Goal: Task Accomplishment & Management: Use online tool/utility

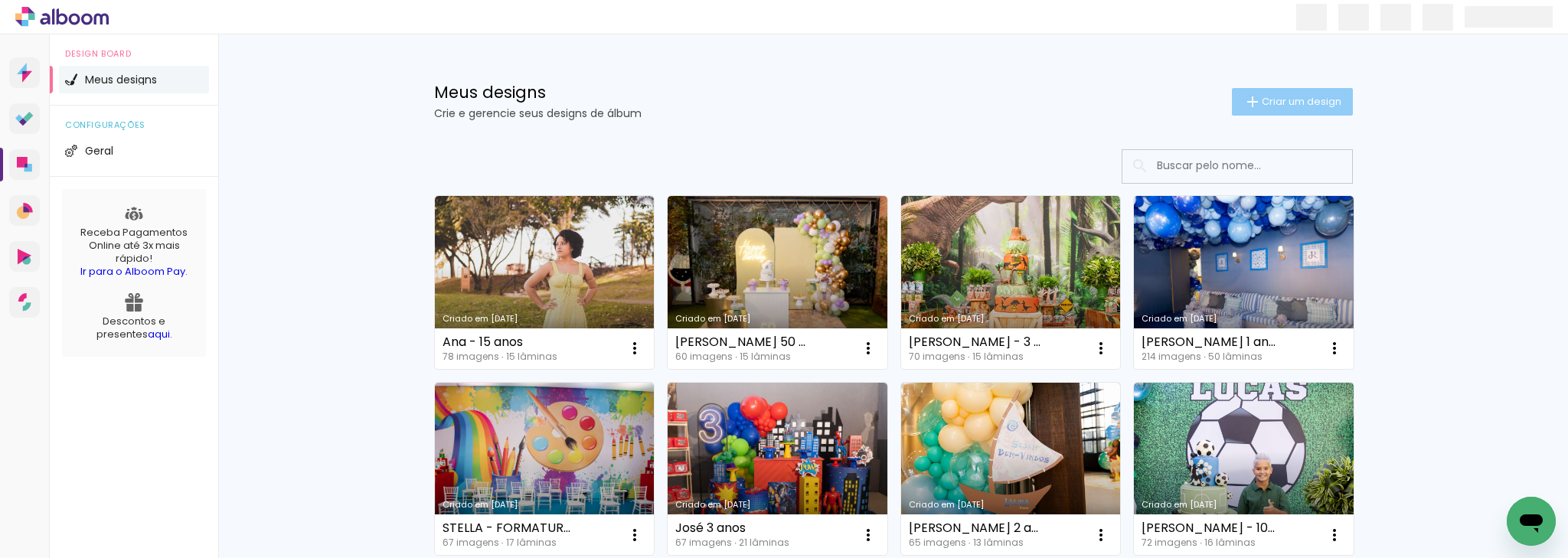
click at [1250, 104] on iron-icon at bounding box center [1252, 101] width 19 height 19
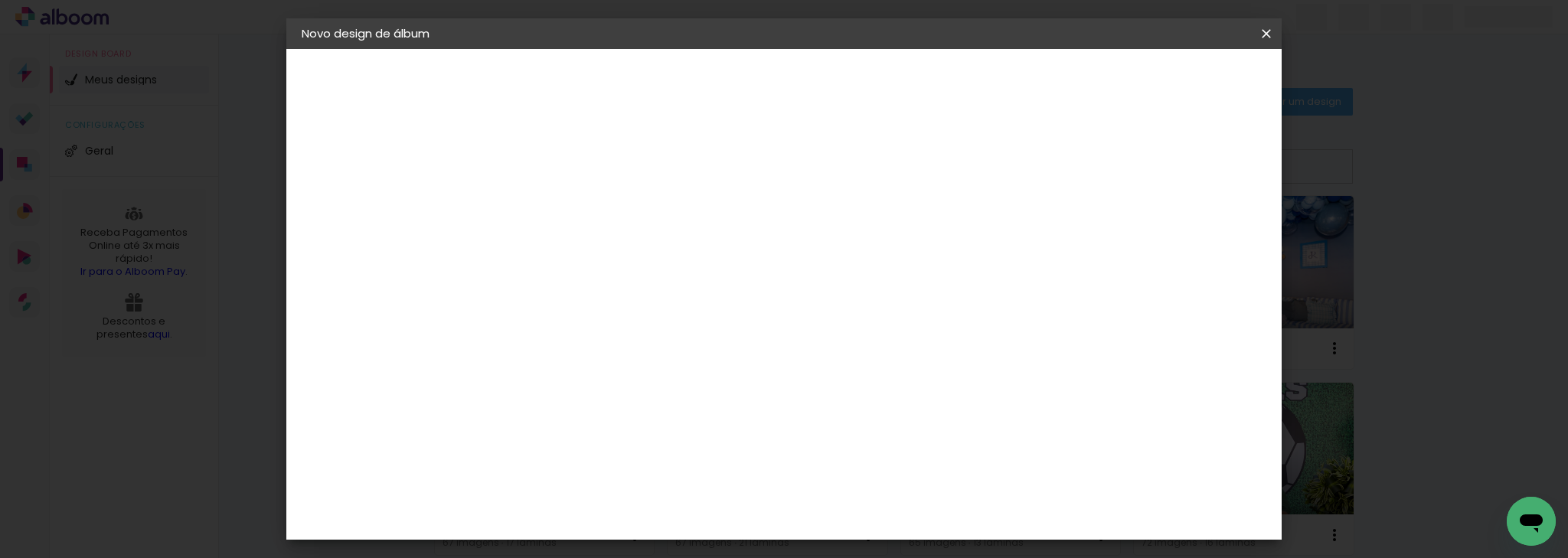
click at [551, 193] on input at bounding box center [551, 205] width 0 height 24
type input "Luiza"
type paper-input "Luiza"
click at [551, 204] on input "Luiza" at bounding box center [551, 205] width 0 height 24
type input "[PERSON_NAME] - 3 anos"
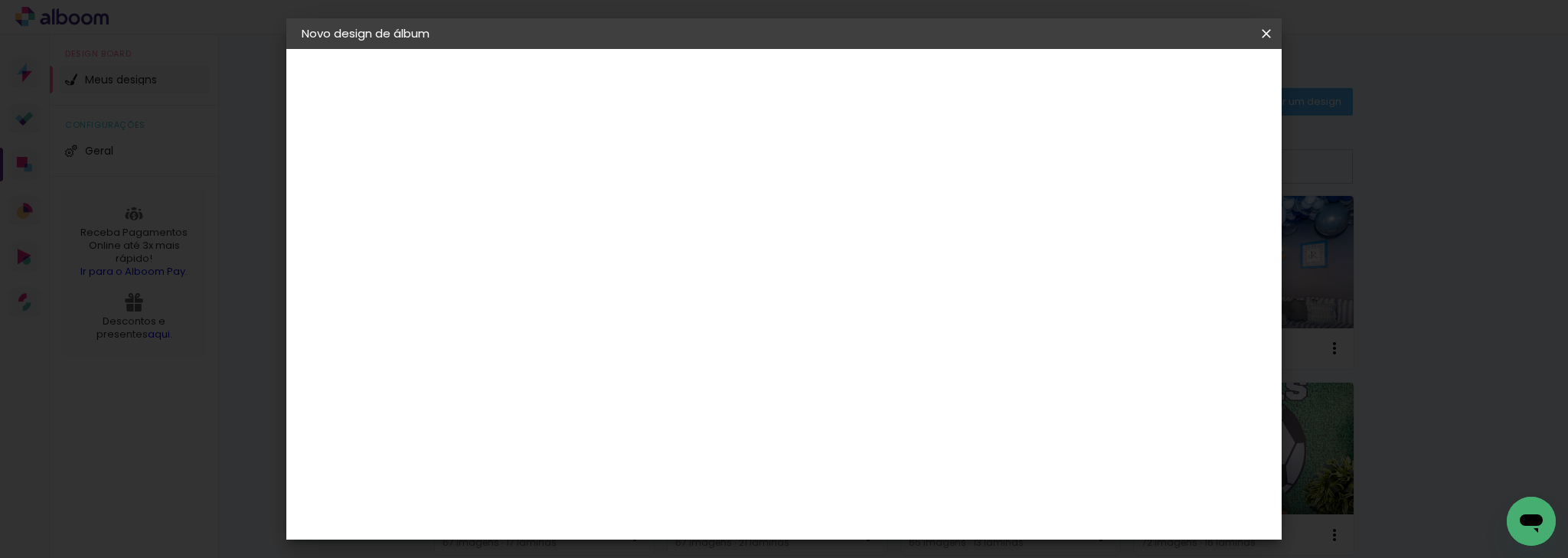
type paper-input "[PERSON_NAME] - 3 anos"
click at [0, 0] on slot "Avançar" at bounding box center [0, 0] width 0 height 0
click at [0, 0] on slot "Tamanho Livre" at bounding box center [0, 0] width 0 height 0
click at [0, 0] on slot "Avançar" at bounding box center [0, 0] width 0 height 0
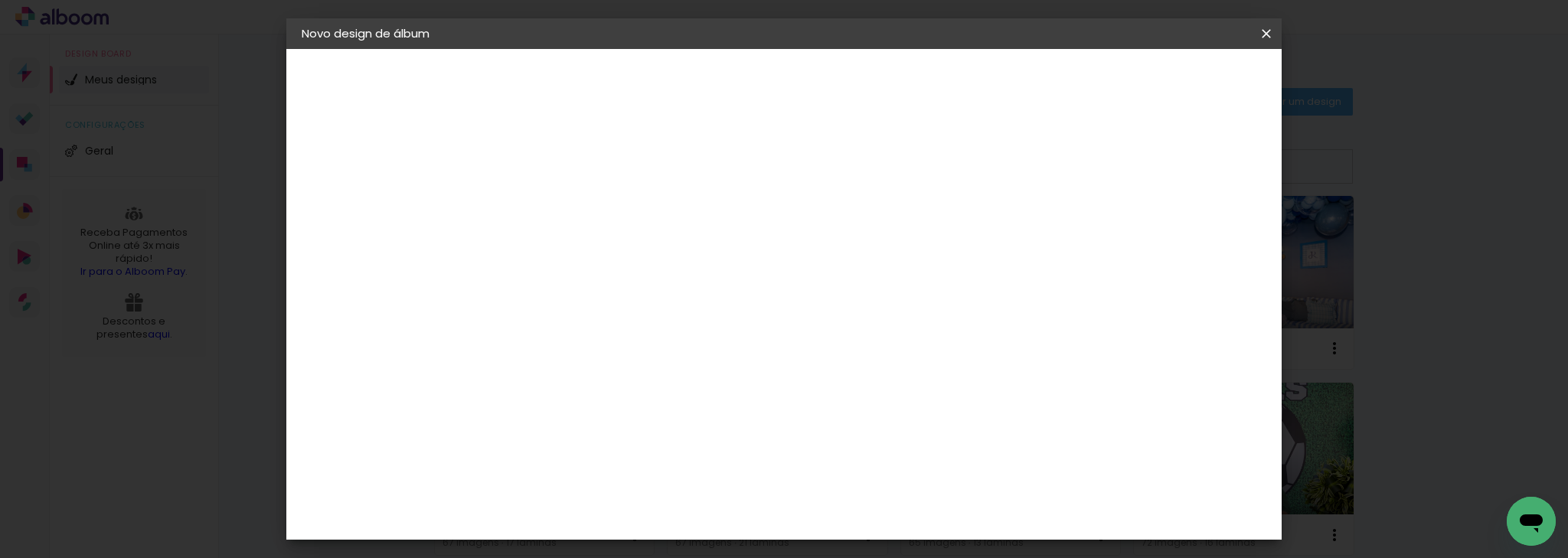
click at [713, 176] on span "30" at bounding box center [719, 178] width 26 height 23
click at [872, 490] on input "60" at bounding box center [869, 495] width 40 height 23
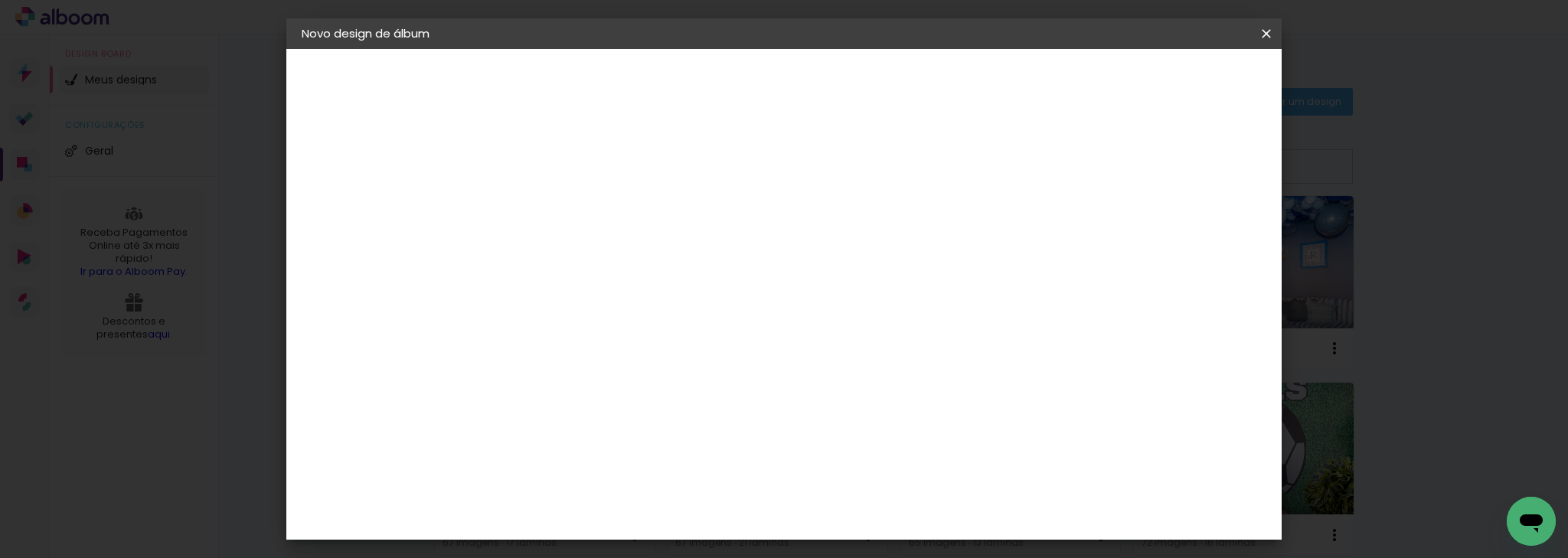
scroll to position [259, 0]
type input "50"
type paper-input "50"
click at [554, 434] on input "30" at bounding box center [549, 437] width 40 height 23
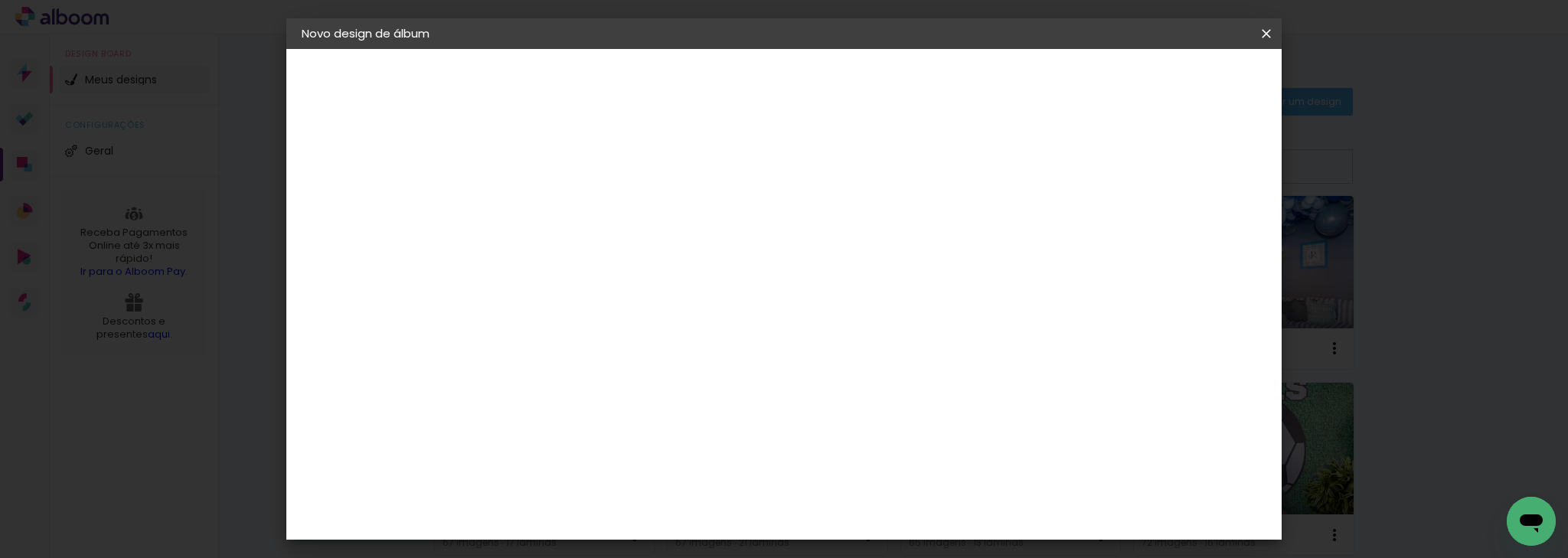
scroll to position [270, 0]
click at [521, 309] on input "25" at bounding box center [503, 308] width 40 height 23
type input "20"
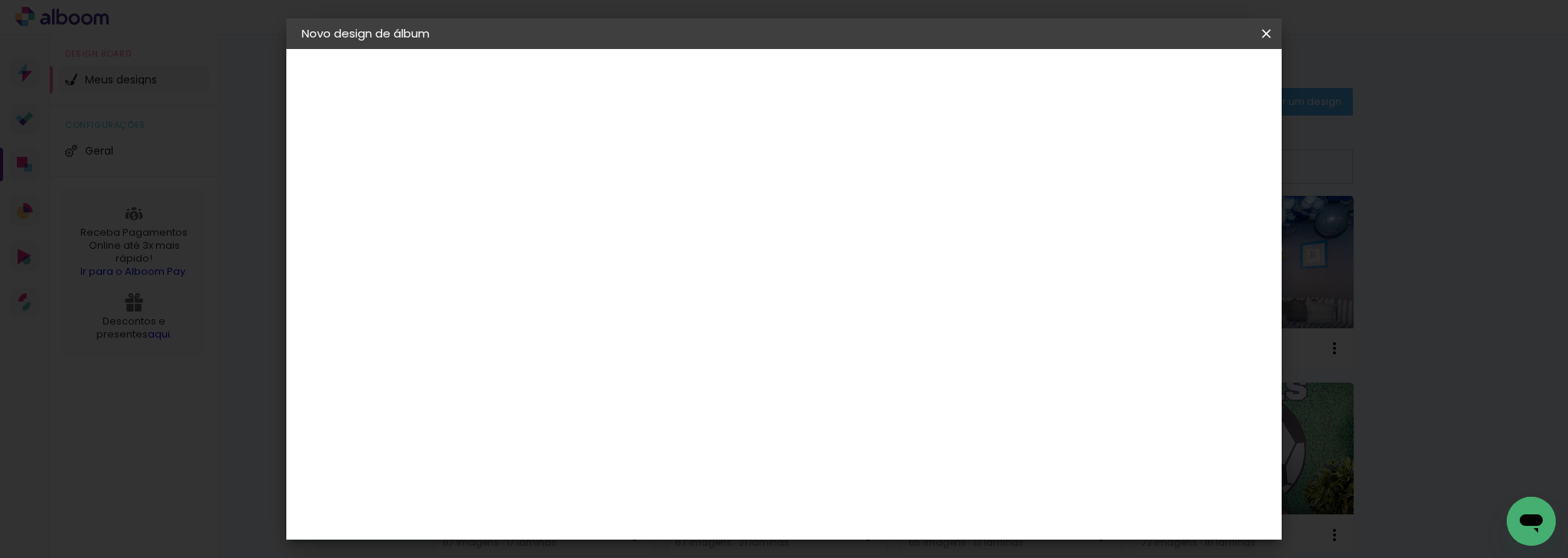
type paper-input "20"
click at [880, 517] on input "50" at bounding box center [869, 517] width 40 height 23
click at [1188, 90] on paper-button "Iniciar design" at bounding box center [1138, 80] width 100 height 26
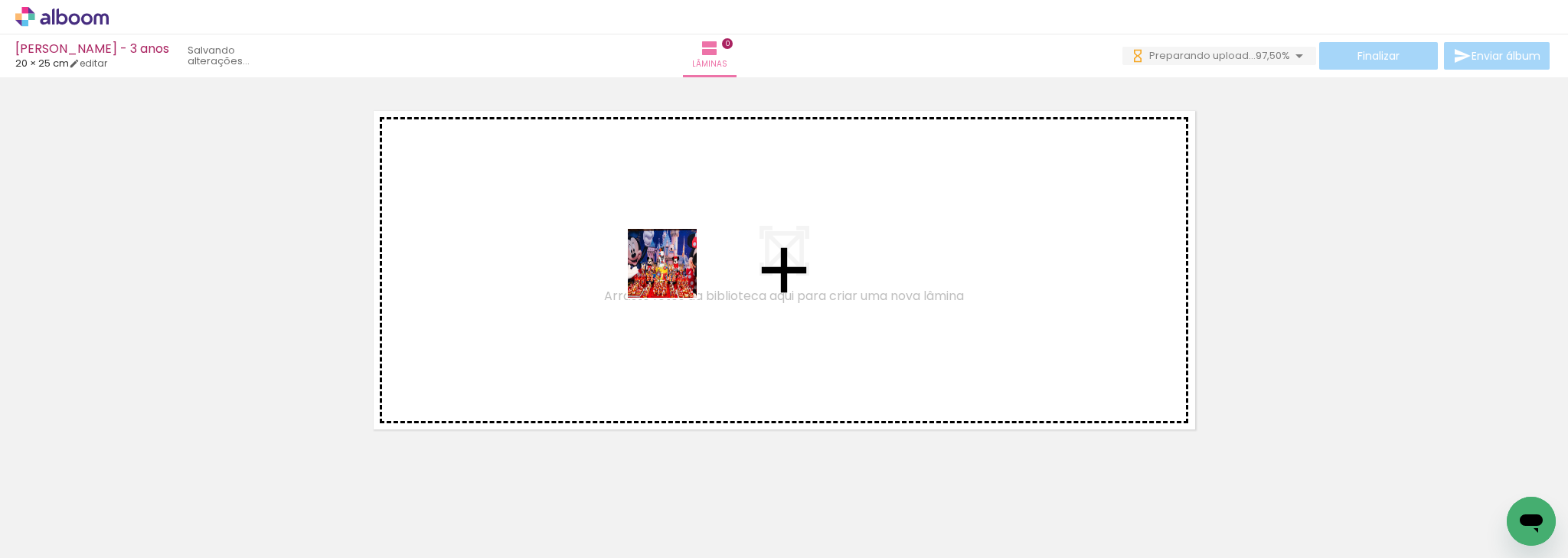
drag, startPoint x: 547, startPoint y: 311, endPoint x: 674, endPoint y: 275, distance: 132.0
click at [674, 275] on quentale-workspace at bounding box center [784, 279] width 1568 height 558
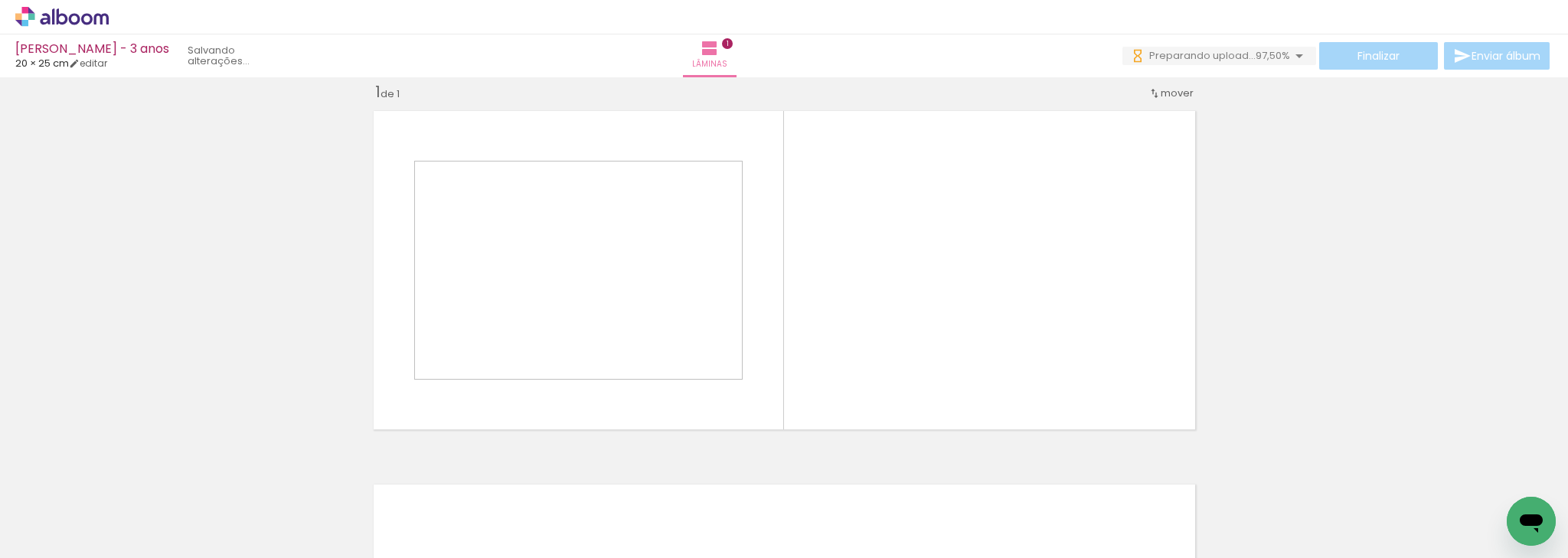
scroll to position [20, 0]
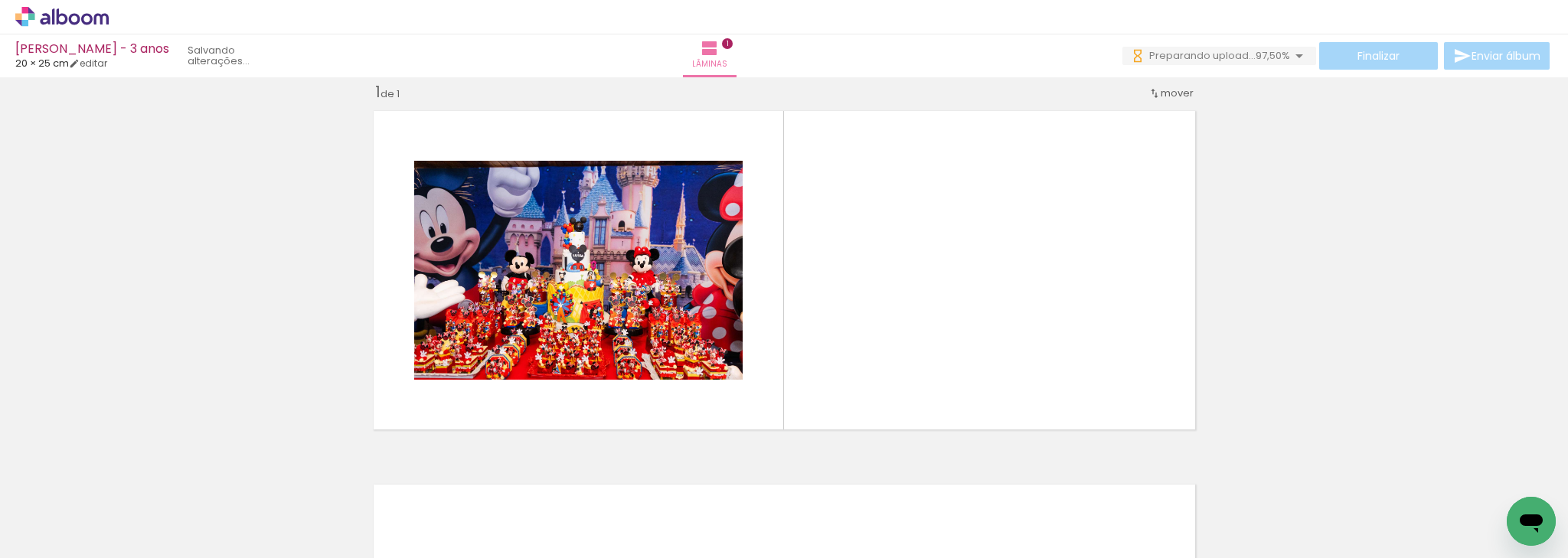
drag, startPoint x: 256, startPoint y: 500, endPoint x: 588, endPoint y: 266, distance: 406.2
click at [588, 266] on quentale-workspace at bounding box center [784, 279] width 1568 height 558
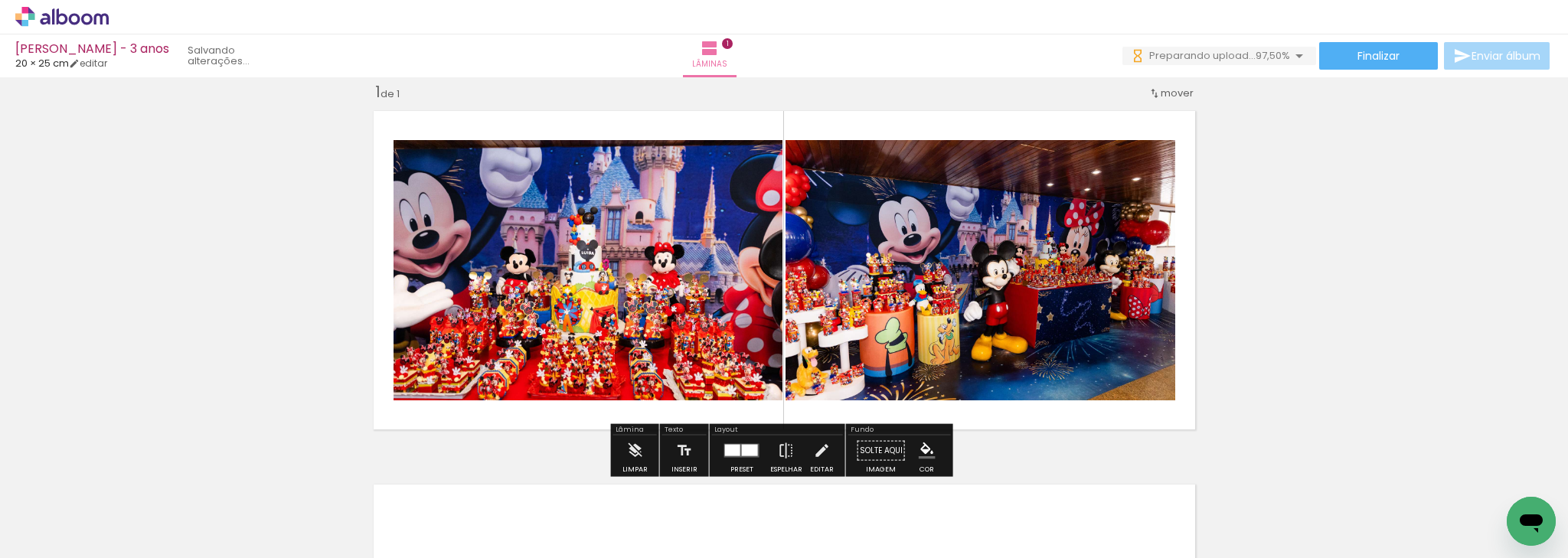
drag, startPoint x: 357, startPoint y: 472, endPoint x: 531, endPoint y: 316, distance: 233.7
click at [536, 283] on quentale-workspace at bounding box center [784, 279] width 1568 height 558
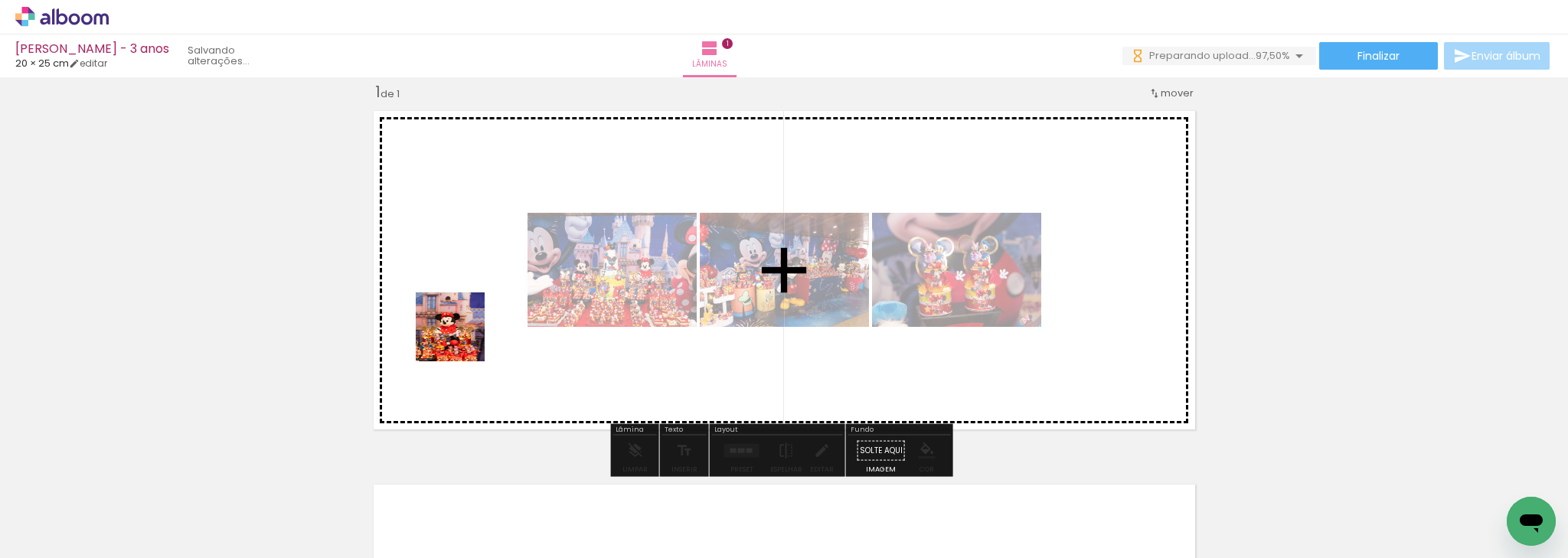
drag, startPoint x: 420, startPoint y: 506, endPoint x: 487, endPoint y: 468, distance: 77.0
click at [462, 336] on quentale-workspace at bounding box center [784, 279] width 1568 height 558
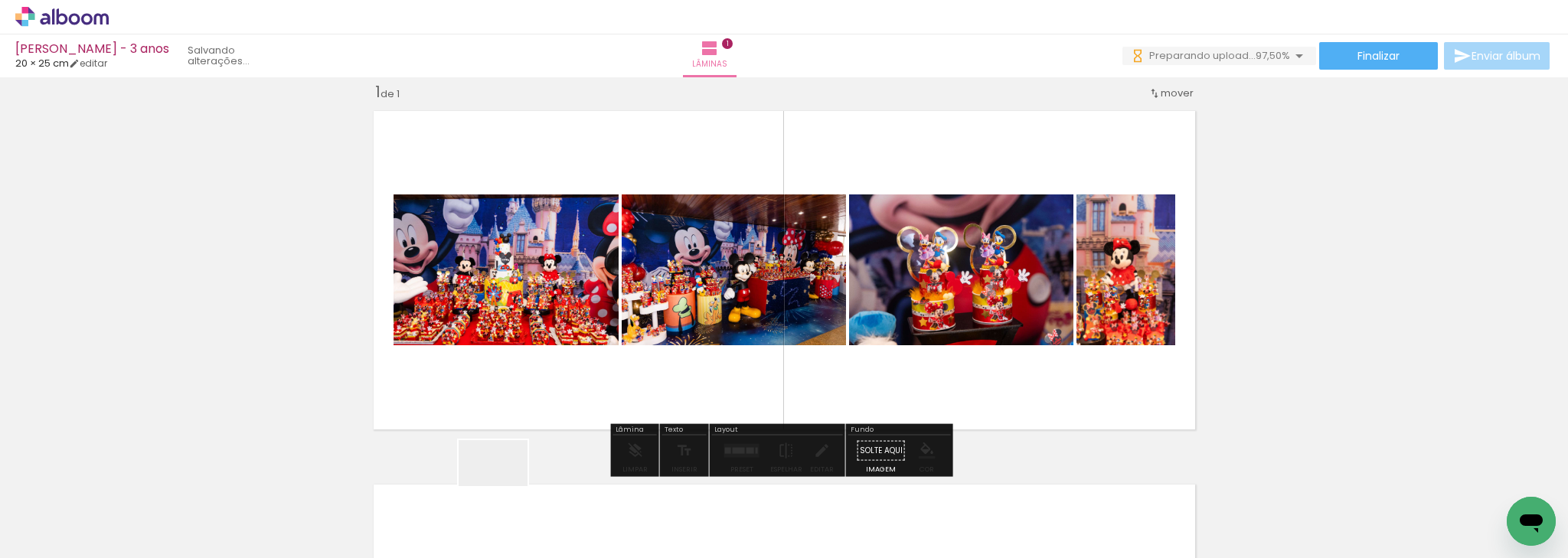
drag, startPoint x: 504, startPoint y: 485, endPoint x: 551, endPoint y: 324, distance: 167.7
click at [551, 324] on quentale-workspace at bounding box center [784, 279] width 1568 height 558
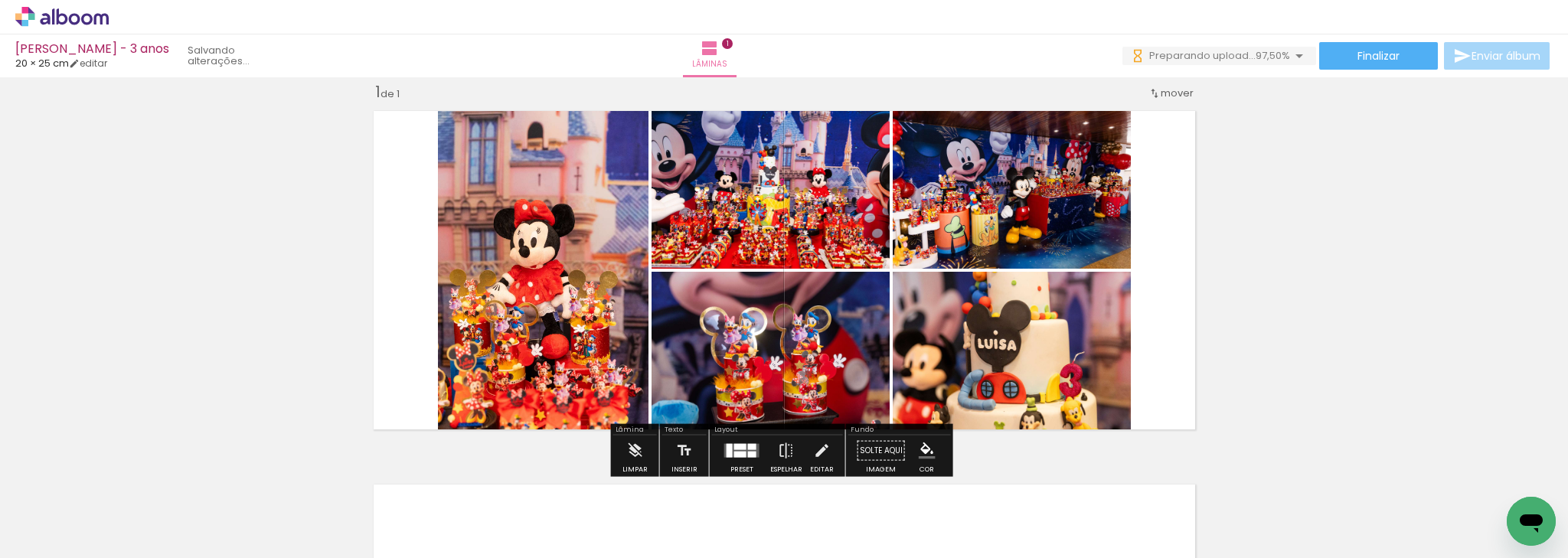
scroll to position [0, 0]
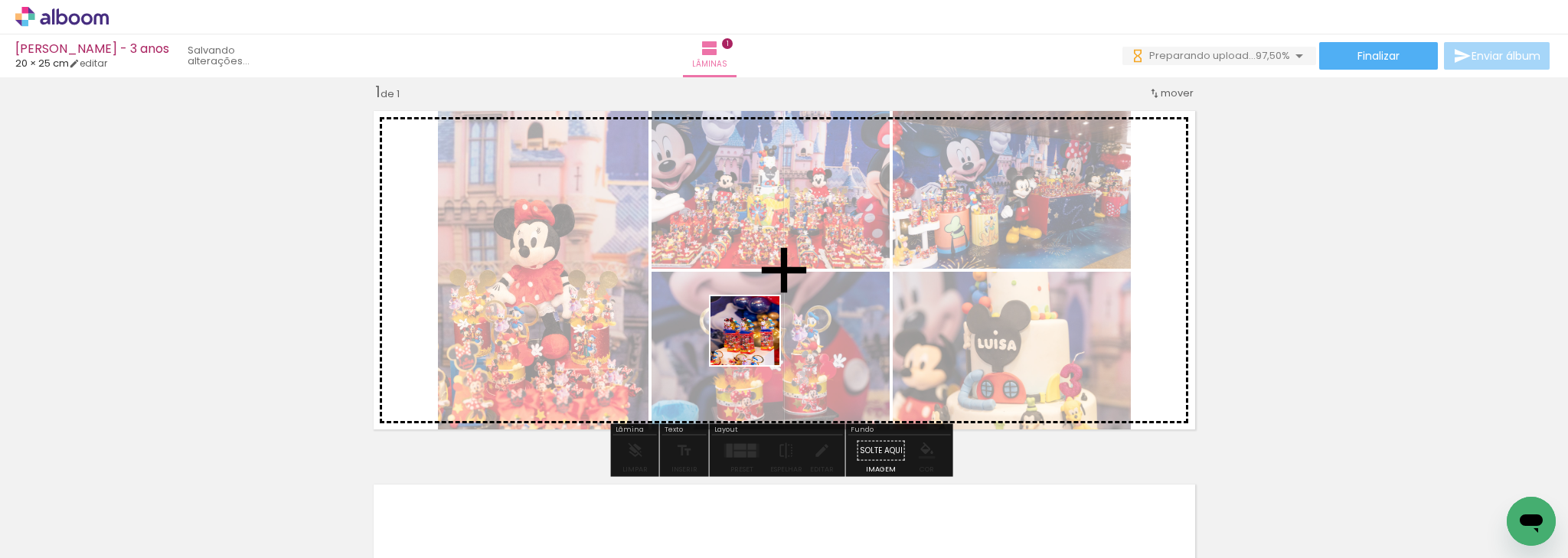
drag, startPoint x: 578, startPoint y: 499, endPoint x: 695, endPoint y: 482, distance: 118.2
click at [775, 325] on quentale-workspace at bounding box center [784, 279] width 1568 height 558
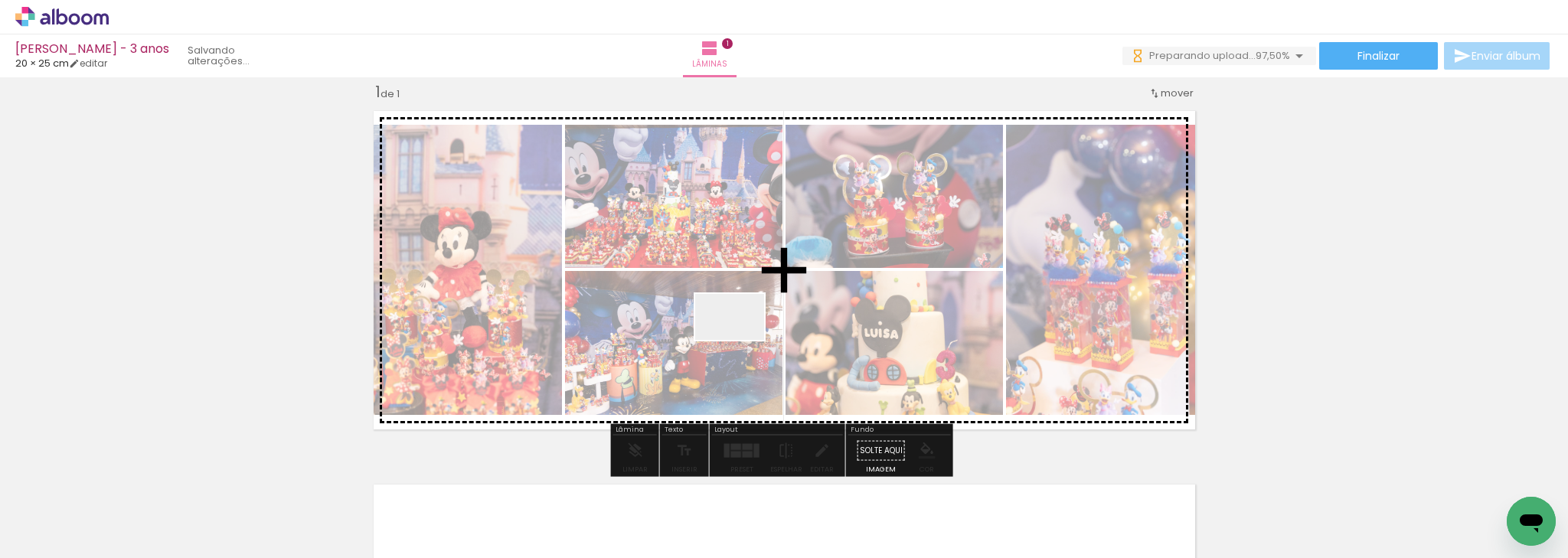
drag, startPoint x: 741, startPoint y: 339, endPoint x: 754, endPoint y: 486, distance: 147.6
click at [747, 325] on quentale-workspace at bounding box center [784, 279] width 1568 height 558
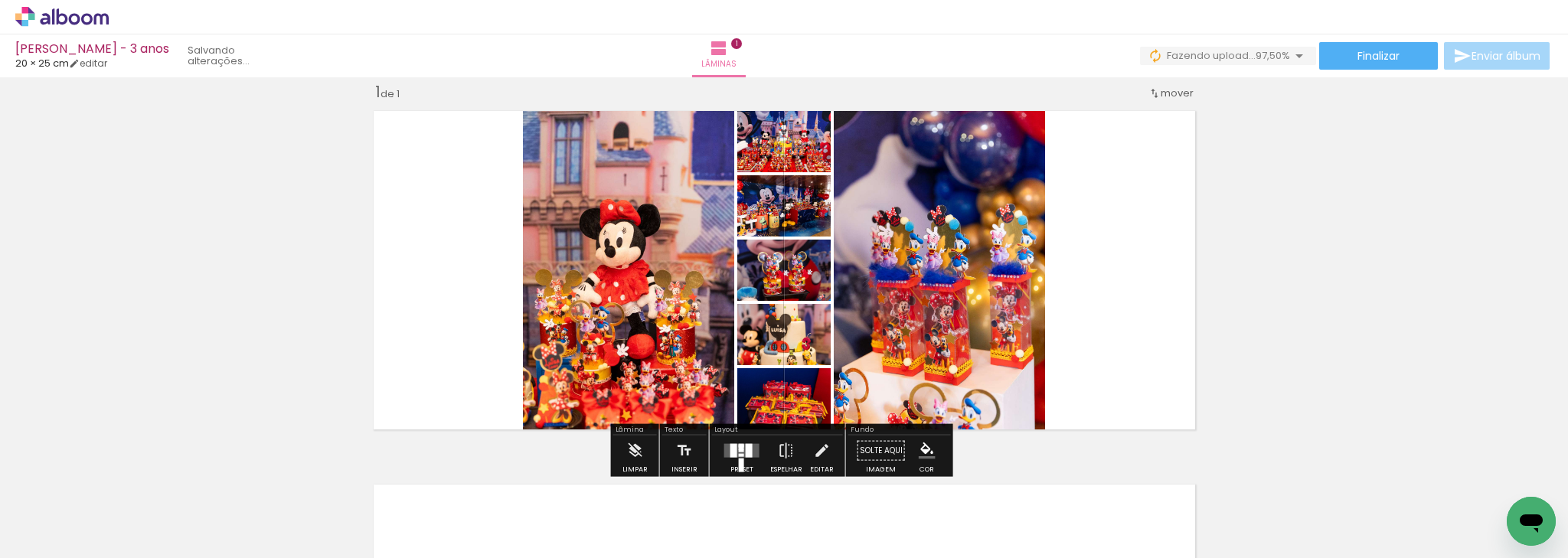
drag, startPoint x: 832, startPoint y: 377, endPoint x: 859, endPoint y: 489, distance: 115.2
click at [873, 307] on quentale-workspace at bounding box center [784, 279] width 1568 height 558
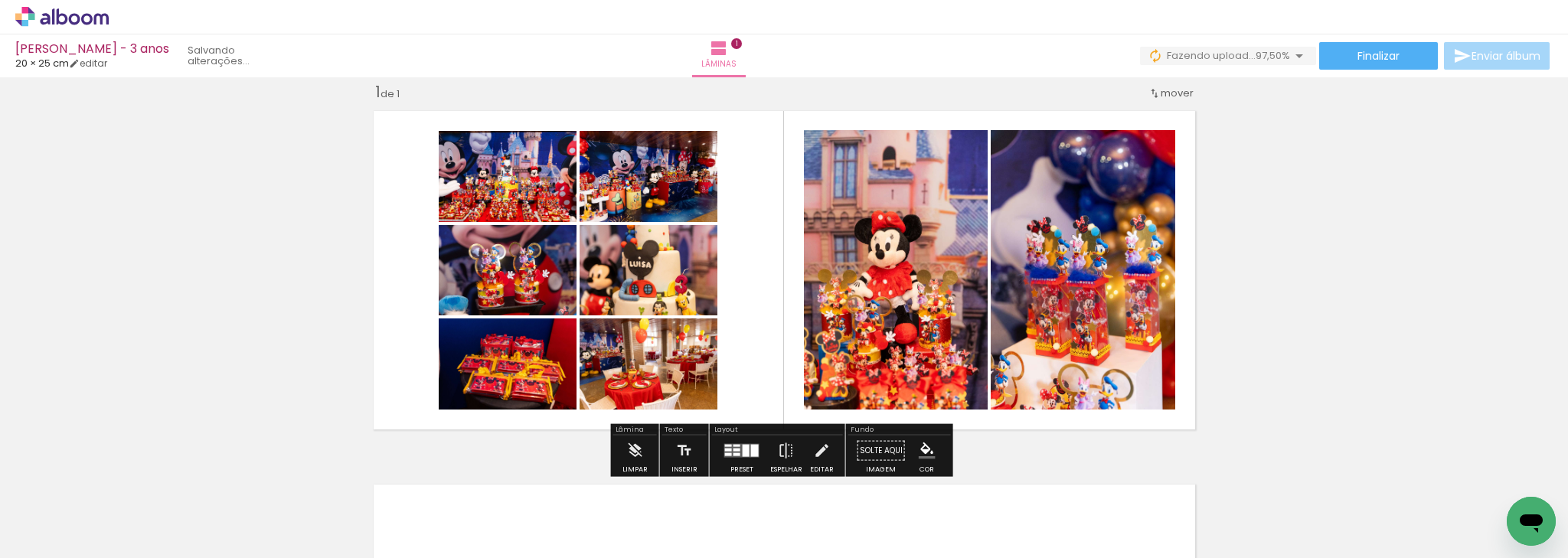
drag, startPoint x: 855, startPoint y: 512, endPoint x: 883, endPoint y: 365, distance: 149.6
click at [883, 365] on quentale-workspace at bounding box center [784, 279] width 1568 height 558
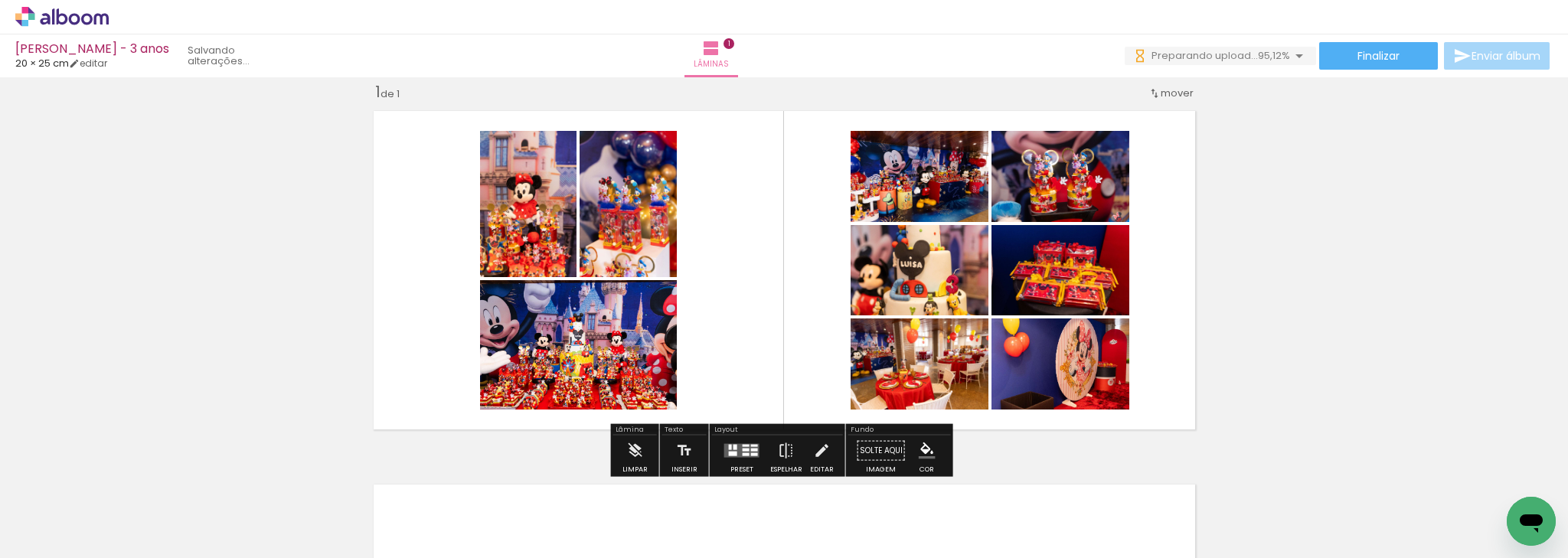
click at [734, 445] on quentale-layouter at bounding box center [742, 450] width 35 height 14
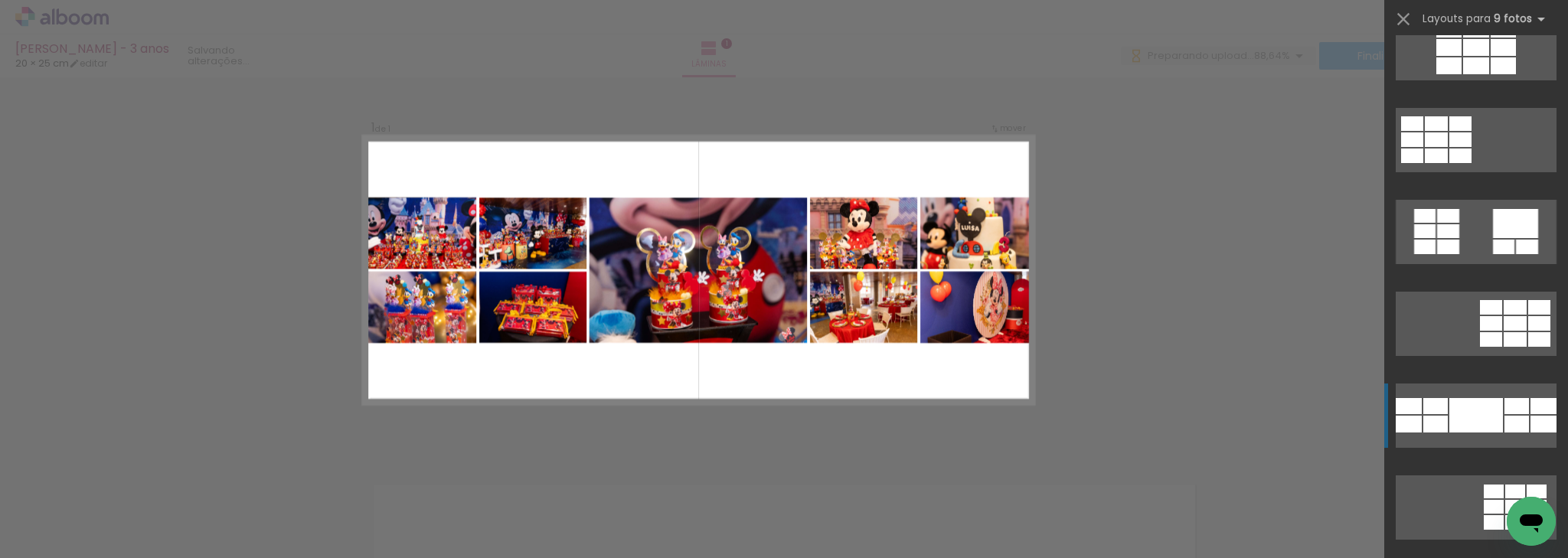
click at [1476, 398] on div at bounding box center [1476, 415] width 54 height 34
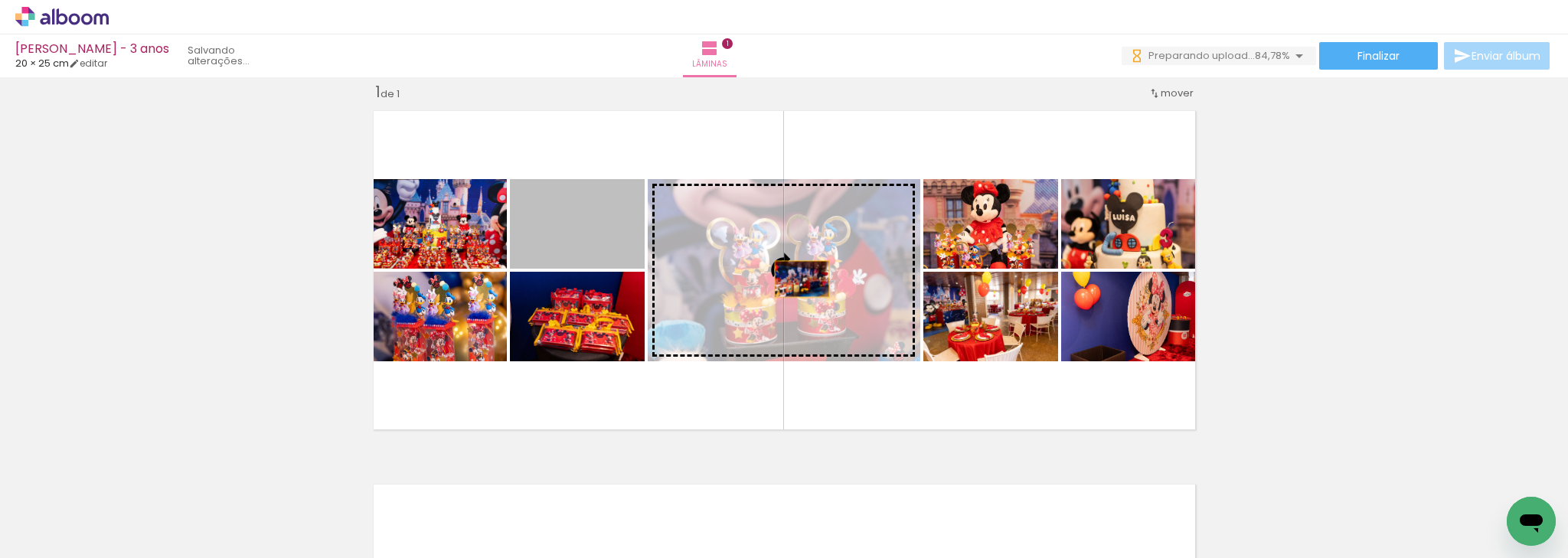
drag, startPoint x: 563, startPoint y: 235, endPoint x: 797, endPoint y: 279, distance: 238.1
click at [0, 0] on slot at bounding box center [0, 0] width 0 height 0
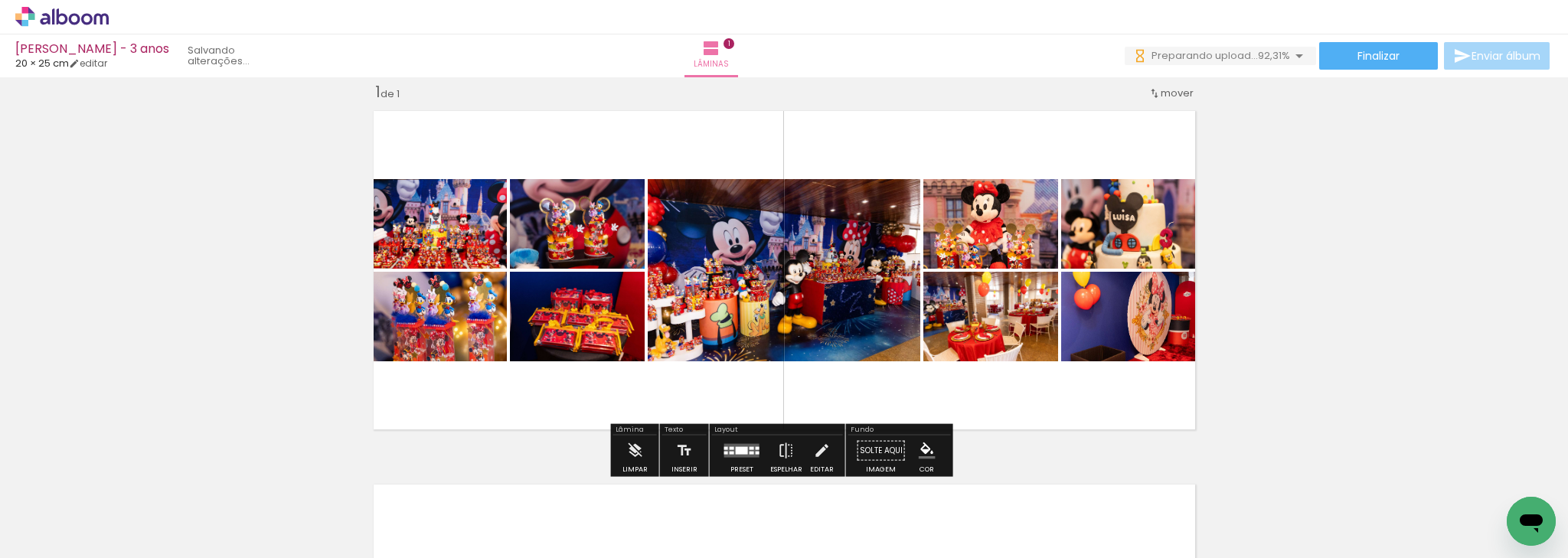
click at [740, 444] on quentale-layouter at bounding box center [742, 450] width 35 height 14
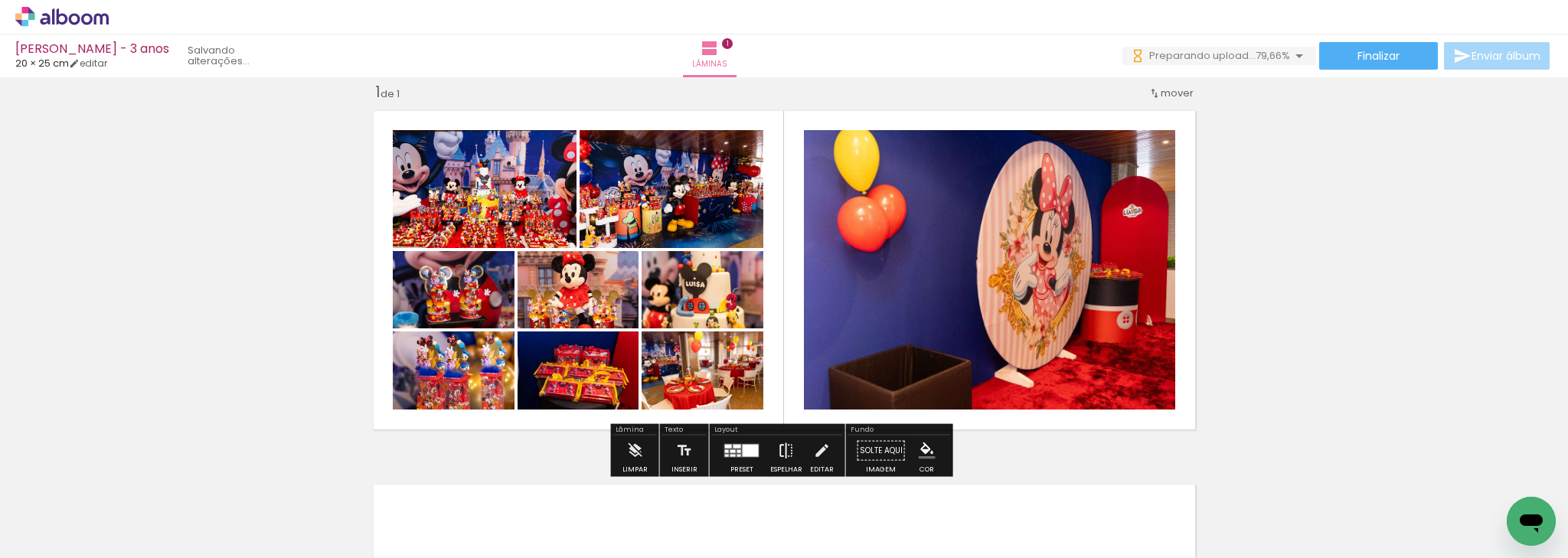
click at [778, 449] on iron-icon at bounding box center [786, 450] width 17 height 30
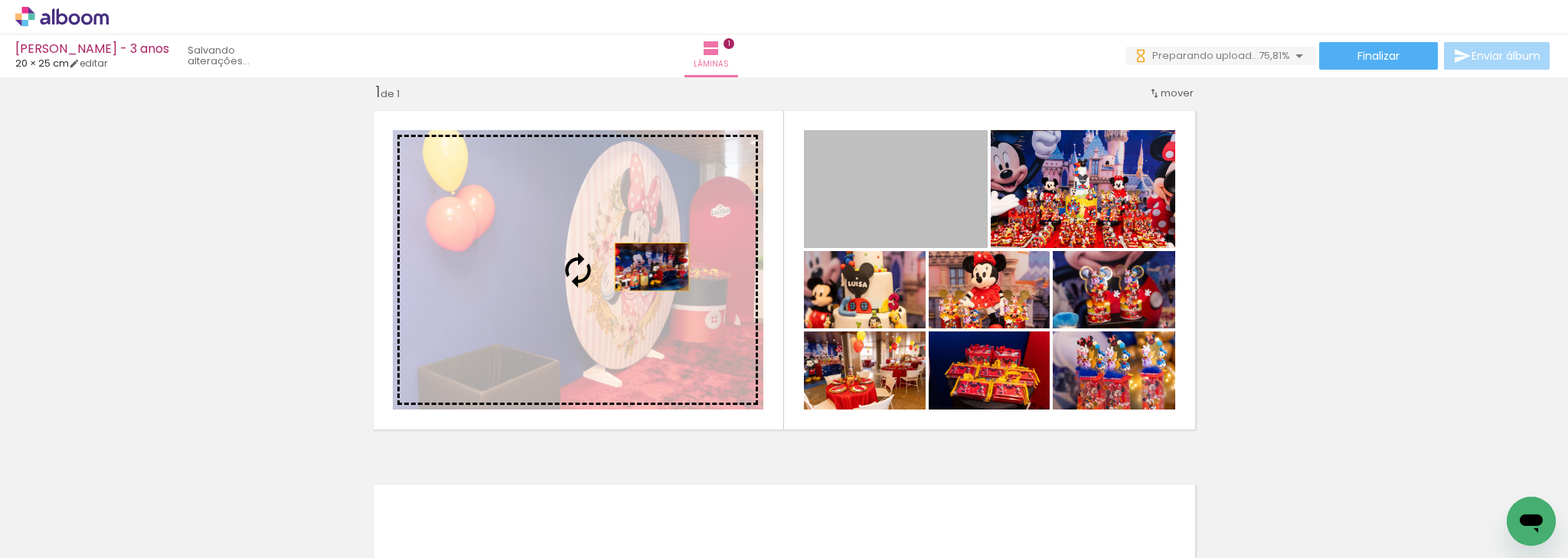
drag, startPoint x: 953, startPoint y: 211, endPoint x: 629, endPoint y: 266, distance: 328.6
click at [0, 0] on slot at bounding box center [0, 0] width 0 height 0
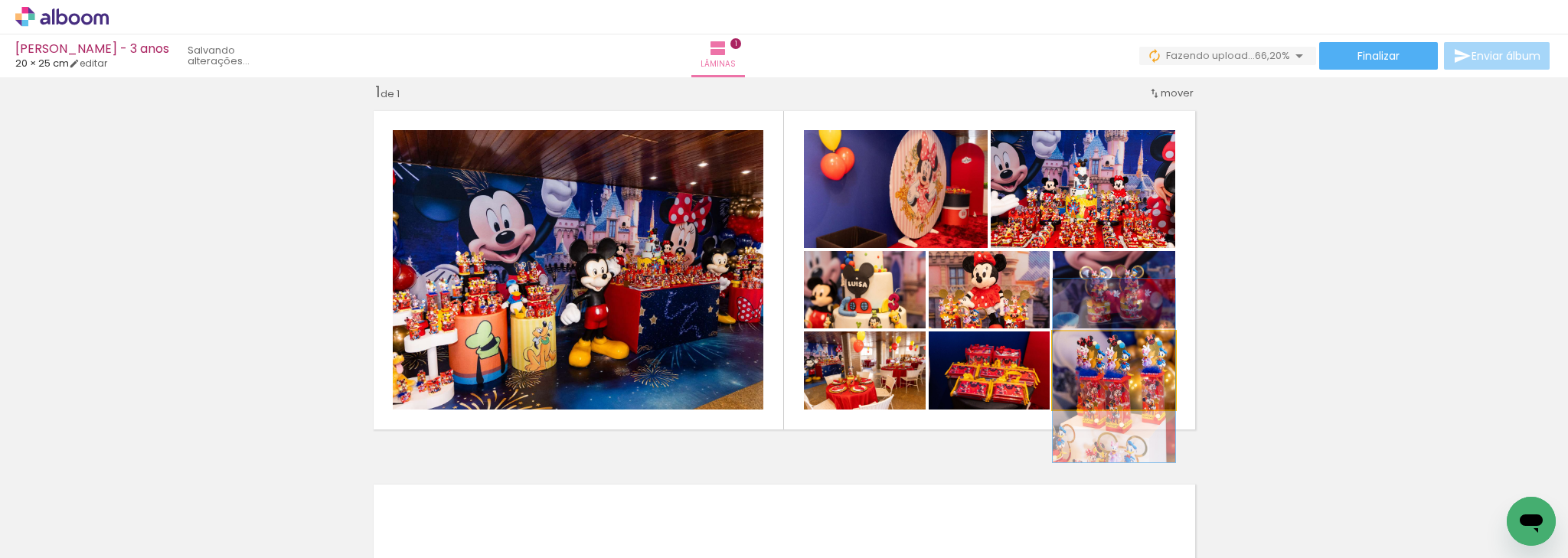
click at [1128, 391] on quentale-photo at bounding box center [1114, 371] width 123 height 78
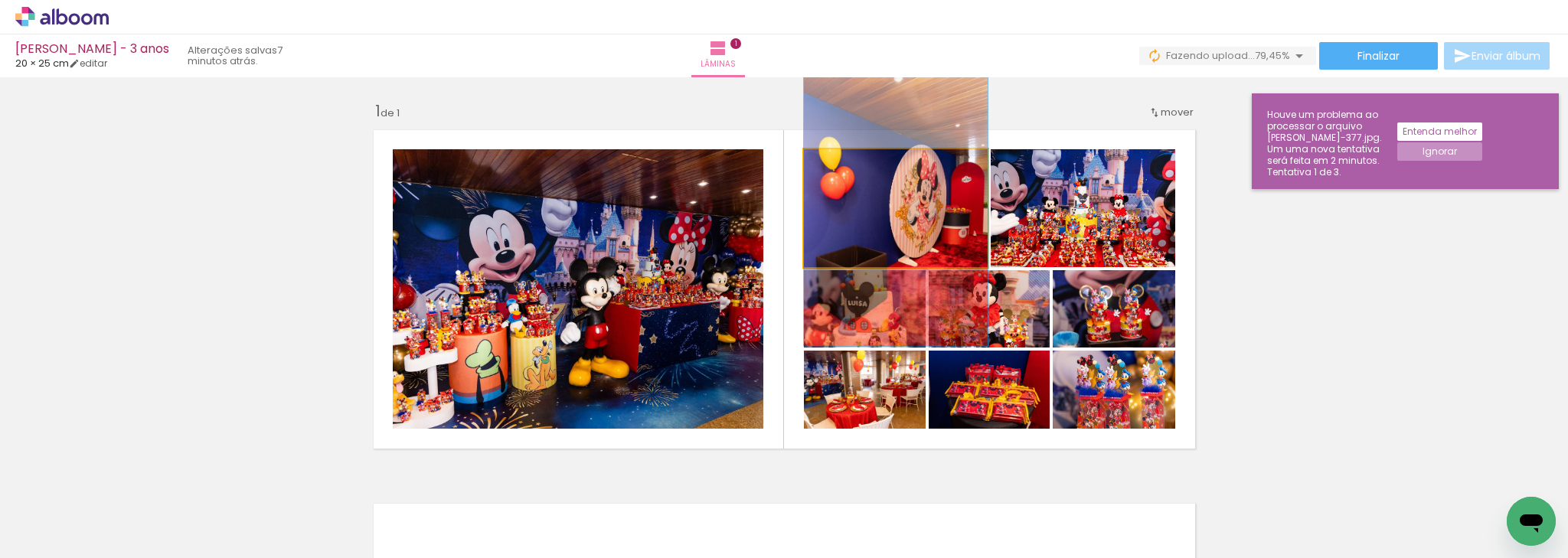
click at [931, 205] on quentale-photo at bounding box center [895, 208] width 183 height 118
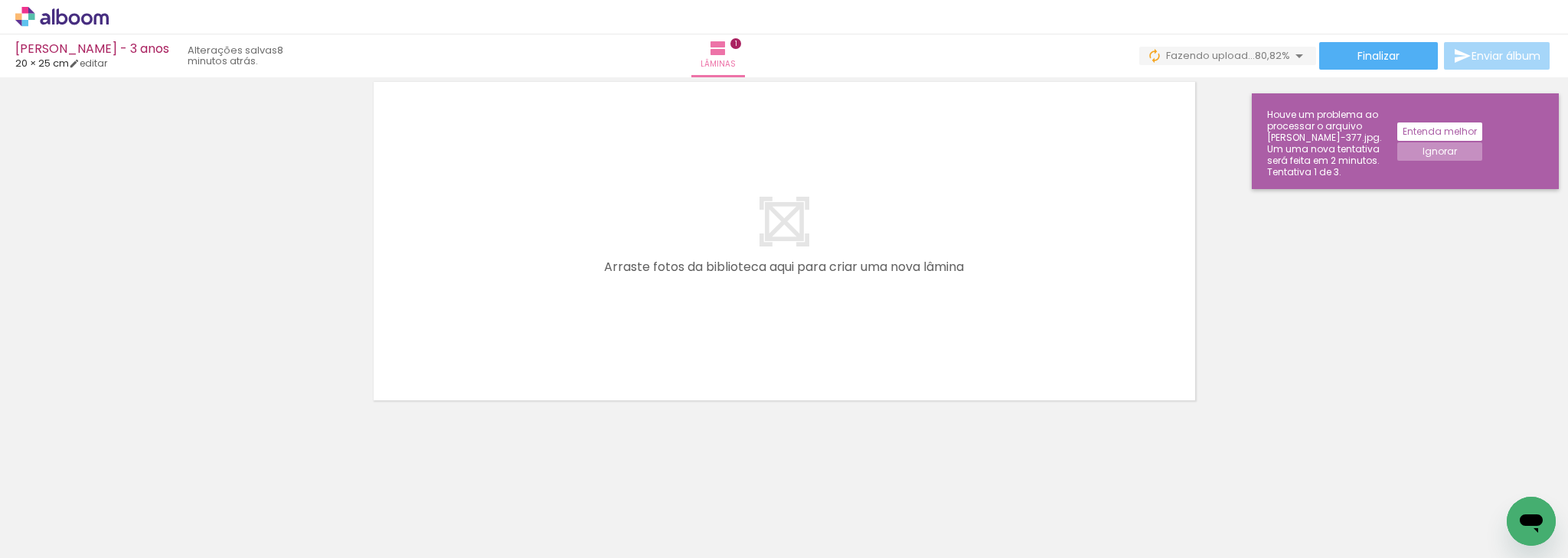
scroll to position [0, 551]
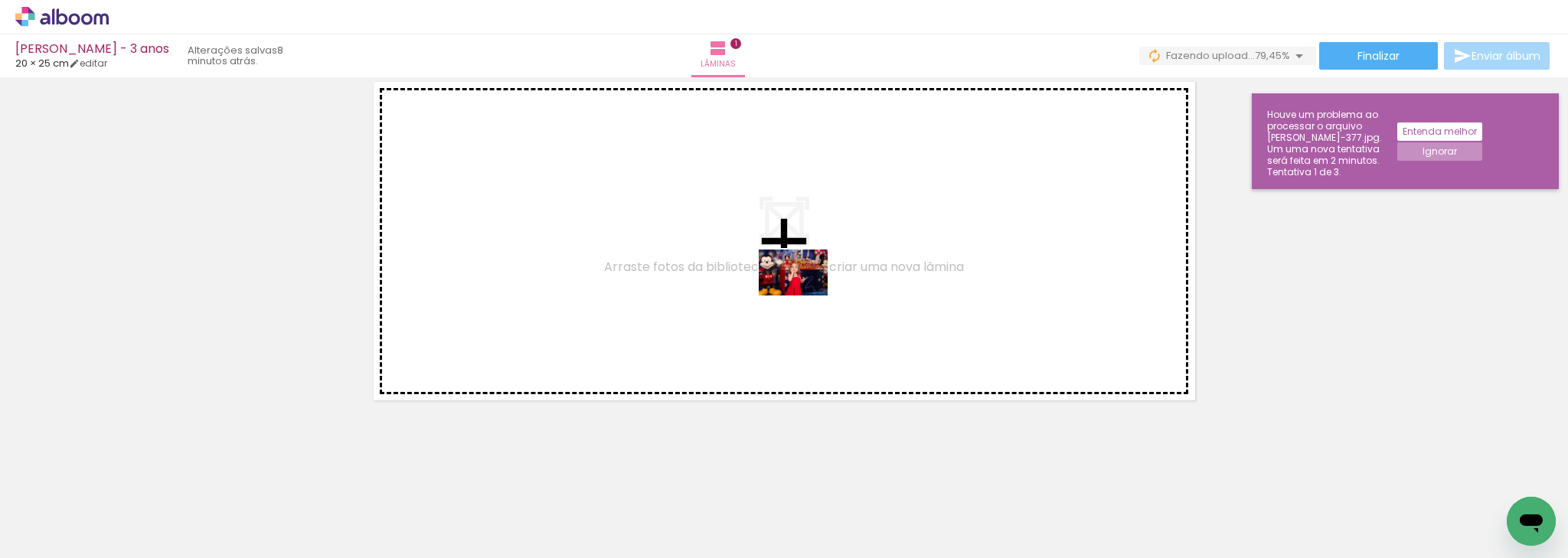
drag, startPoint x: 813, startPoint y: 489, endPoint x: 805, endPoint y: 295, distance: 194.2
click at [805, 295] on quentale-workspace at bounding box center [784, 279] width 1568 height 558
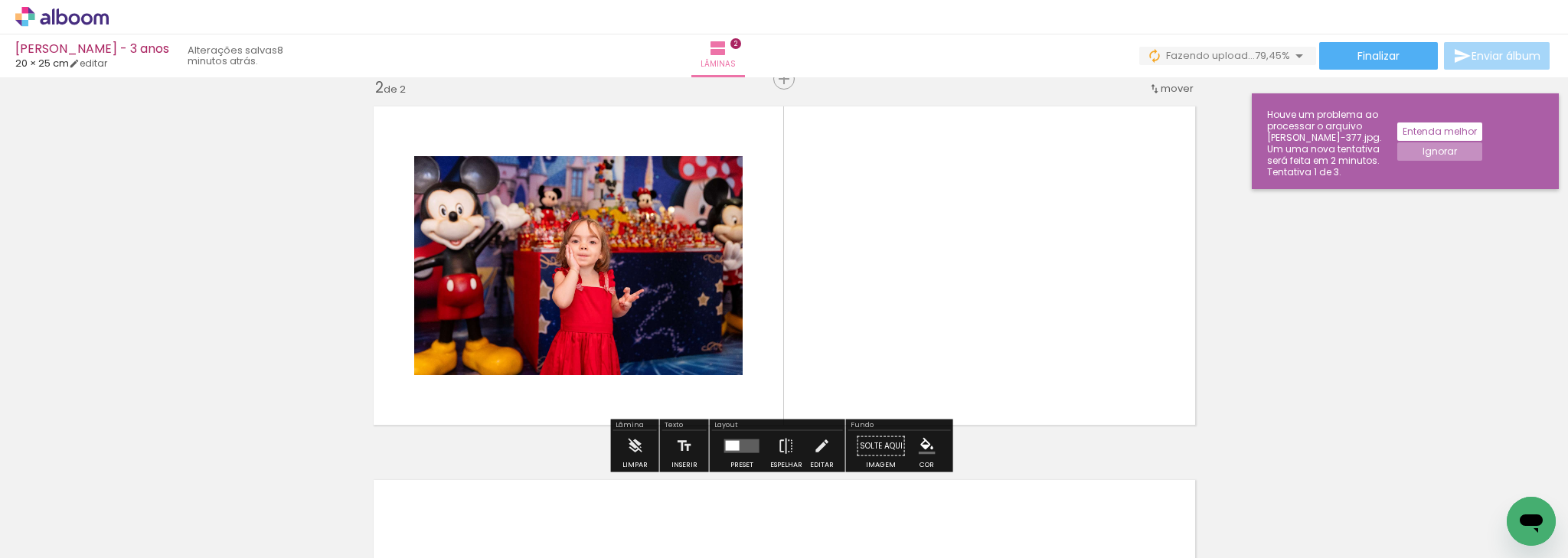
scroll to position [392, 0]
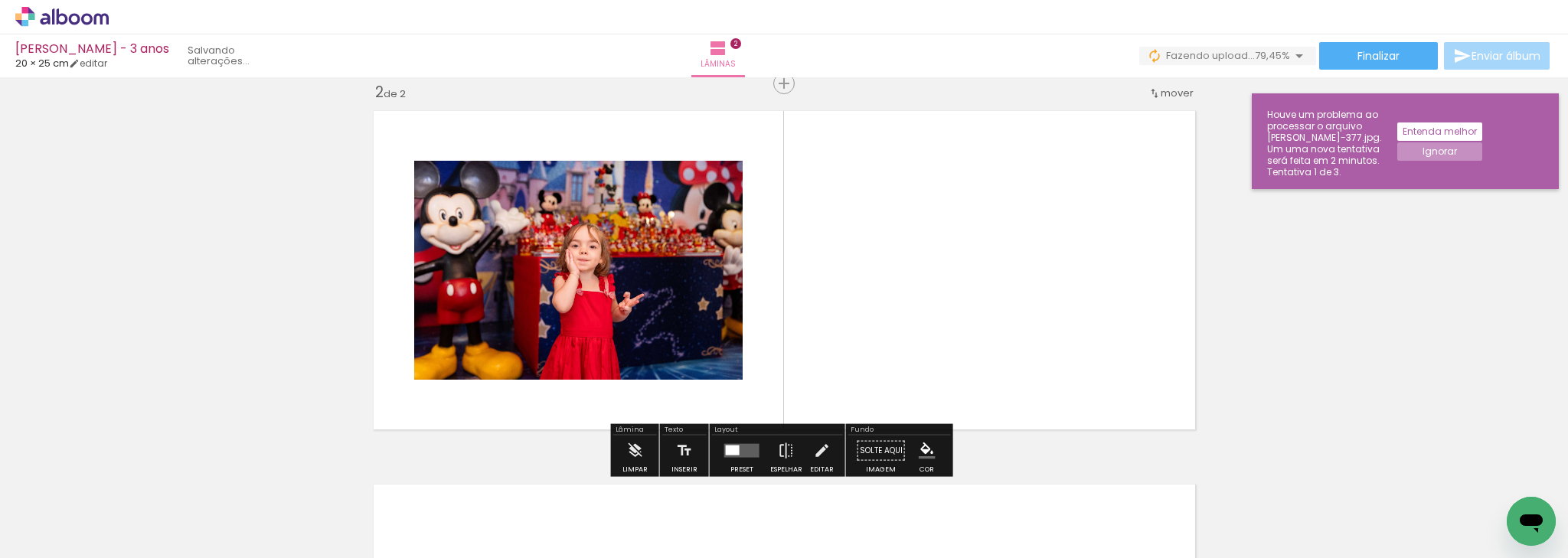
drag, startPoint x: 621, startPoint y: 517, endPoint x: 786, endPoint y: 430, distance: 186.5
click at [799, 339] on quentale-workspace at bounding box center [784, 279] width 1568 height 558
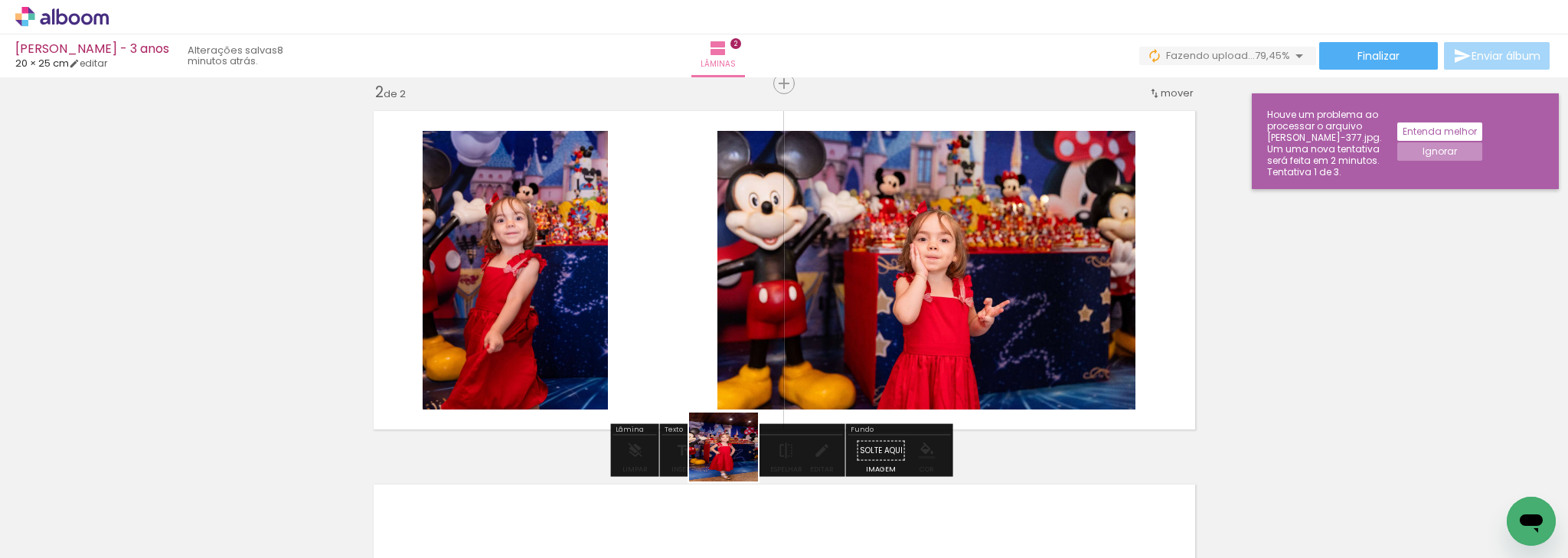
drag, startPoint x: 735, startPoint y: 458, endPoint x: 688, endPoint y: 472, distance: 49.0
click at [839, 330] on quentale-workspace at bounding box center [784, 279] width 1568 height 558
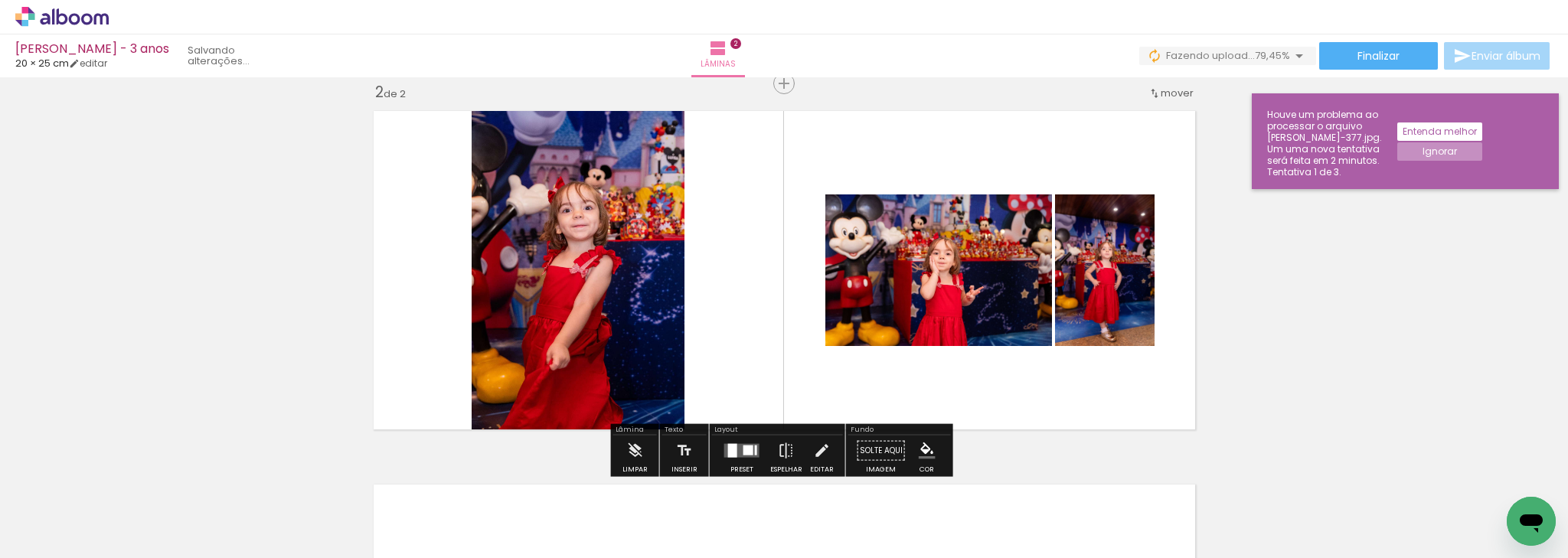
drag, startPoint x: 458, startPoint y: 505, endPoint x: 562, endPoint y: 521, distance: 105.2
click at [603, 330] on quentale-workspace at bounding box center [784, 279] width 1568 height 558
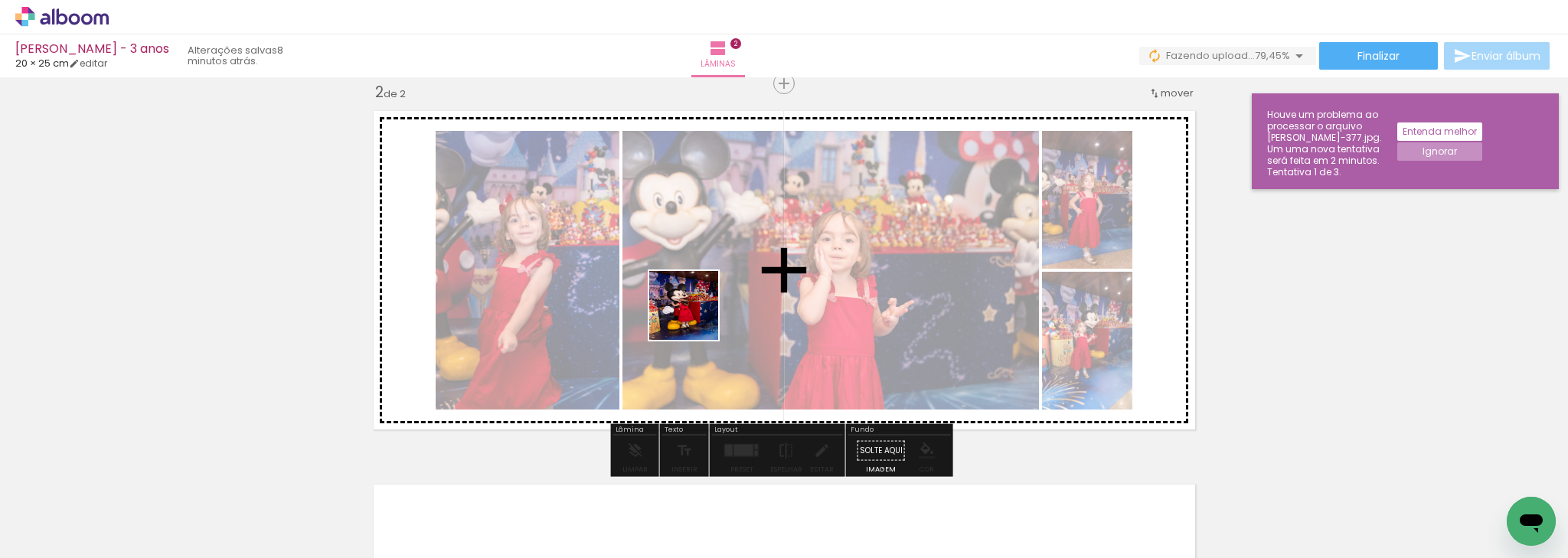
drag, startPoint x: 586, startPoint y: 463, endPoint x: 697, endPoint y: 318, distance: 182.6
click at [696, 315] on quentale-workspace at bounding box center [784, 279] width 1568 height 558
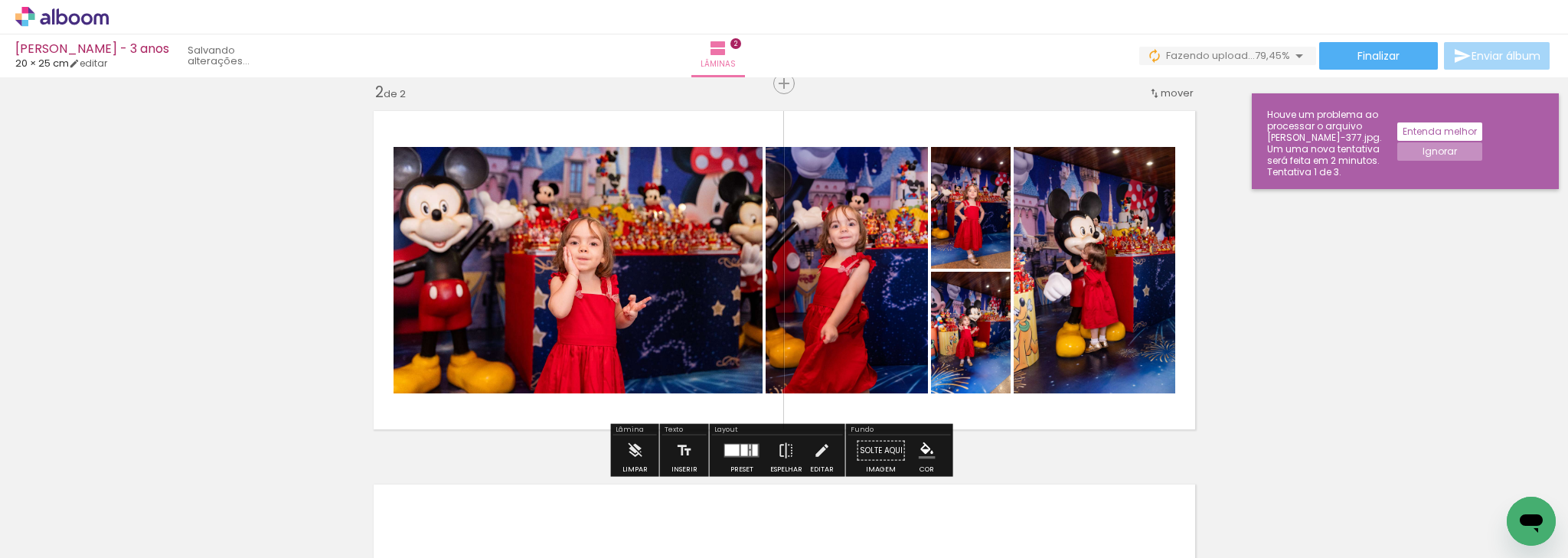
click at [730, 440] on div at bounding box center [742, 450] width 41 height 30
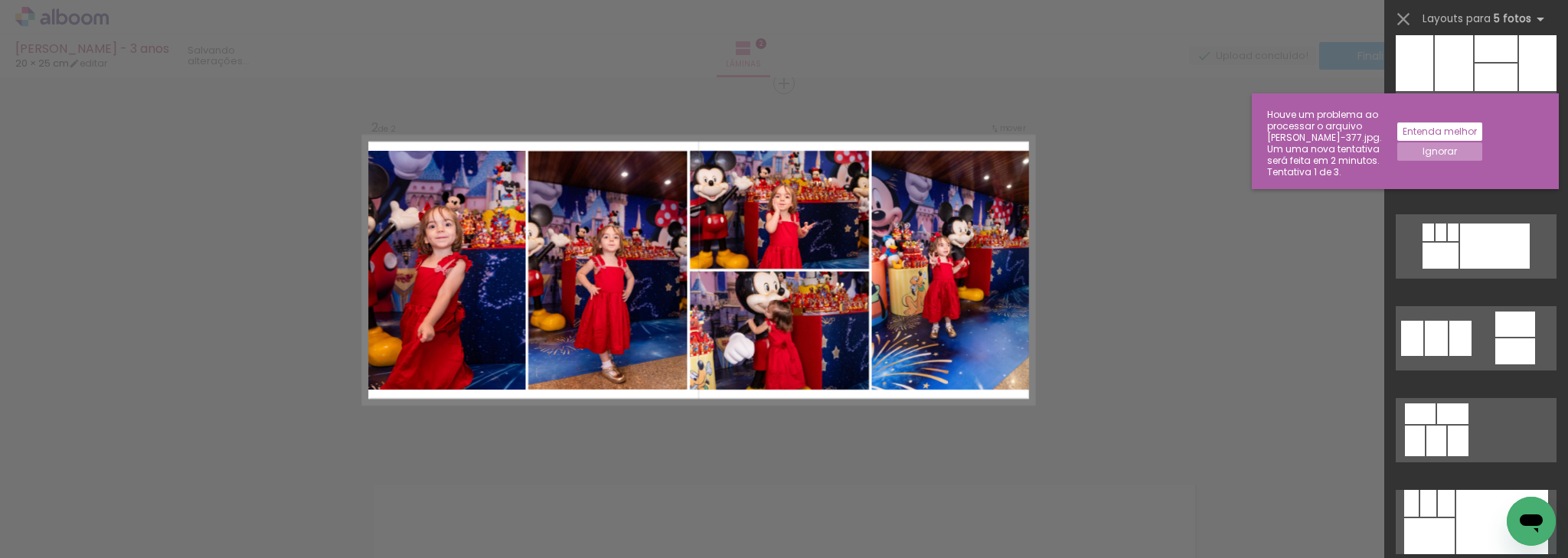
scroll to position [4896, 0]
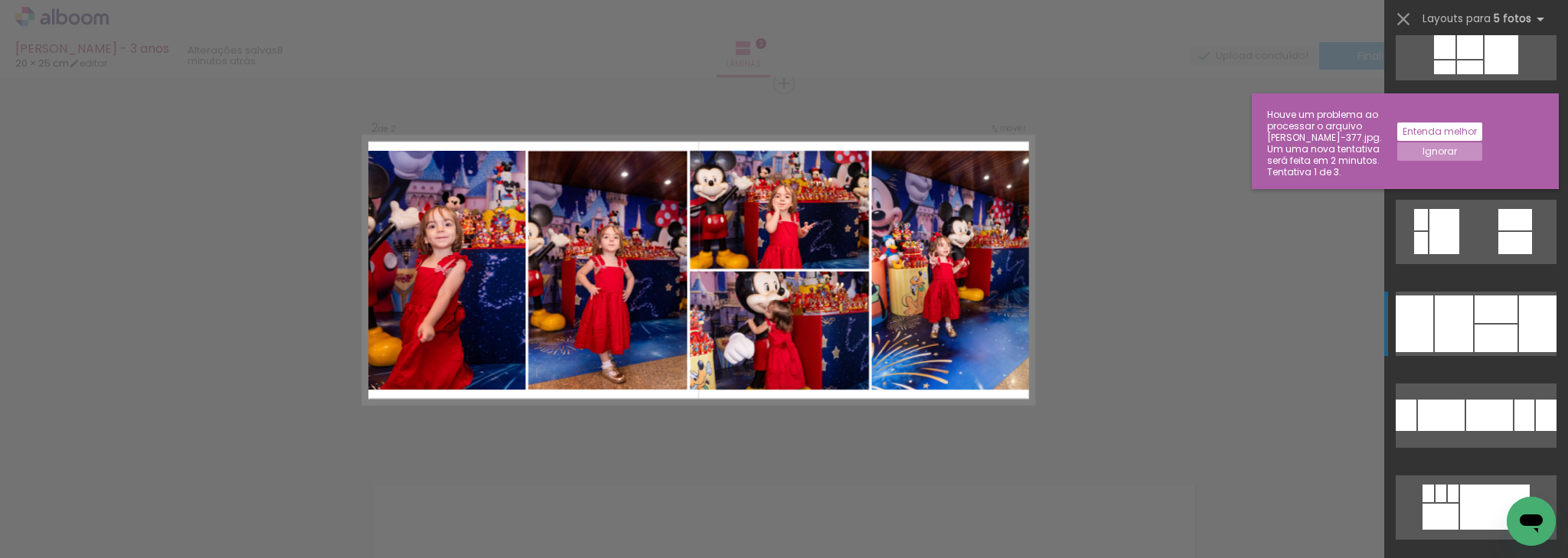
click at [1454, 254] on div at bounding box center [1444, 231] width 29 height 45
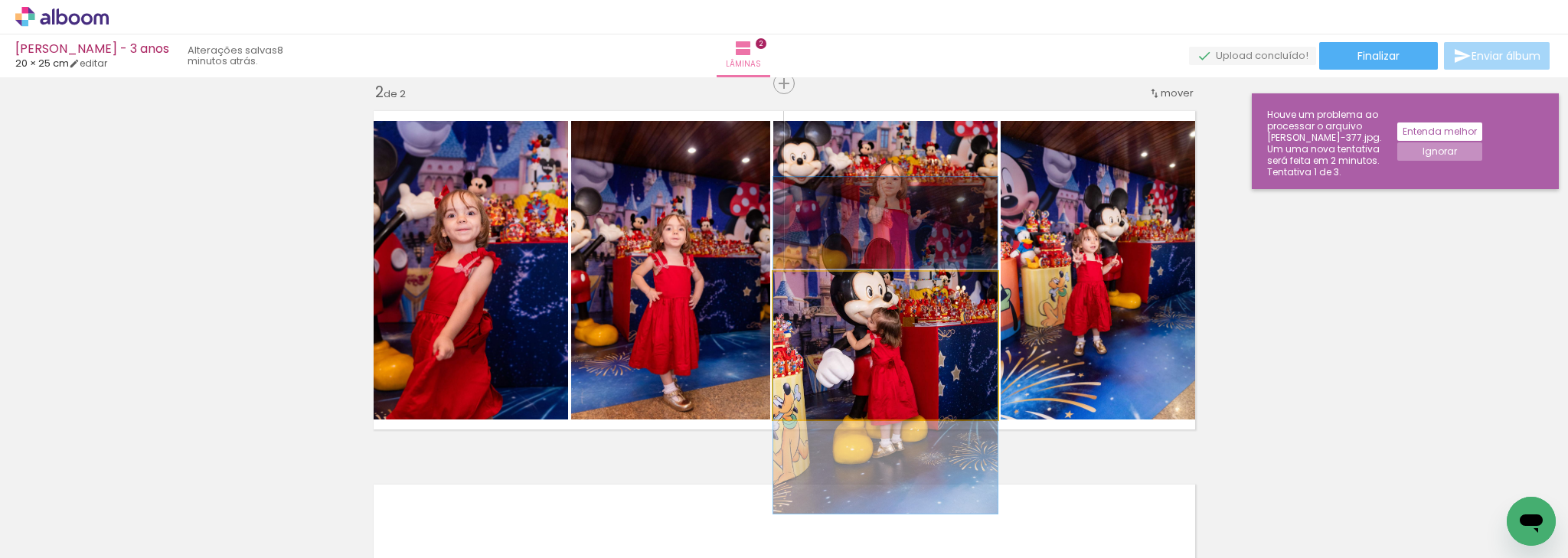
drag, startPoint x: 896, startPoint y: 371, endPoint x: 1158, endPoint y: 284, distance: 276.1
click at [0, 0] on slot at bounding box center [0, 0] width 0 height 0
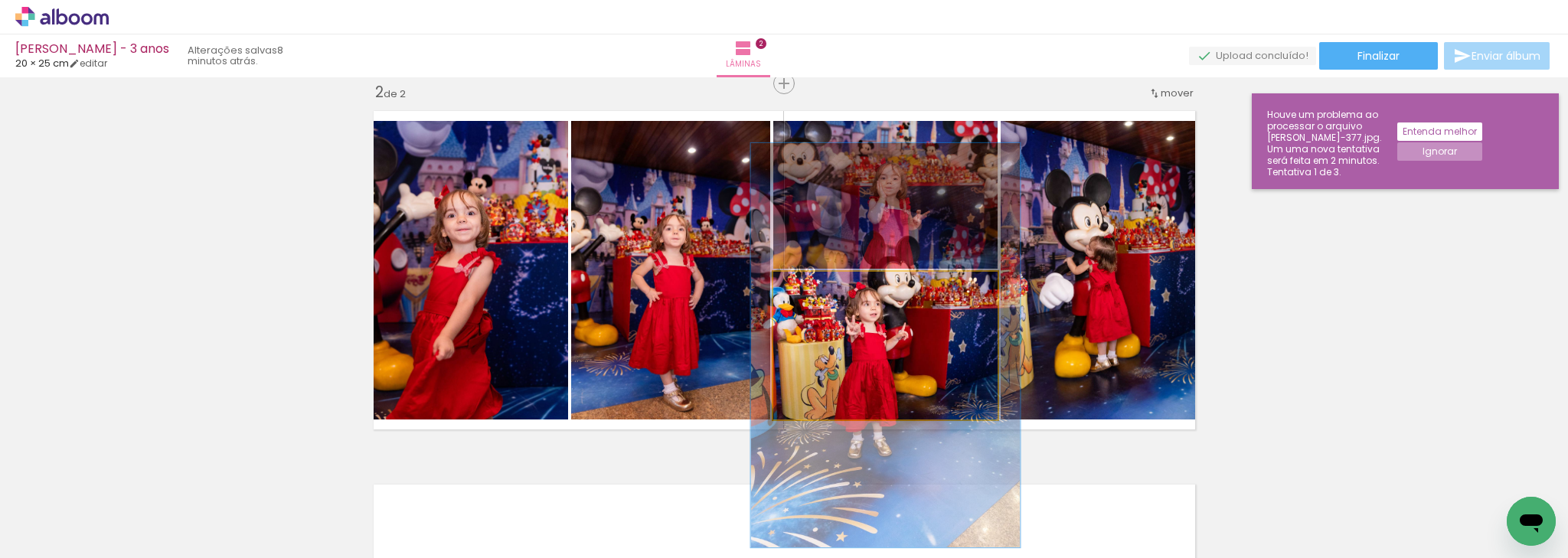
drag, startPoint x: 804, startPoint y: 280, endPoint x: 813, endPoint y: 281, distance: 9.1
type paper-slider "120"
click at [813, 281] on div at bounding box center [819, 287] width 25 height 25
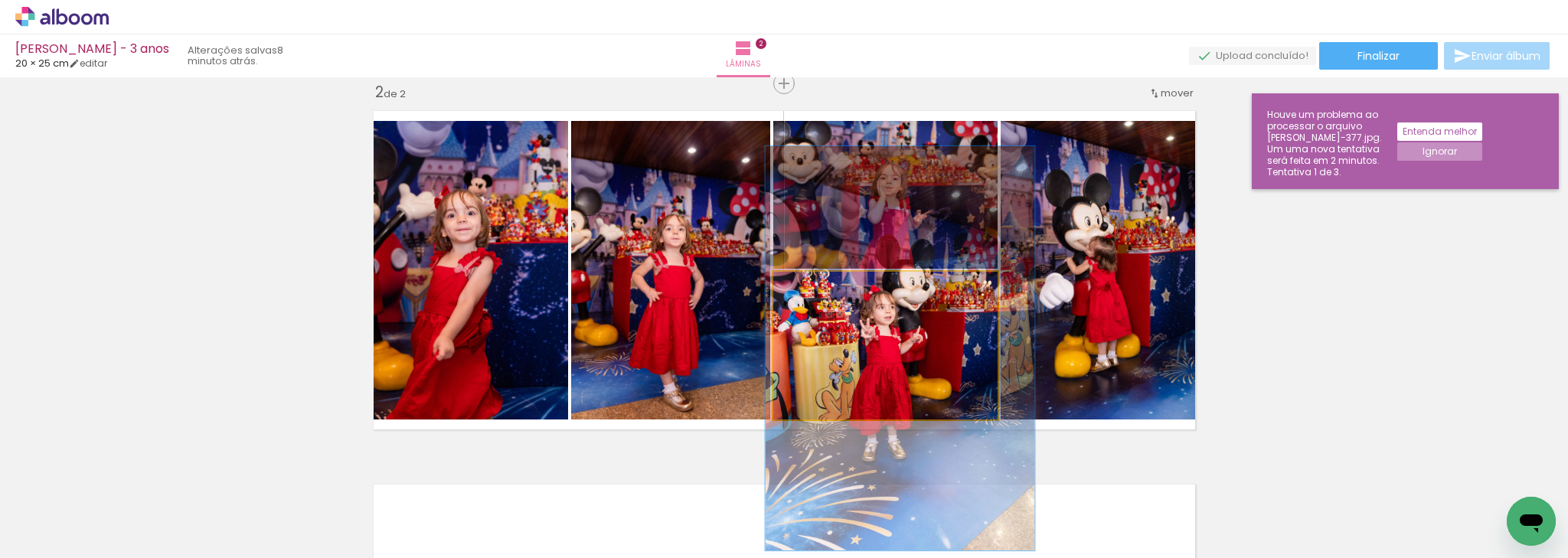
drag, startPoint x: 918, startPoint y: 339, endPoint x: 926, endPoint y: 342, distance: 8.5
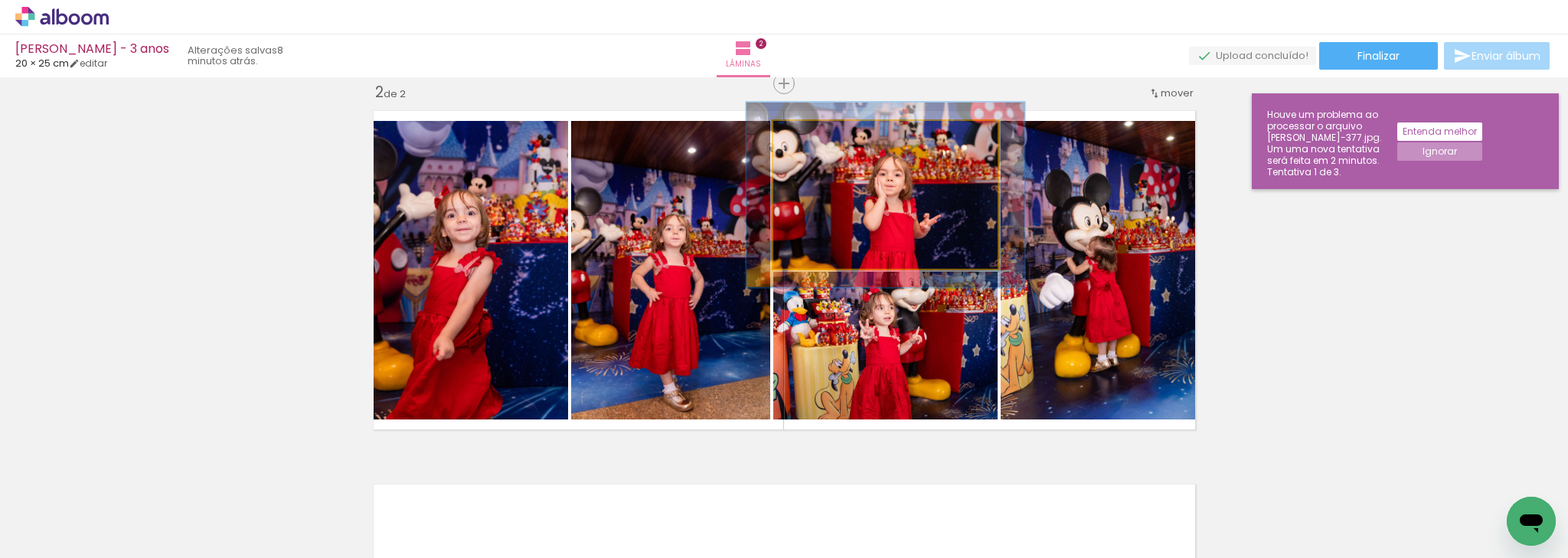
type paper-slider "124"
click at [820, 140] on div at bounding box center [822, 137] width 14 height 14
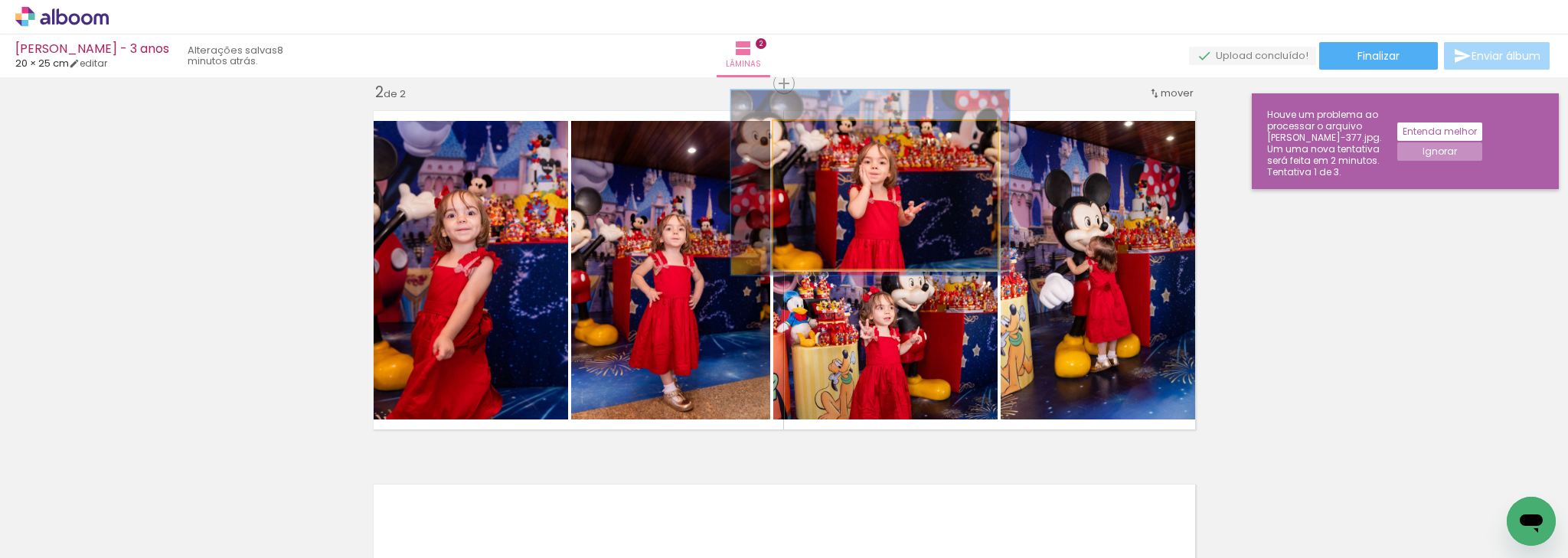
drag, startPoint x: 889, startPoint y: 199, endPoint x: 873, endPoint y: 186, distance: 20.6
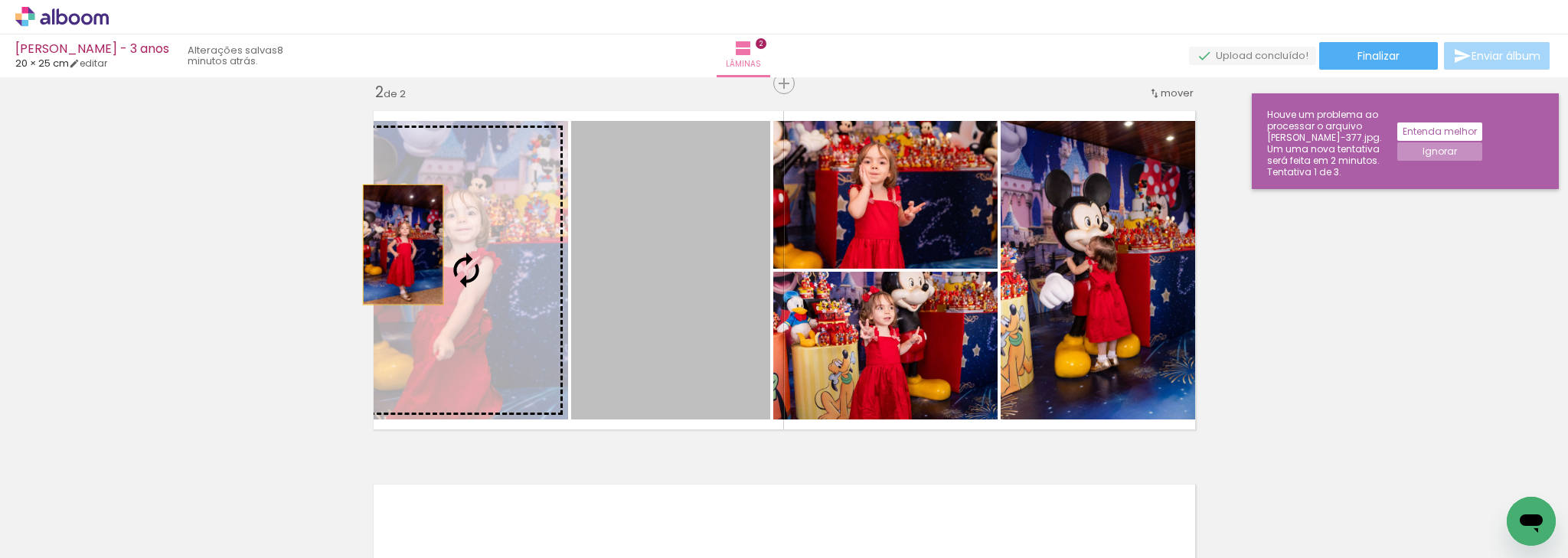
drag, startPoint x: 619, startPoint y: 277, endPoint x: 377, endPoint y: 241, distance: 244.7
click at [0, 0] on slot at bounding box center [0, 0] width 0 height 0
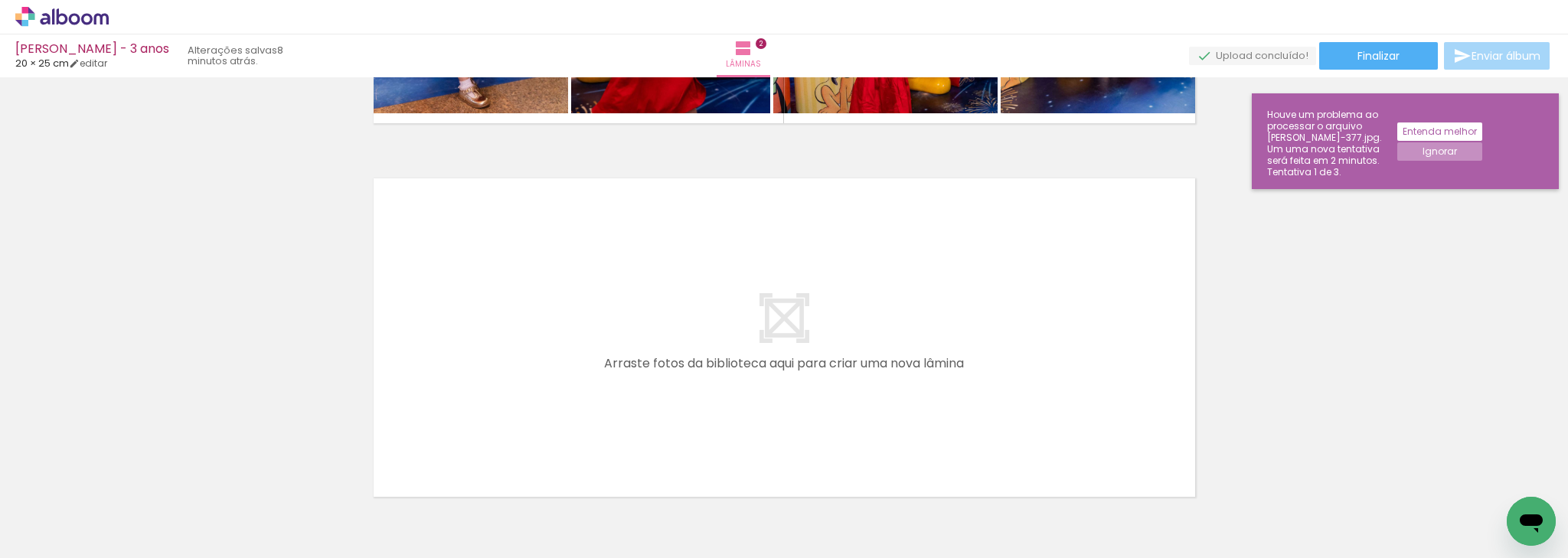
scroll to position [0, 2237]
drag, startPoint x: 751, startPoint y: 501, endPoint x: 744, endPoint y: 360, distance: 141.2
click at [744, 360] on quentale-workspace at bounding box center [784, 279] width 1568 height 558
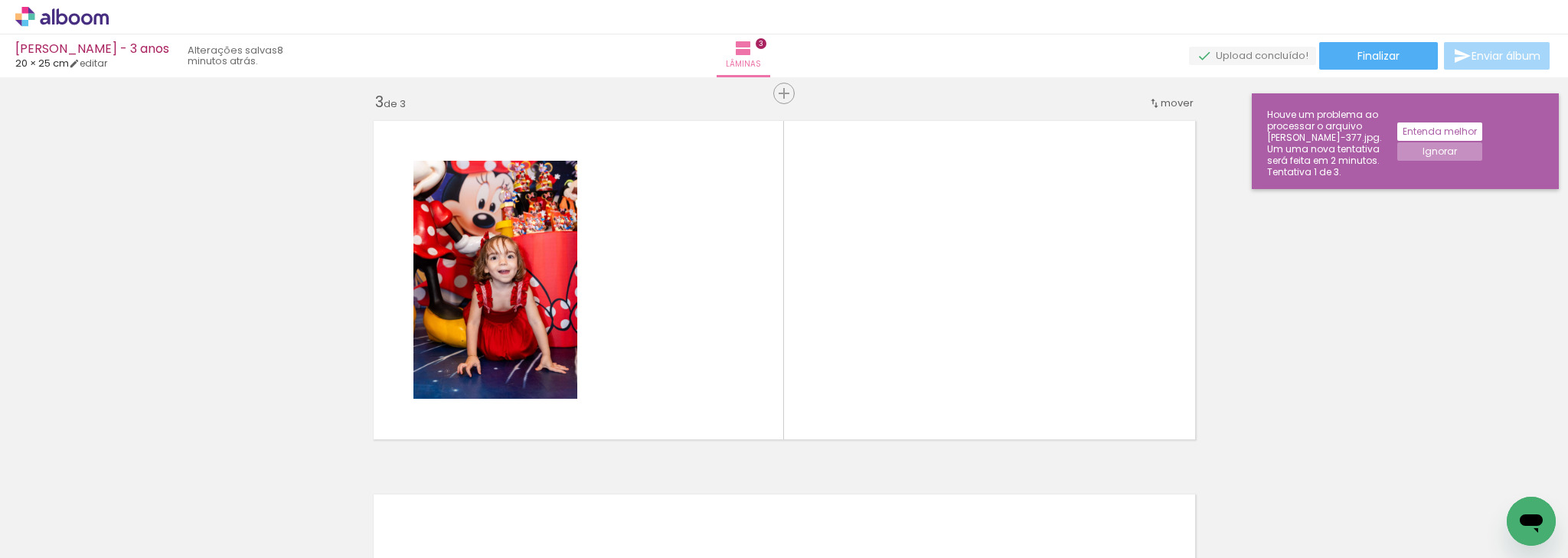
scroll to position [766, 0]
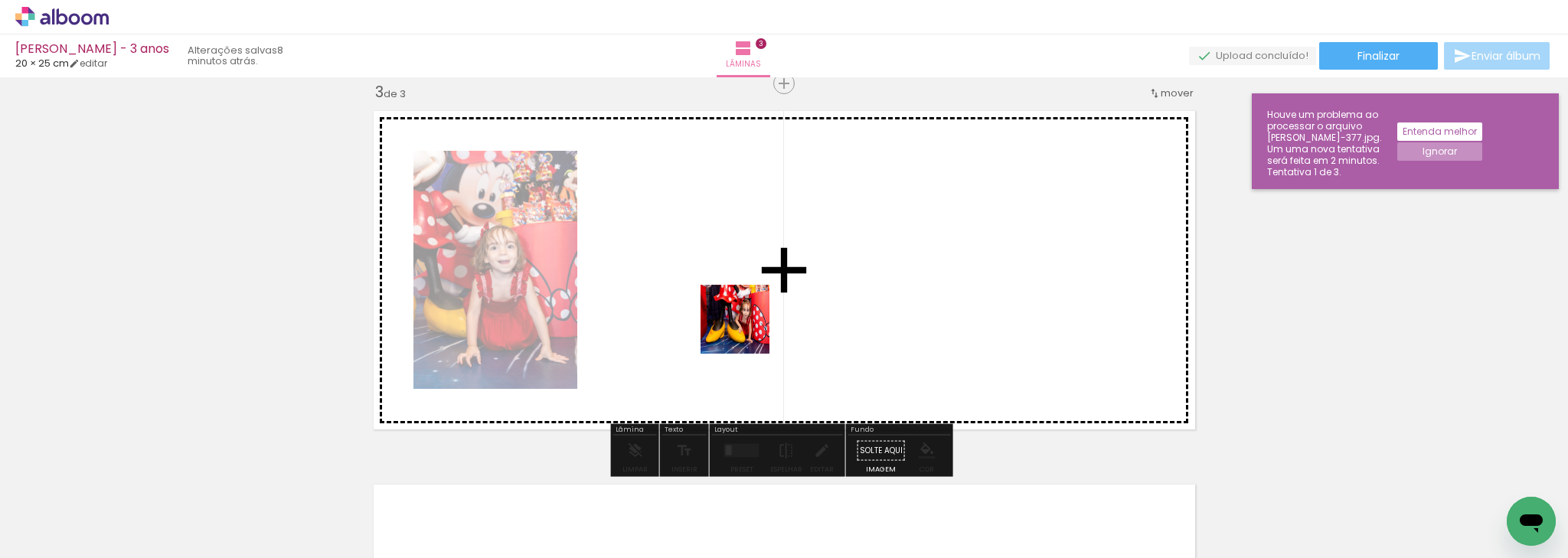
drag, startPoint x: 708, startPoint y: 462, endPoint x: 751, endPoint y: 319, distance: 149.3
click at [751, 319] on quentale-workspace at bounding box center [784, 279] width 1568 height 558
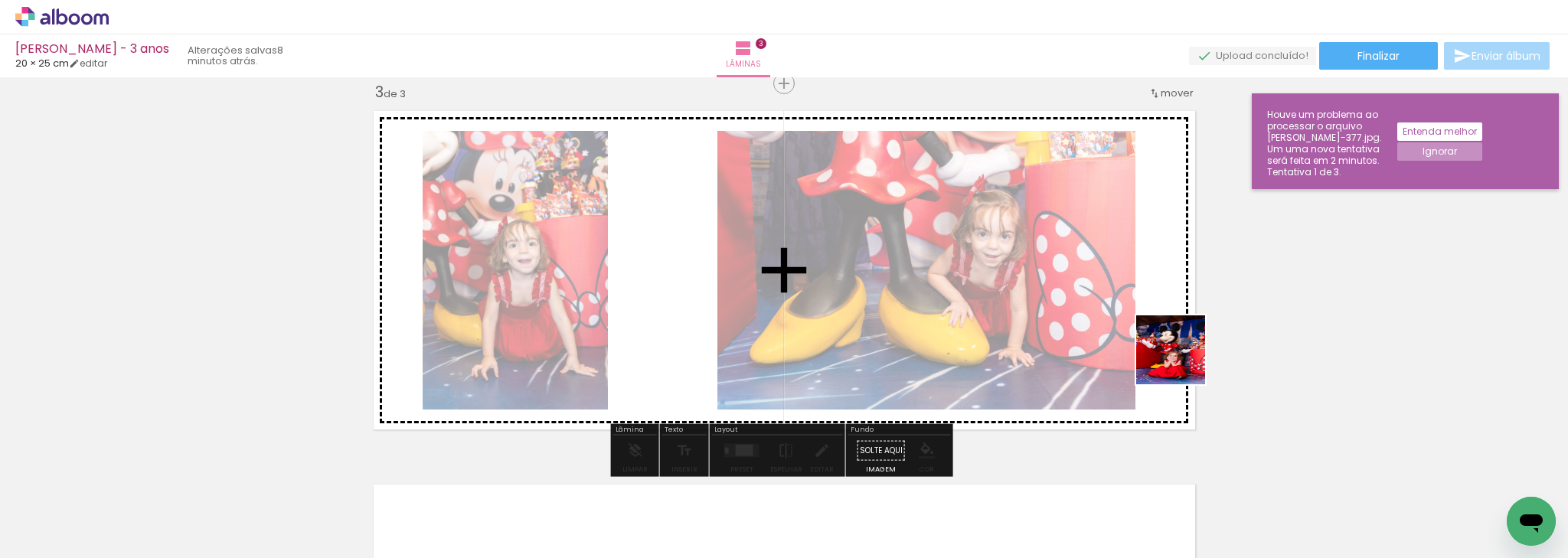
drag, startPoint x: 1254, startPoint y: 466, endPoint x: 1225, endPoint y: 413, distance: 60.4
click at [1115, 264] on quentale-workspace at bounding box center [784, 279] width 1568 height 558
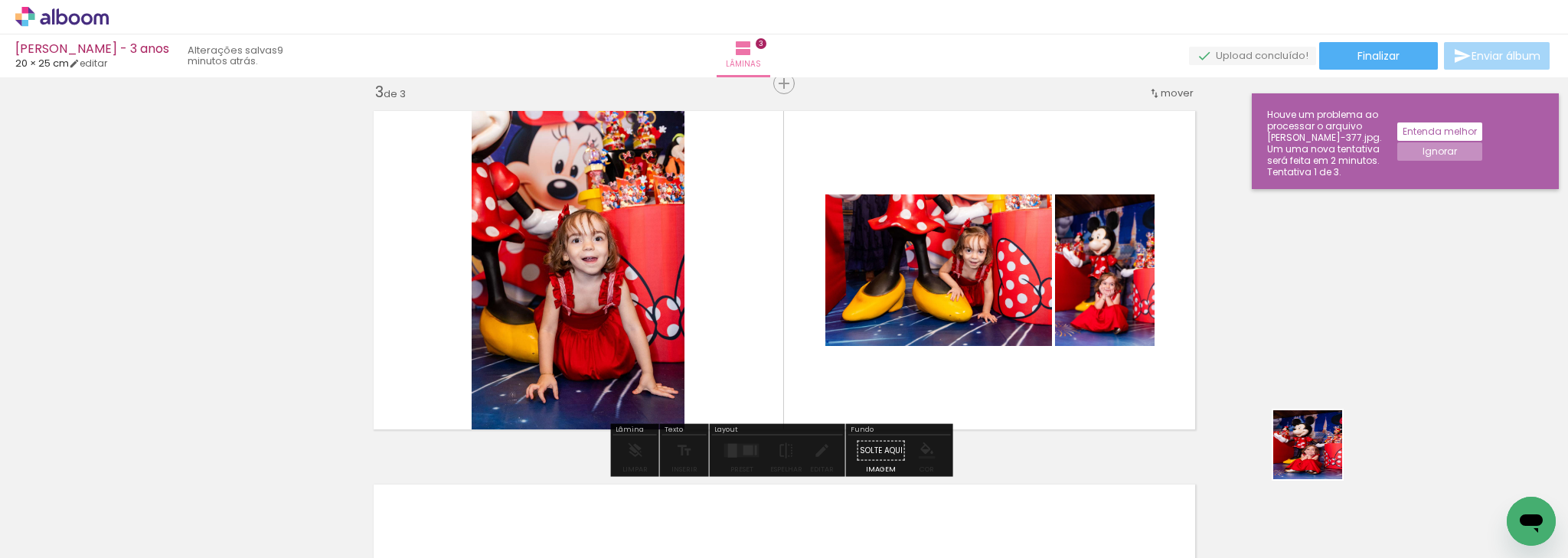
drag, startPoint x: 1319, startPoint y: 456, endPoint x: 1044, endPoint y: 279, distance: 327.0
click at [1044, 279] on quentale-workspace at bounding box center [784, 279] width 1568 height 558
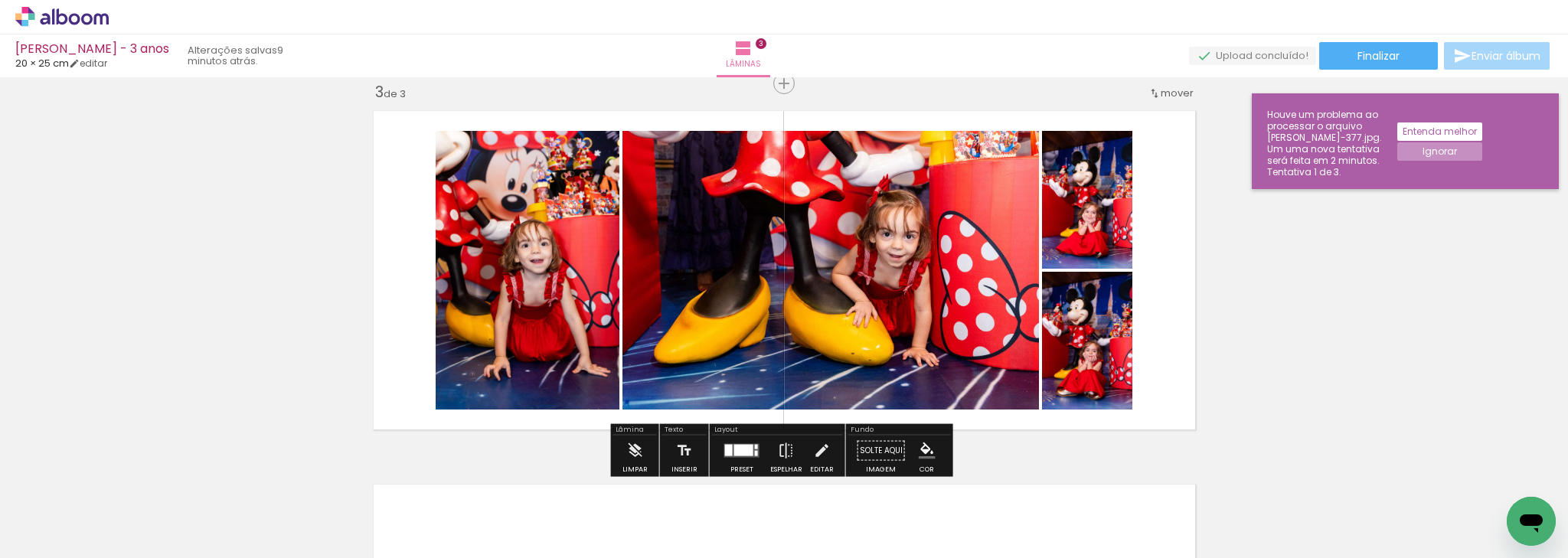
scroll to position [0, 2721]
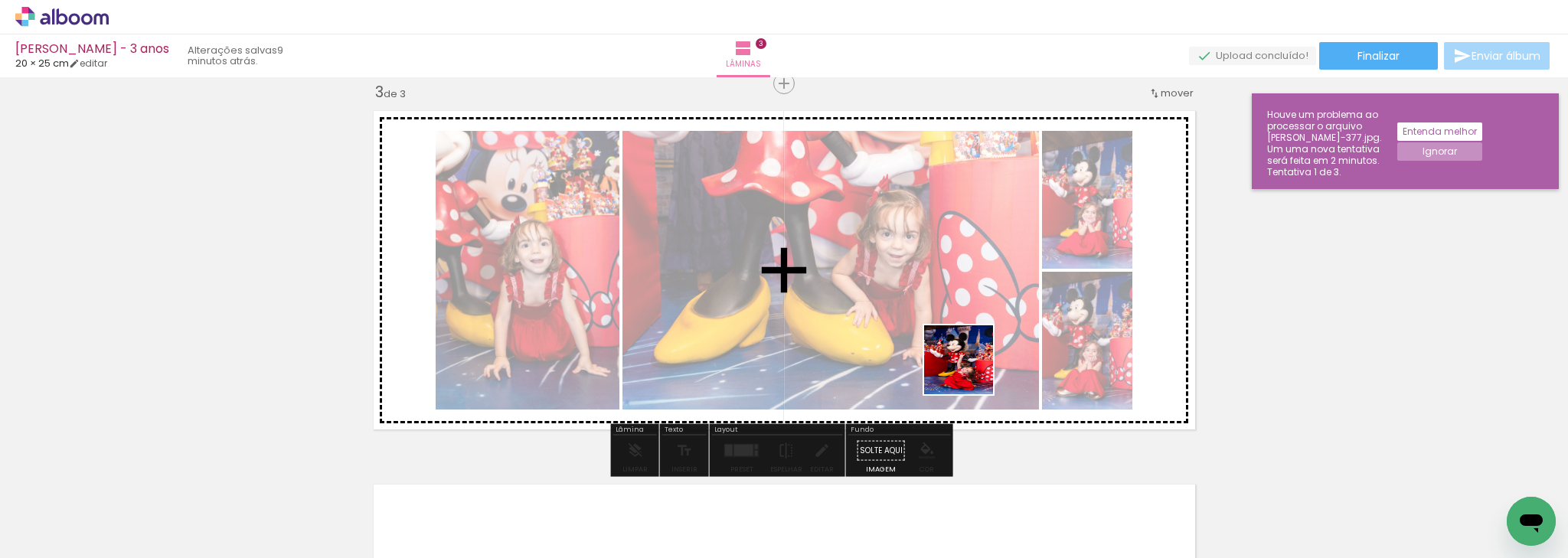
drag, startPoint x: 960, startPoint y: 505, endPoint x: 1050, endPoint y: 512, distance: 90.3
click at [970, 371] on quentale-workspace at bounding box center [784, 279] width 1568 height 558
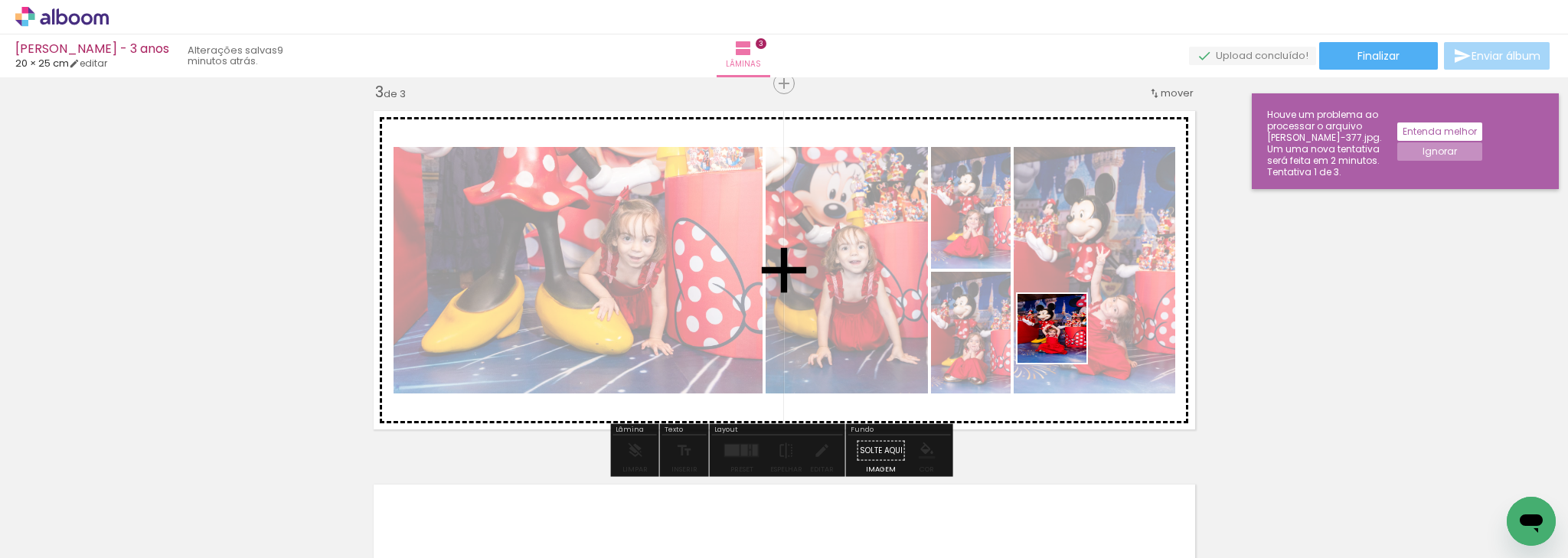
drag, startPoint x: 1047, startPoint y: 513, endPoint x: 1063, endPoint y: 348, distance: 165.8
click at [1064, 339] on quentale-workspace at bounding box center [784, 279] width 1568 height 558
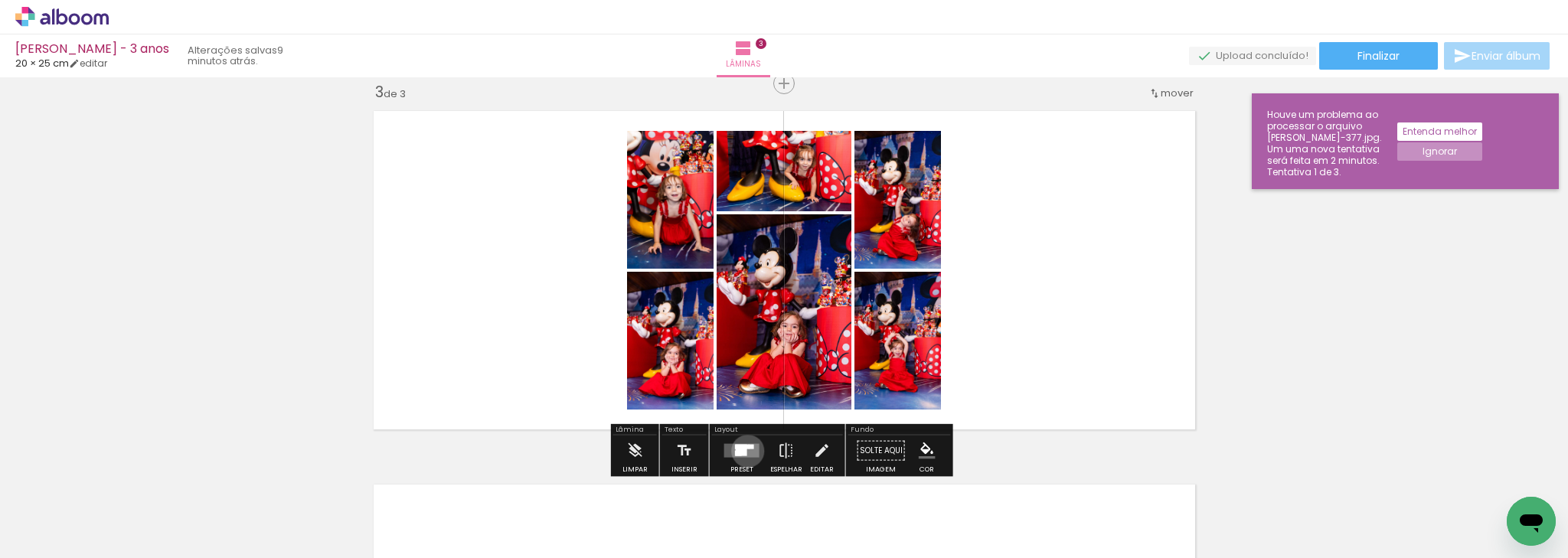
click at [744, 450] on quentale-layouter at bounding box center [742, 450] width 35 height 14
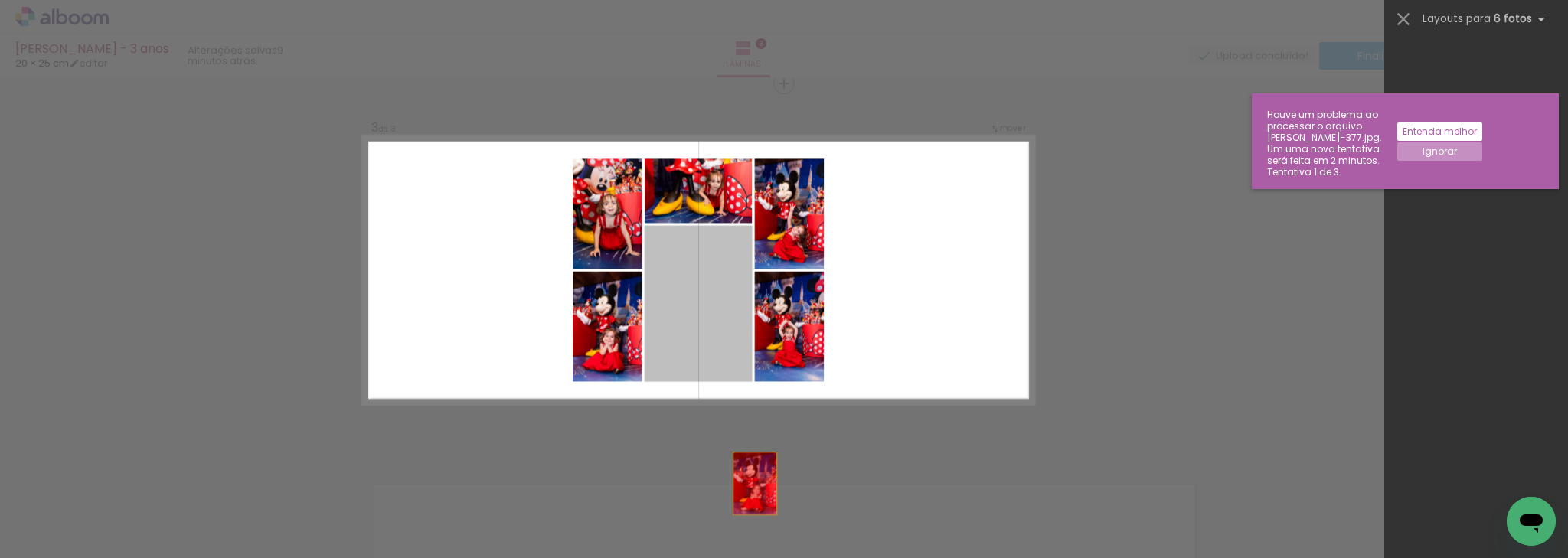
scroll to position [0, 0]
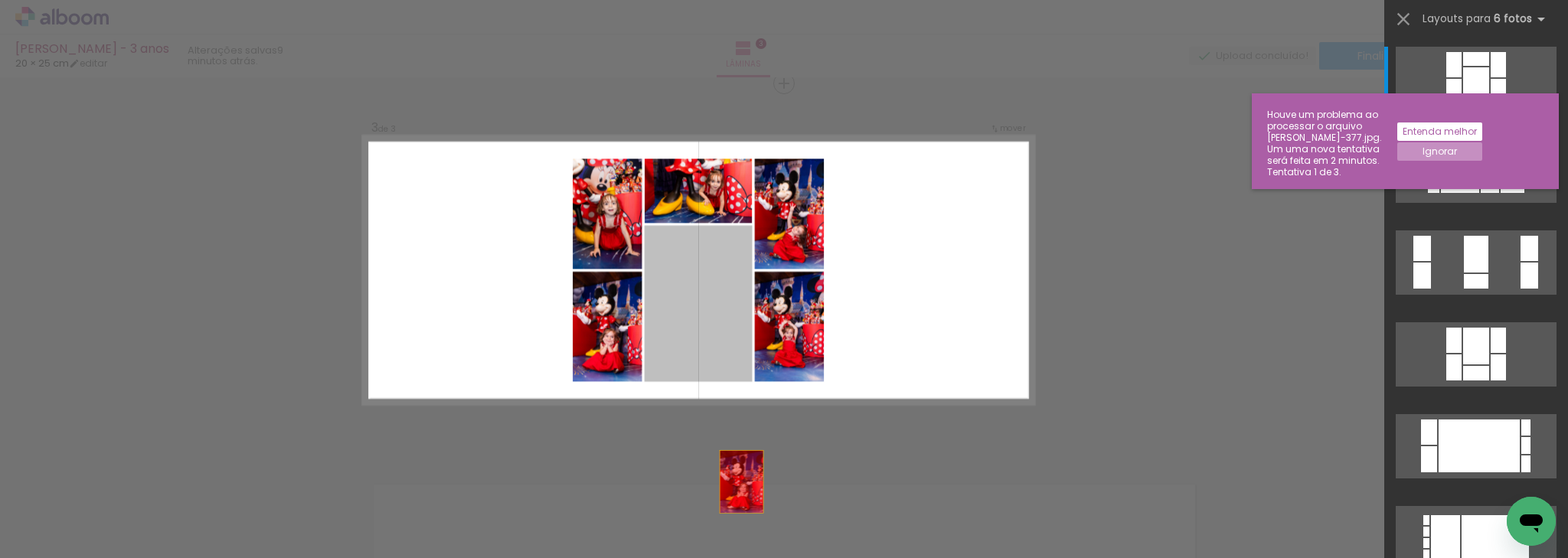
drag, startPoint x: 702, startPoint y: 328, endPoint x: 747, endPoint y: 526, distance: 203.0
click at [747, 526] on quentale-workspace at bounding box center [784, 279] width 1568 height 558
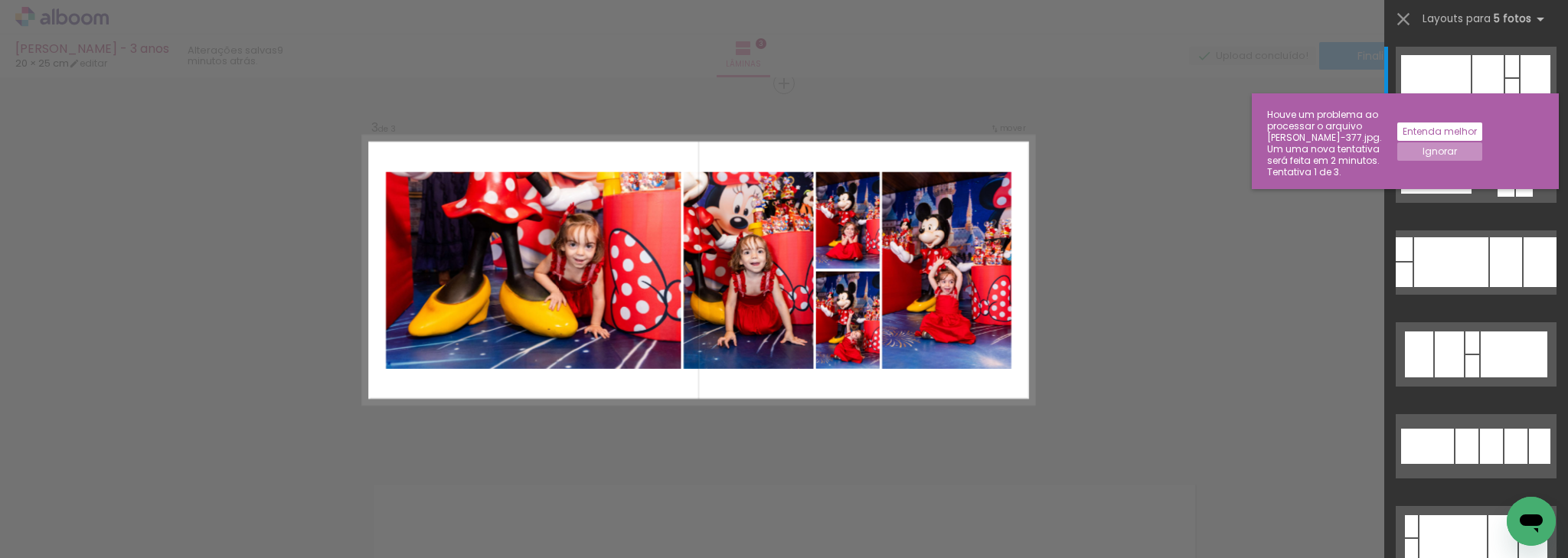
click at [992, 475] on iron-icon at bounding box center [1000, 476] width 16 height 16
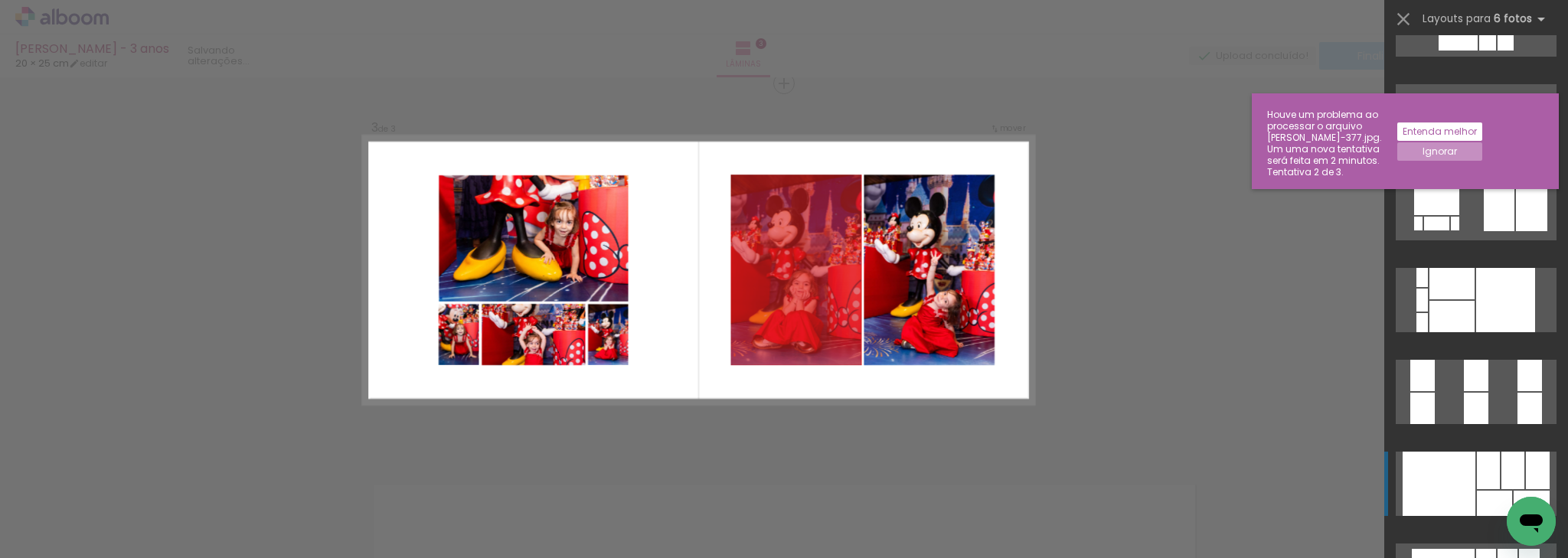
scroll to position [15578, 0]
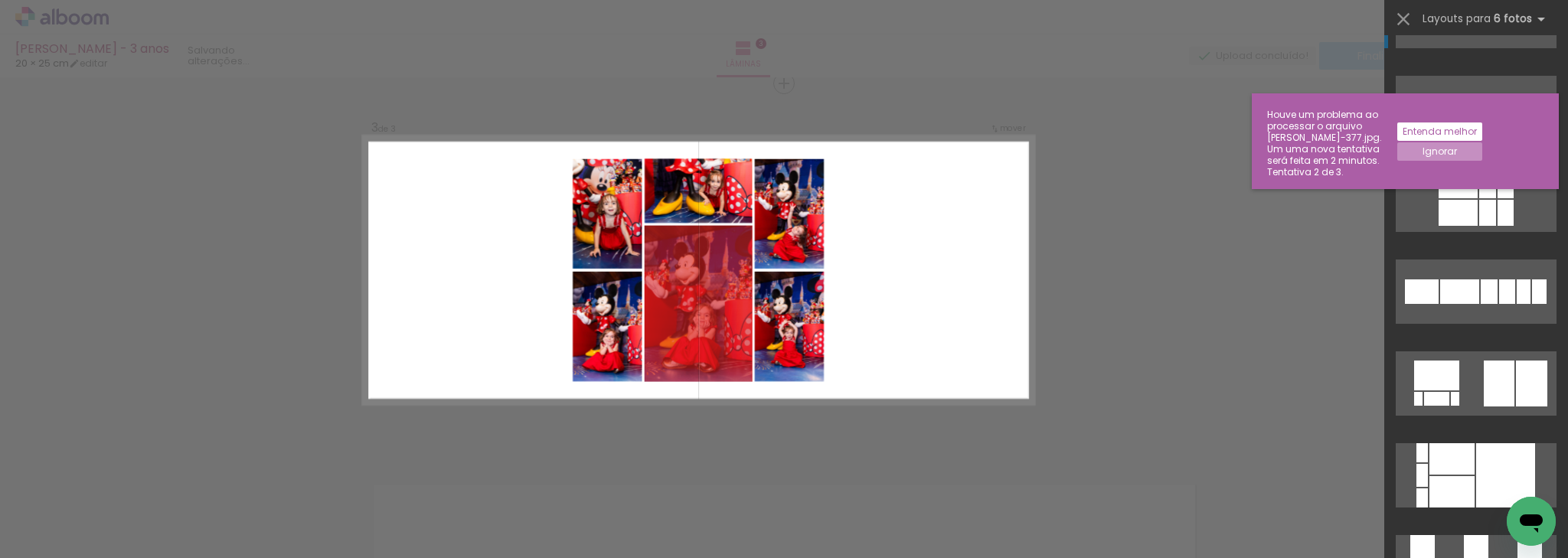
click at [1151, 242] on div "Confirmar Cancelar" at bounding box center [784, 76] width 1568 height 1530
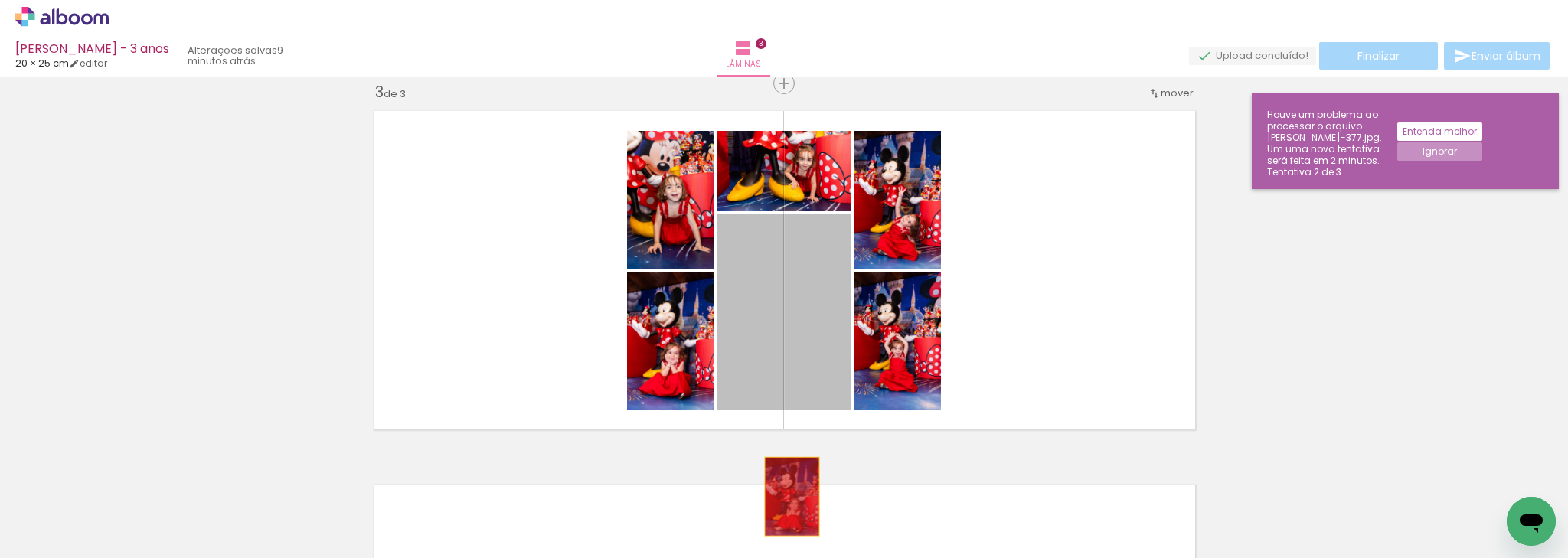
drag, startPoint x: 791, startPoint y: 319, endPoint x: 787, endPoint y: 496, distance: 177.0
click at [787, 496] on quentale-workspace at bounding box center [784, 279] width 1568 height 558
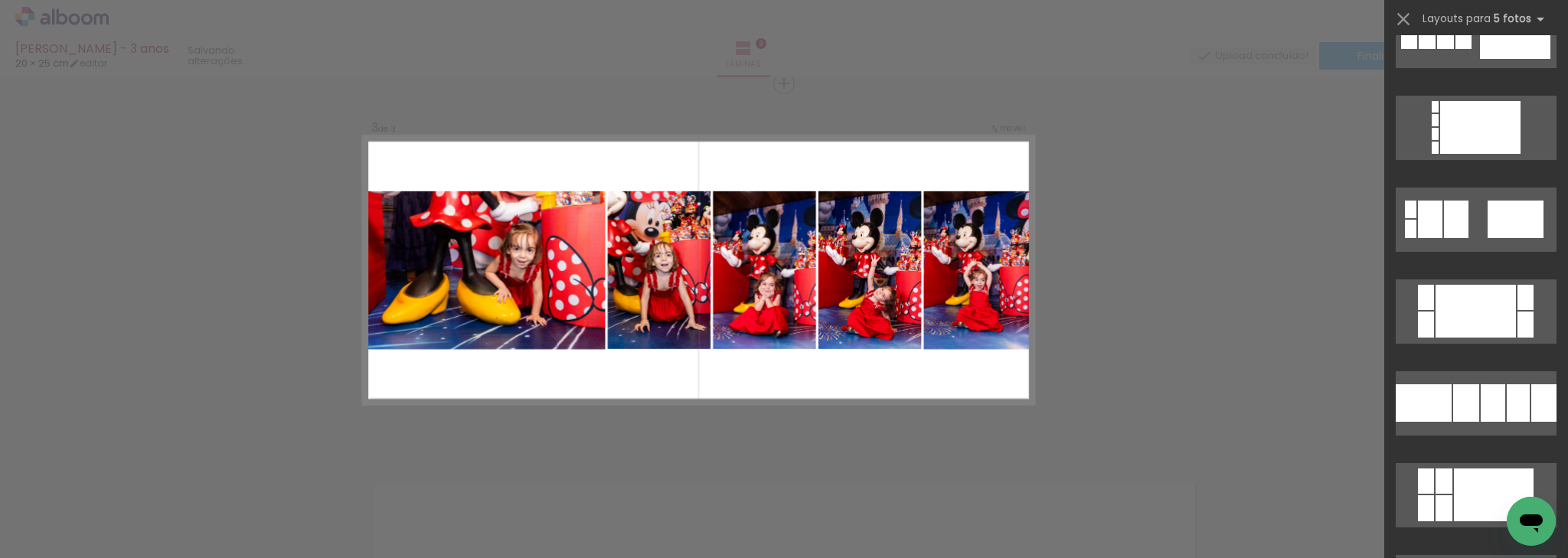
scroll to position [1592, 0]
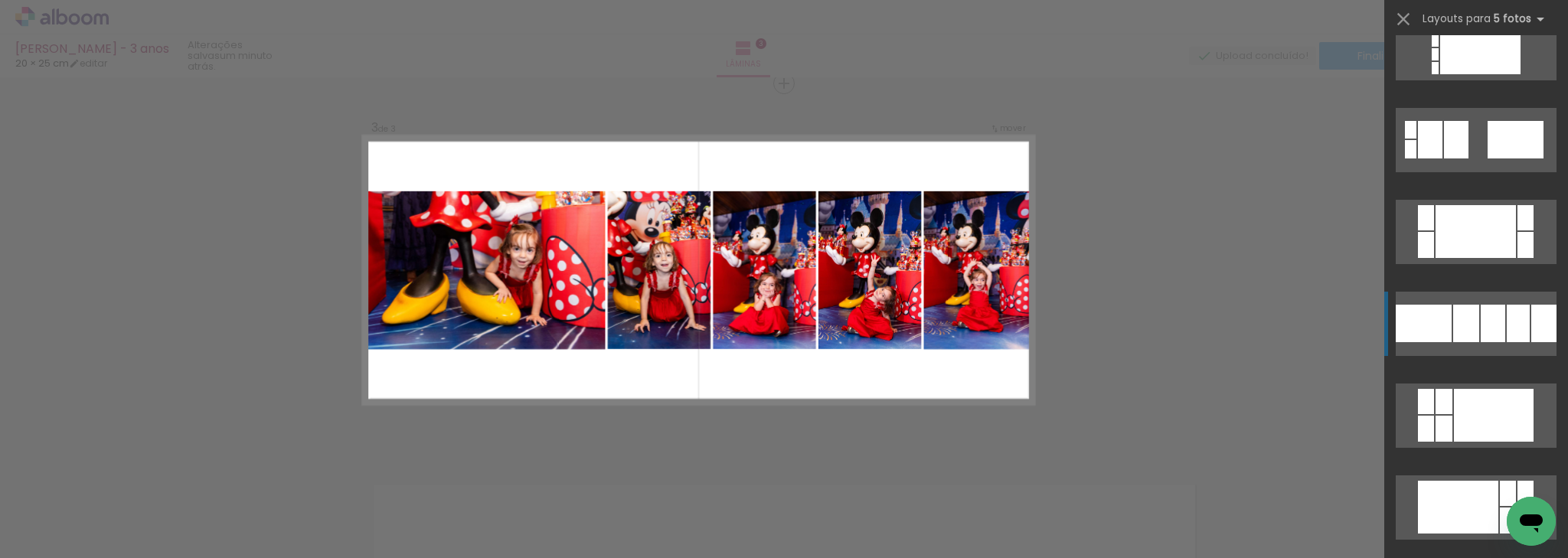
click at [1495, 258] on div at bounding box center [1476, 231] width 80 height 53
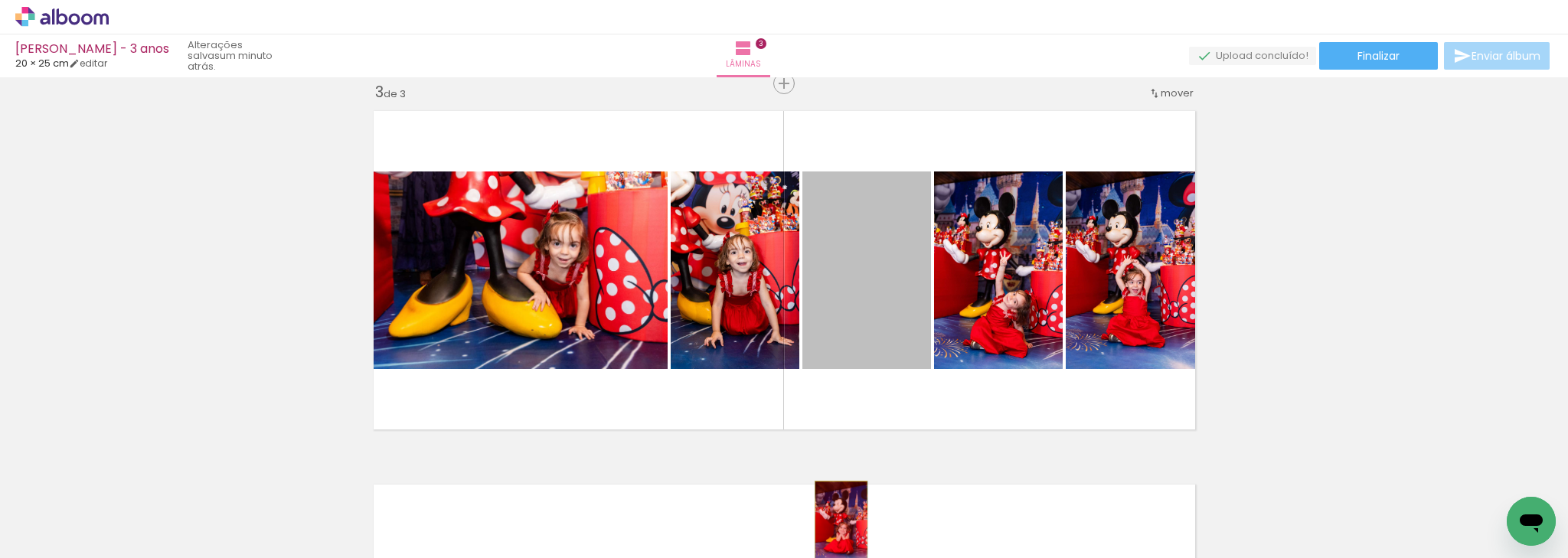
drag, startPoint x: 892, startPoint y: 290, endPoint x: 836, endPoint y: 521, distance: 237.7
click at [836, 521] on quentale-workspace at bounding box center [784, 279] width 1568 height 558
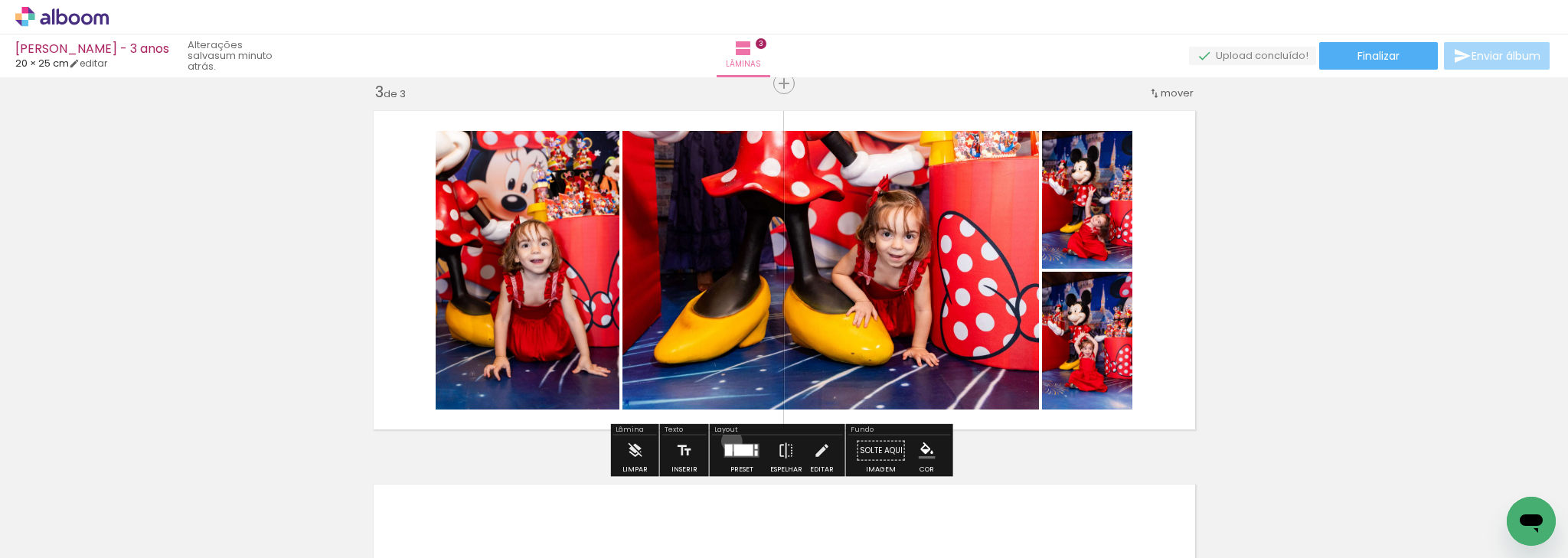
click at [728, 440] on div at bounding box center [742, 450] width 41 height 30
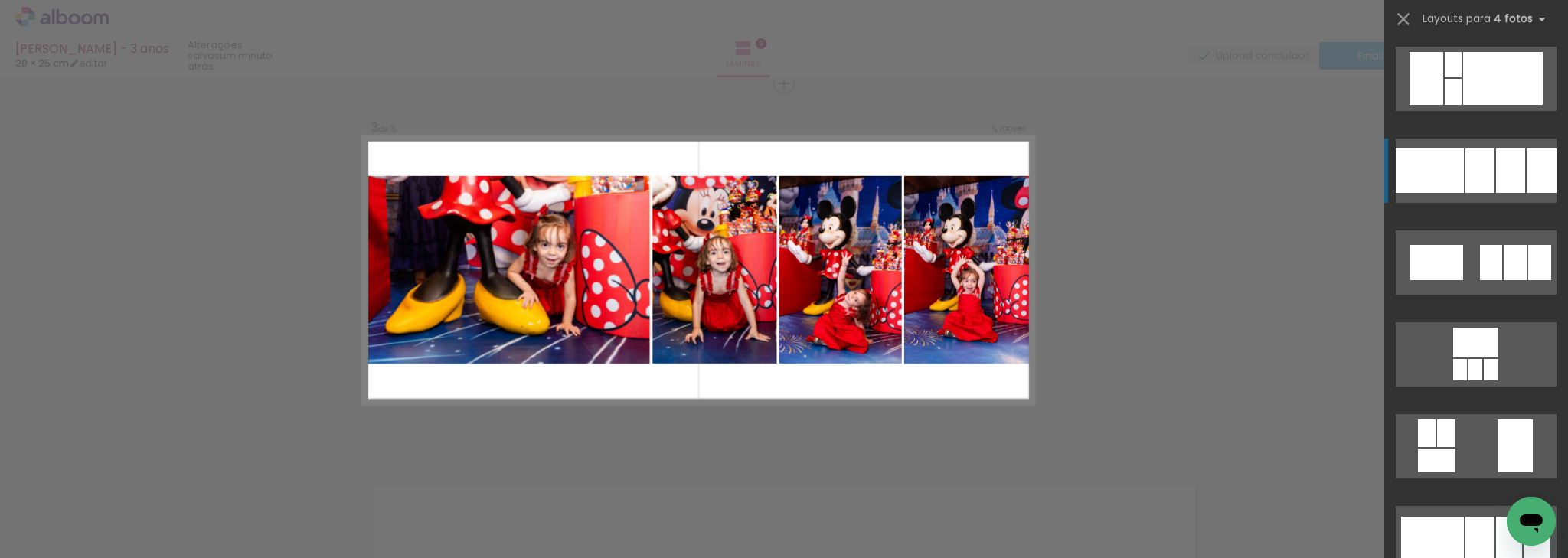
scroll to position [3917, 0]
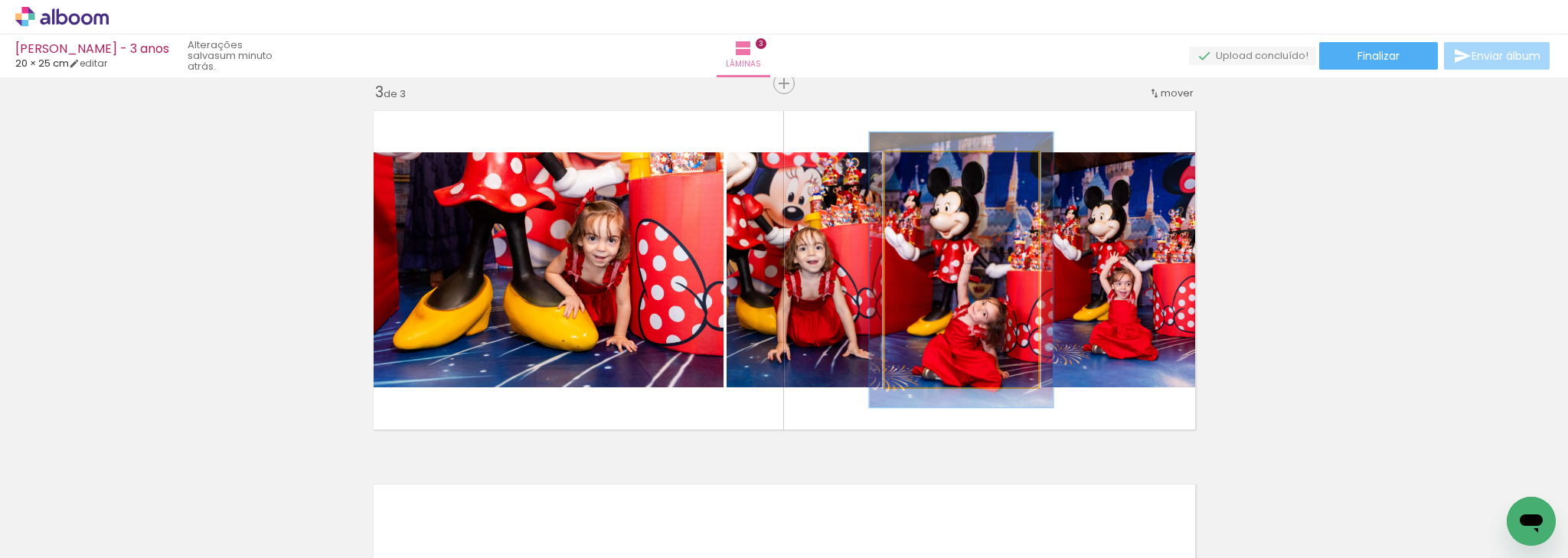
drag, startPoint x: 921, startPoint y: 173, endPoint x: 931, endPoint y: 175, distance: 10.2
type paper-slider "117"
click at [931, 175] on div at bounding box center [929, 168] width 25 height 25
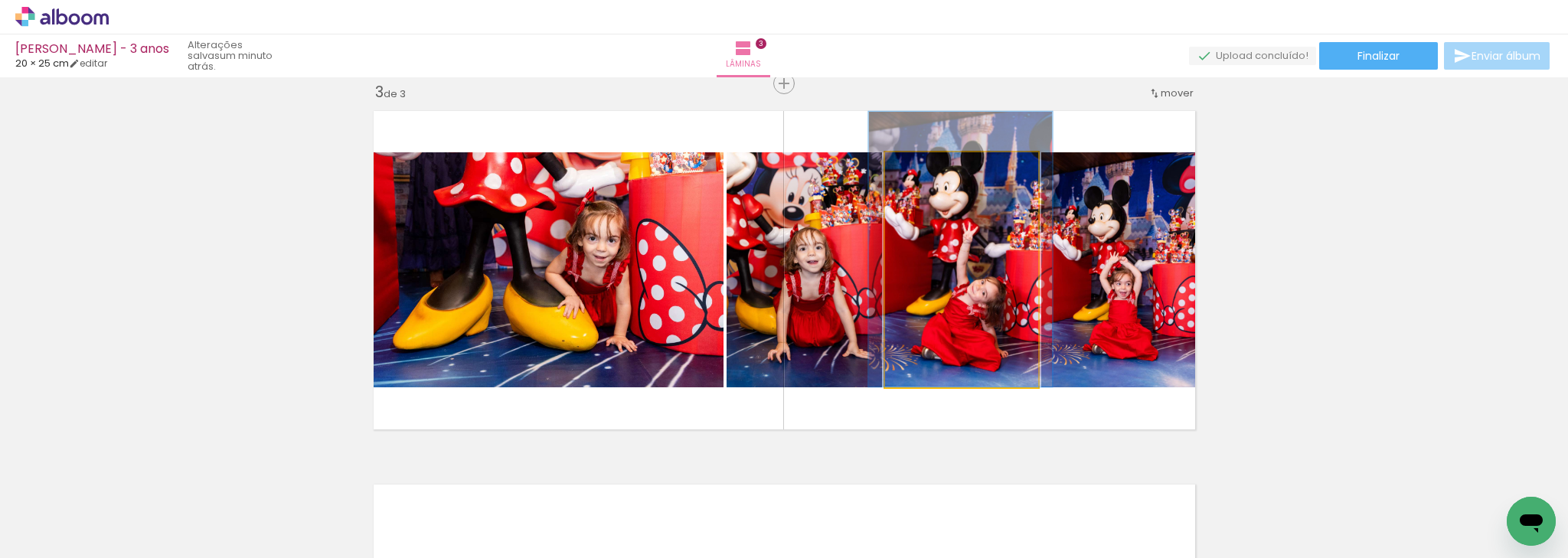
drag, startPoint x: 975, startPoint y: 242, endPoint x: 974, endPoint y: 221, distance: 21.0
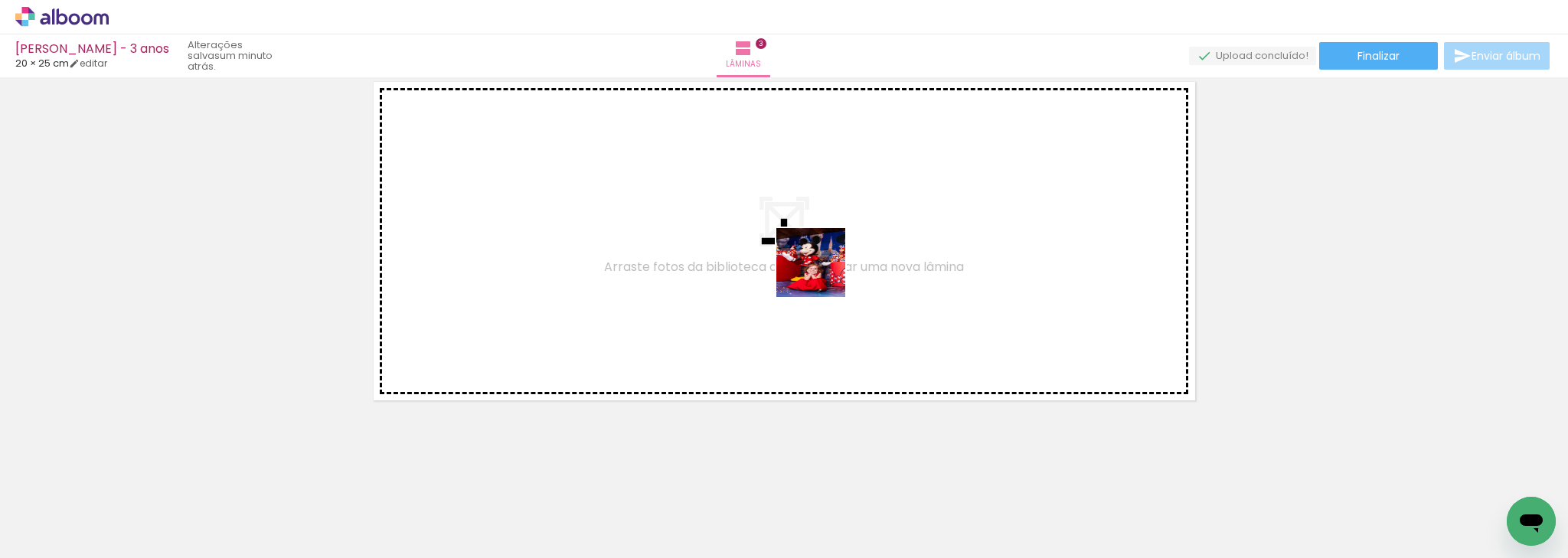
drag, startPoint x: 784, startPoint y: 512, endPoint x: 804, endPoint y: 318, distance: 195.0
click at [823, 264] on quentale-workspace at bounding box center [784, 279] width 1568 height 558
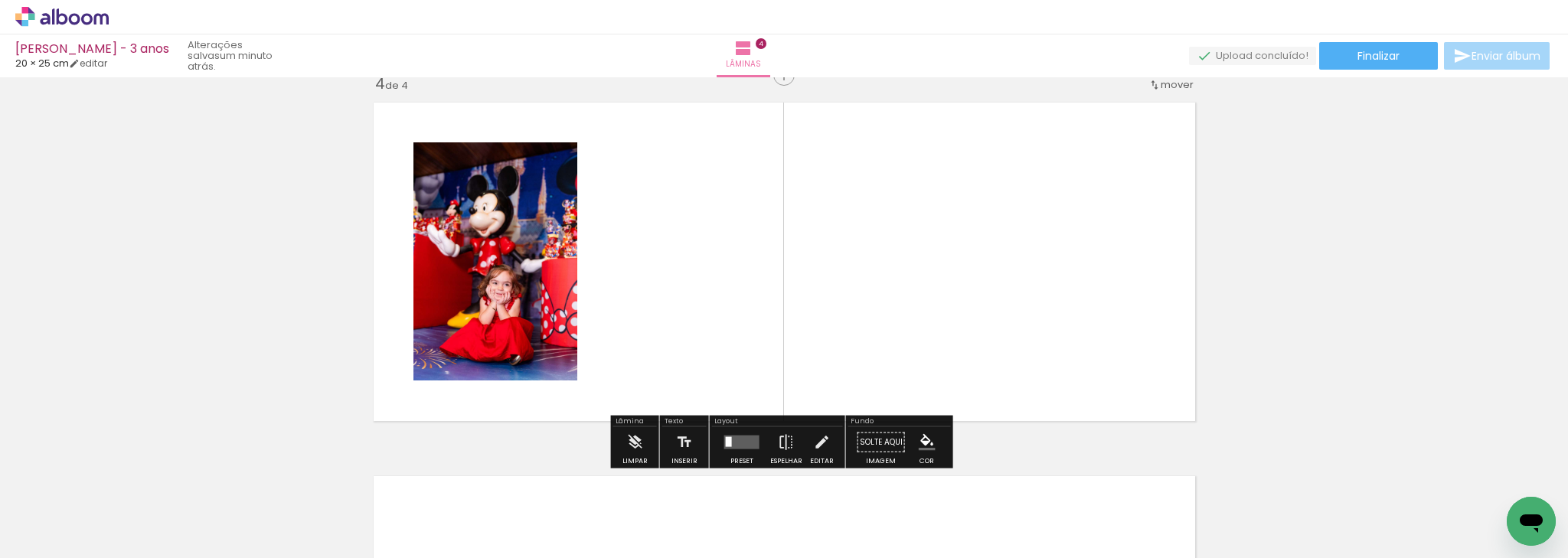
scroll to position [1140, 0]
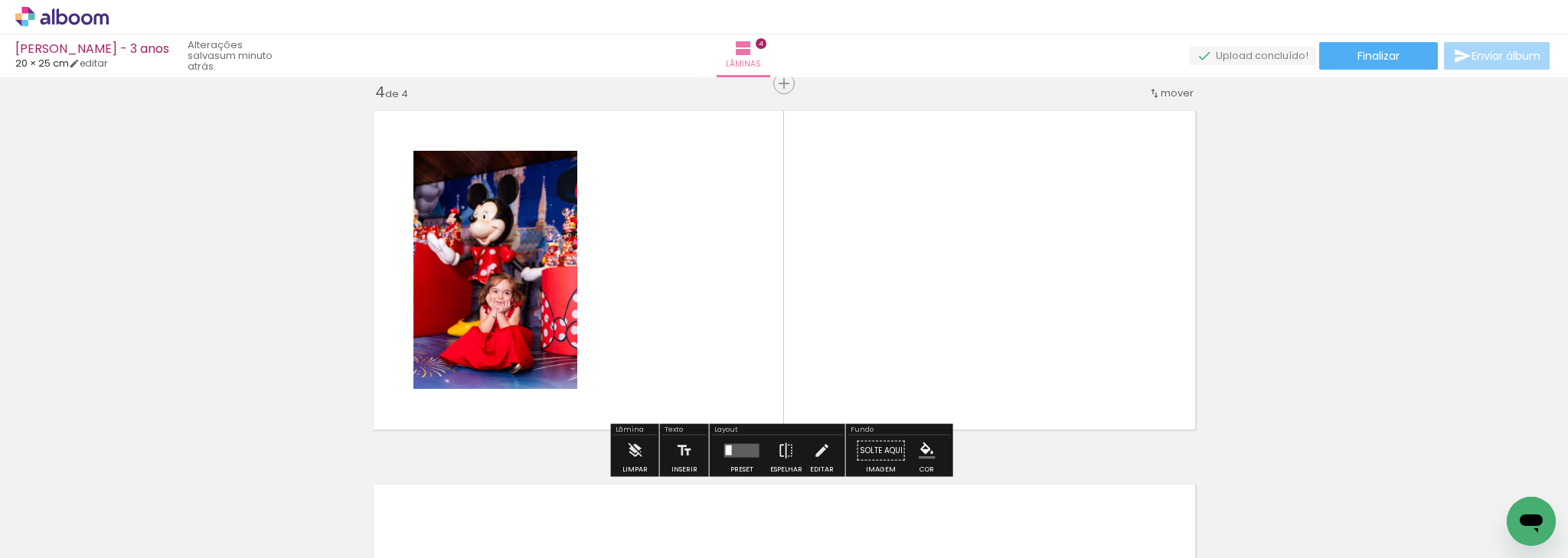
click at [726, 438] on div at bounding box center [742, 450] width 41 height 30
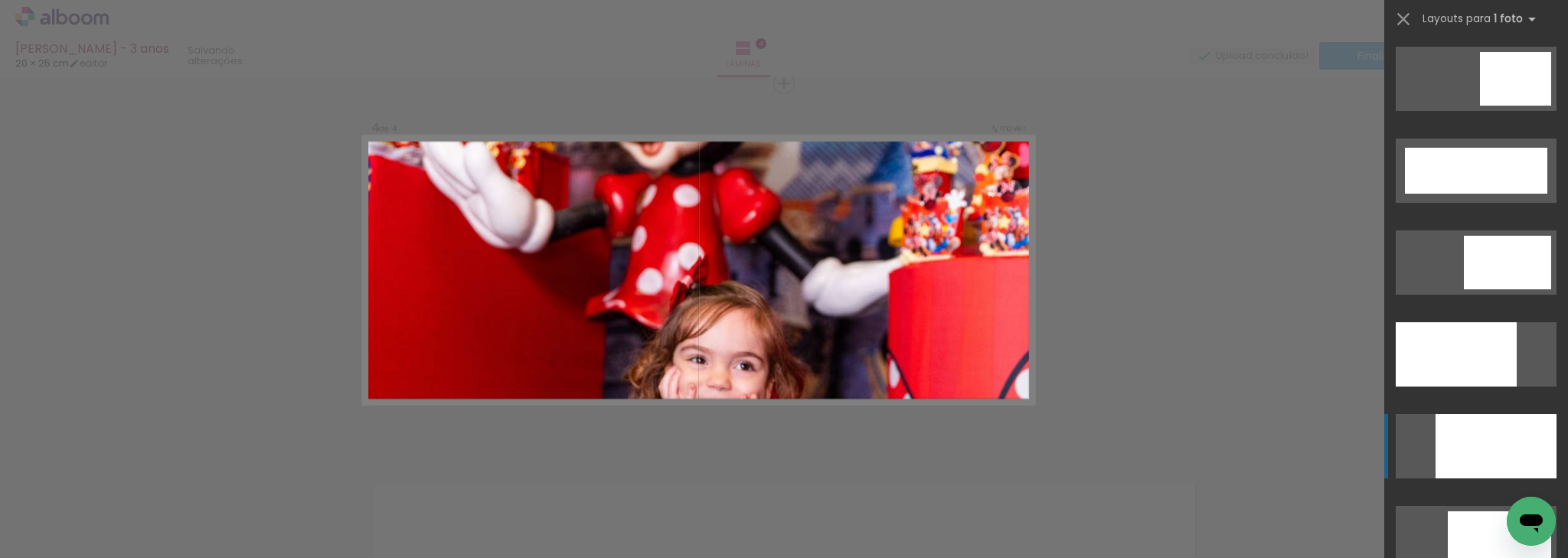
scroll to position [4162, 0]
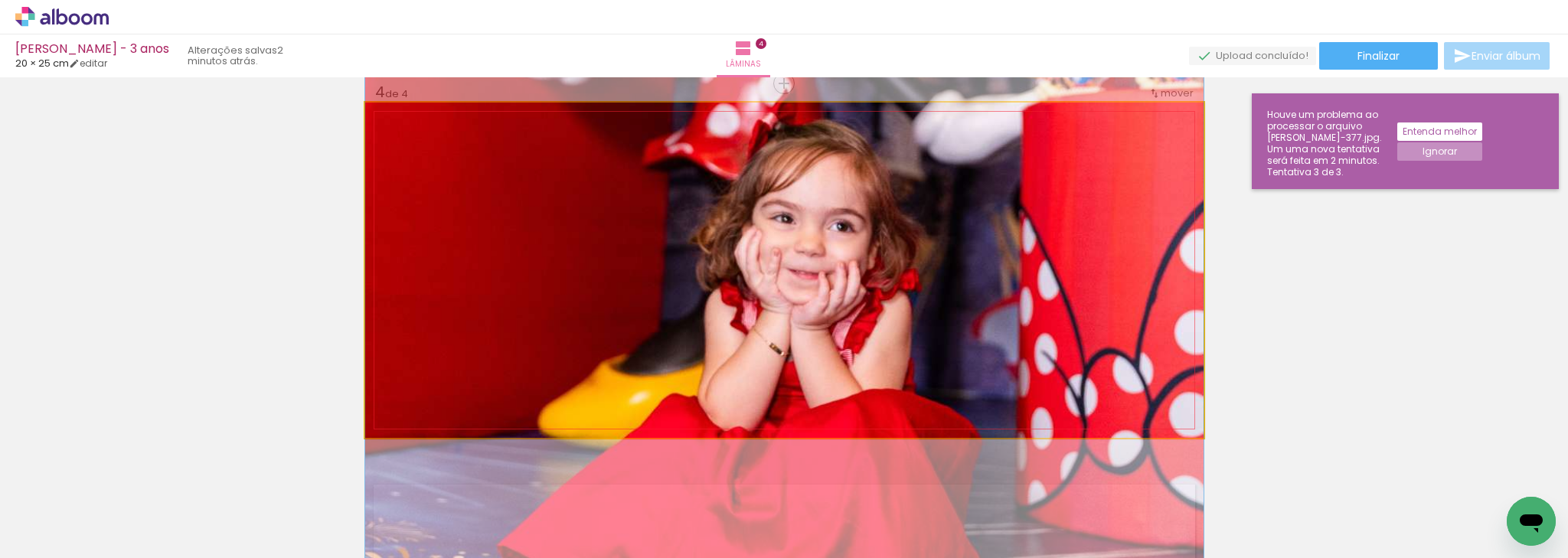
drag, startPoint x: 986, startPoint y: 355, endPoint x: 1001, endPoint y: 193, distance: 162.7
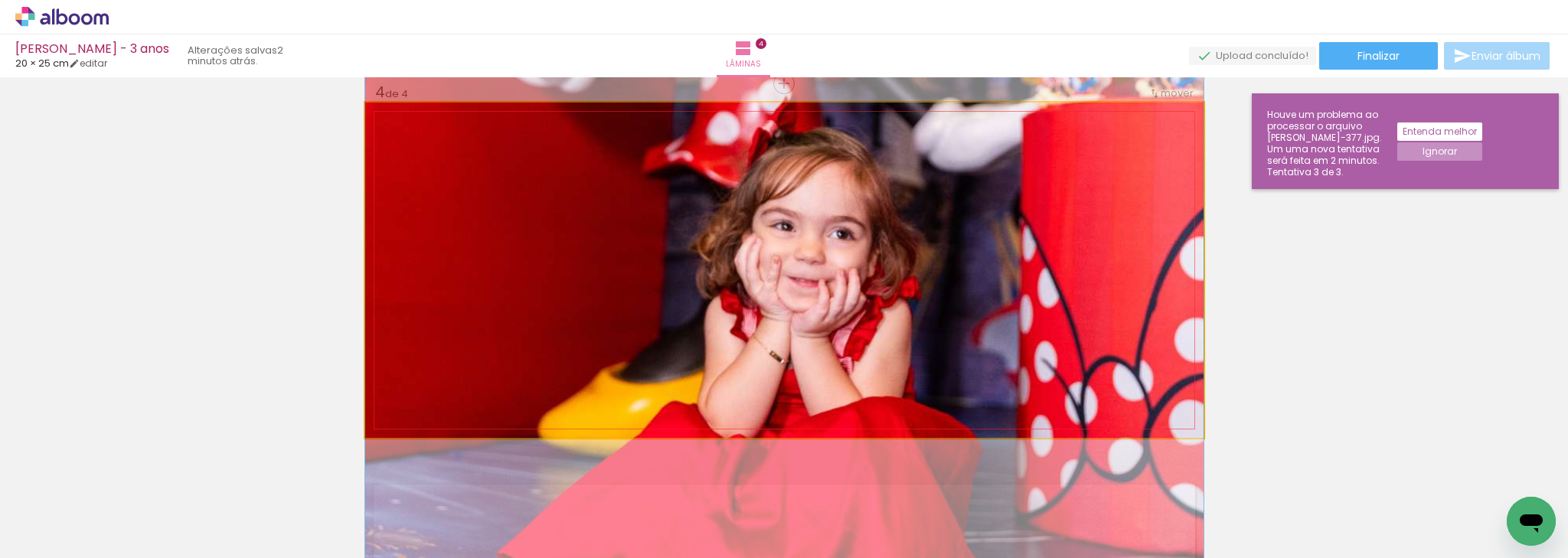
drag, startPoint x: 1001, startPoint y: 204, endPoint x: 946, endPoint y: 200, distance: 55.1
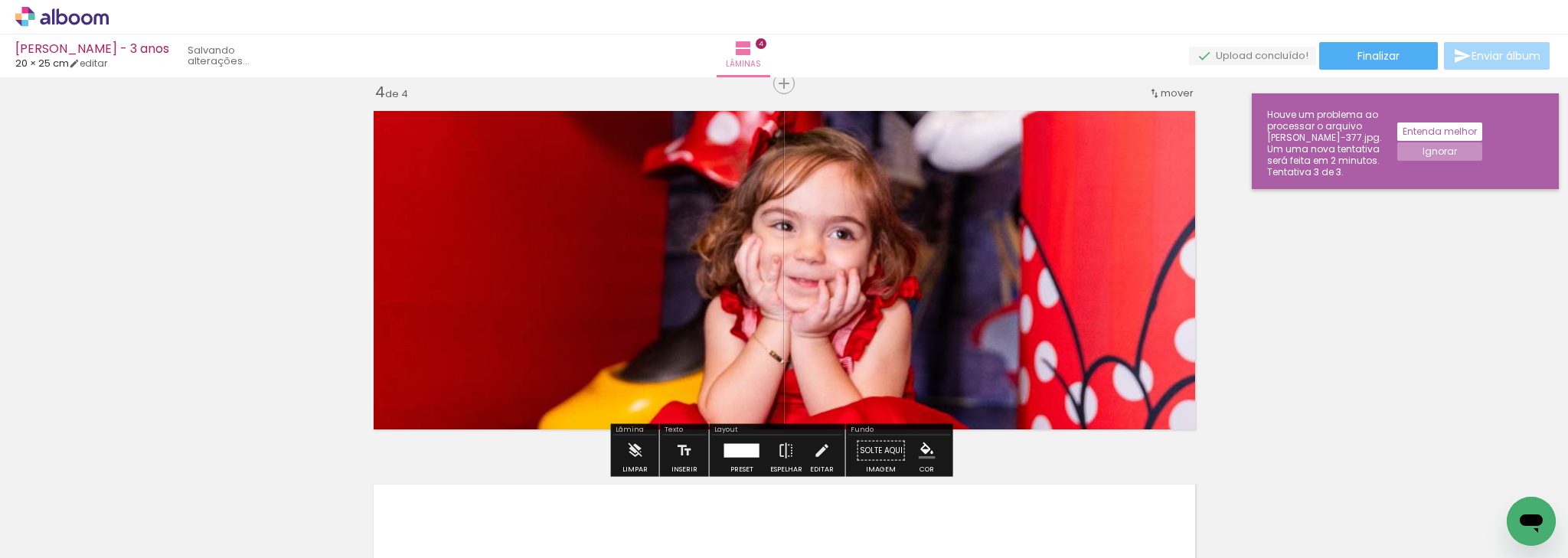
click at [722, 440] on div at bounding box center [742, 450] width 41 height 30
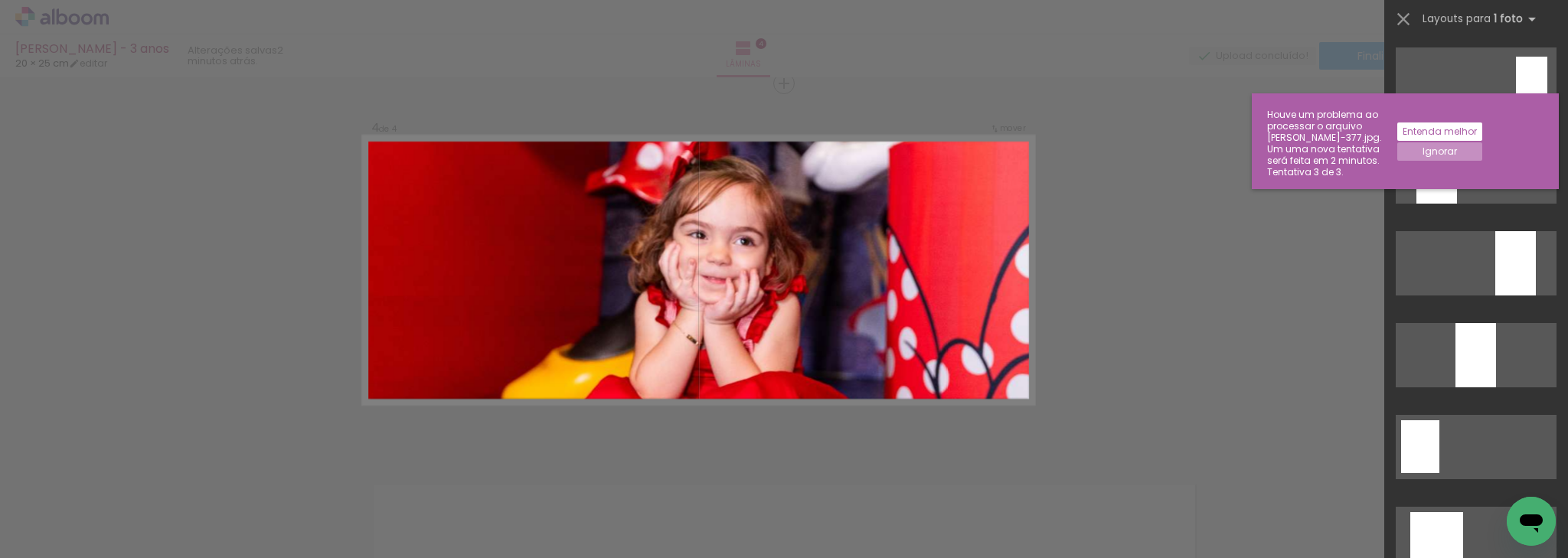
scroll to position [537, 0]
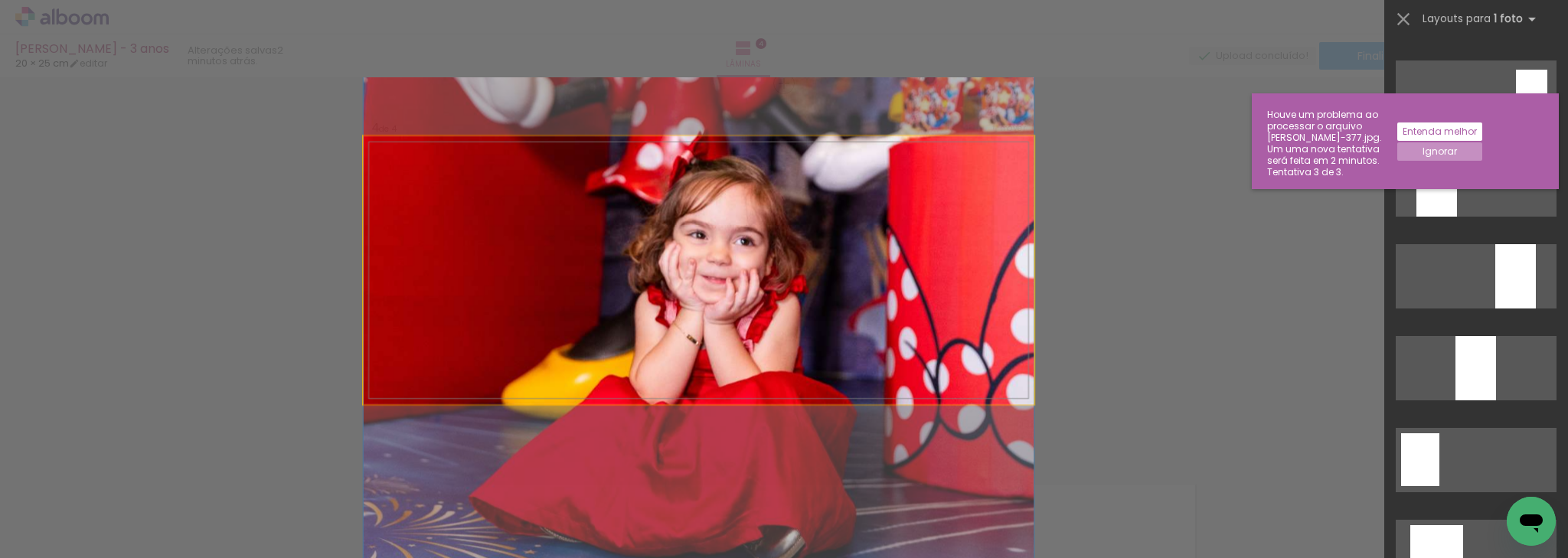
click at [856, 306] on quentale-photo at bounding box center [698, 270] width 670 height 268
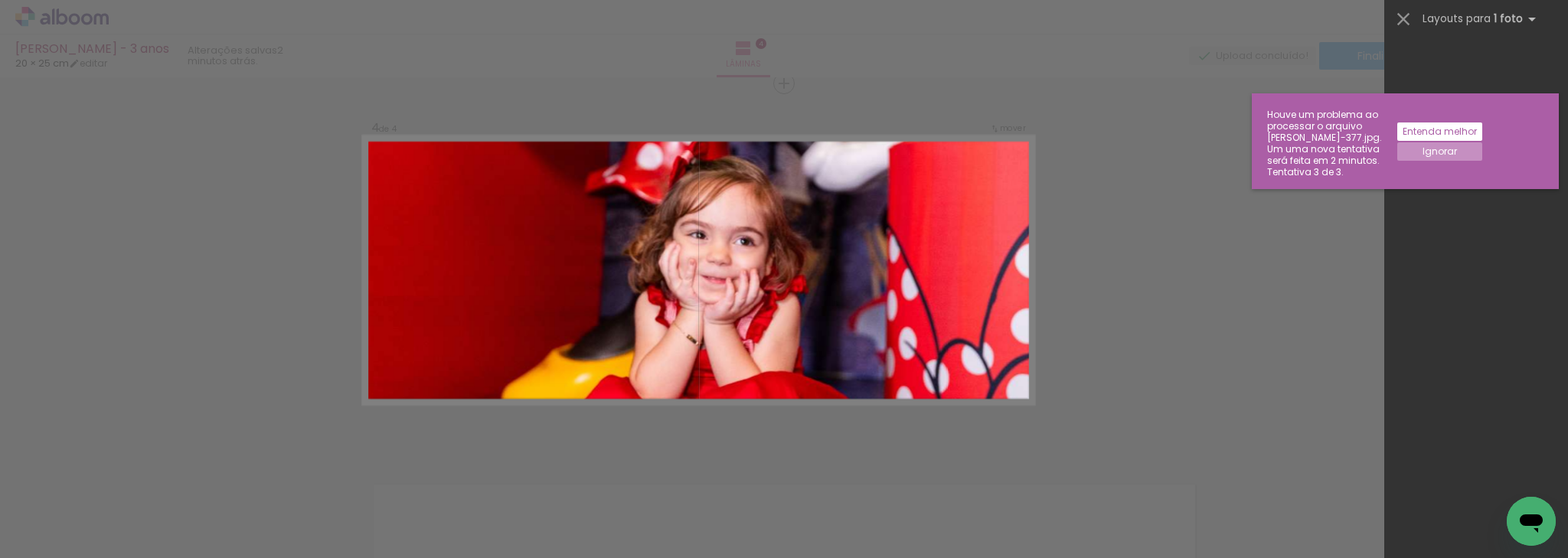
scroll to position [4407, 0]
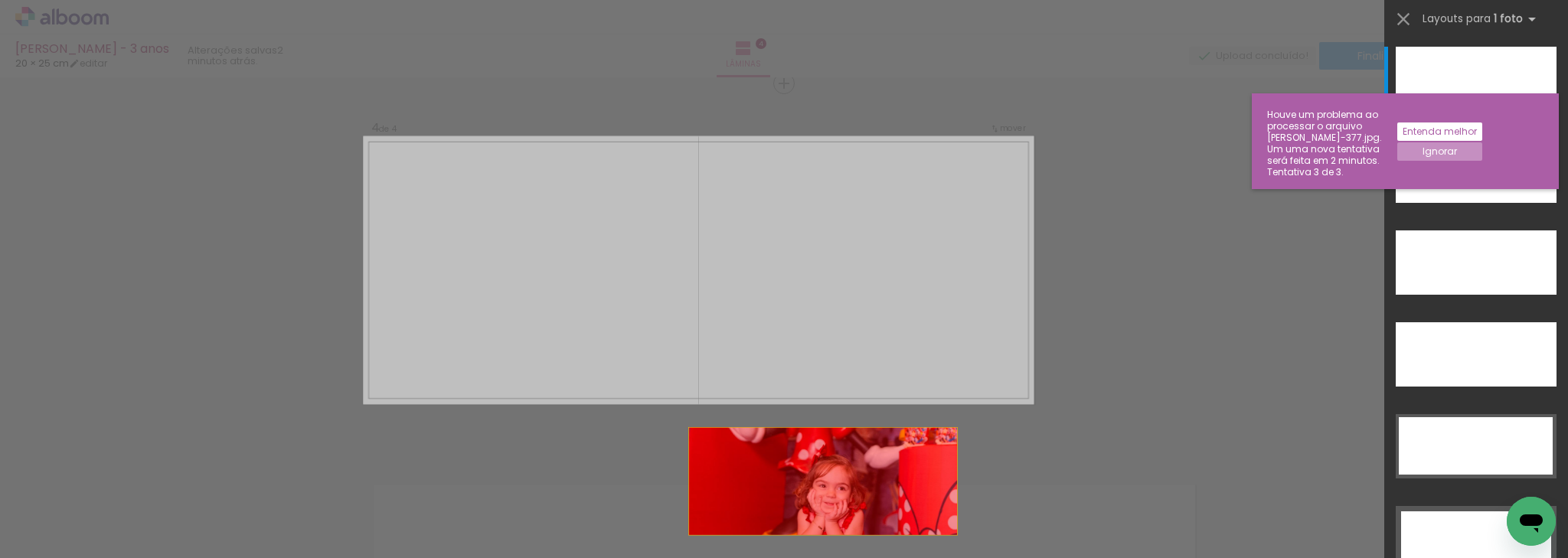
drag, startPoint x: 855, startPoint y: 475, endPoint x: 849, endPoint y: 533, distance: 58.3
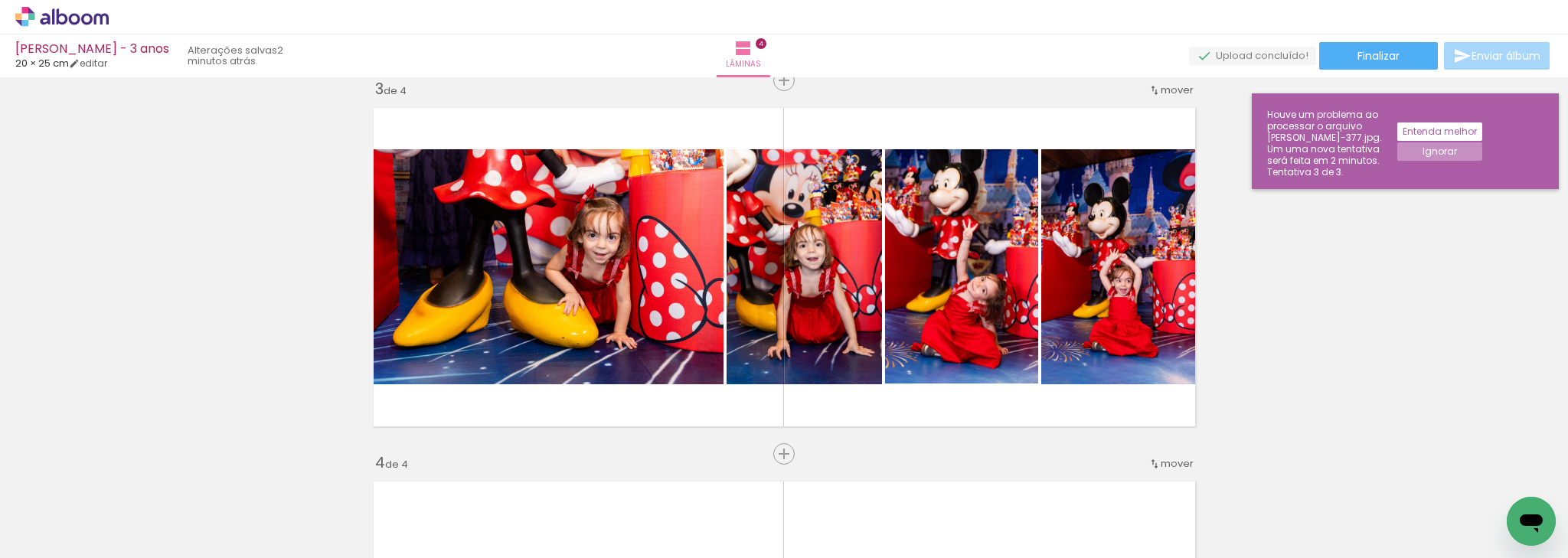
scroll to position [894, 0]
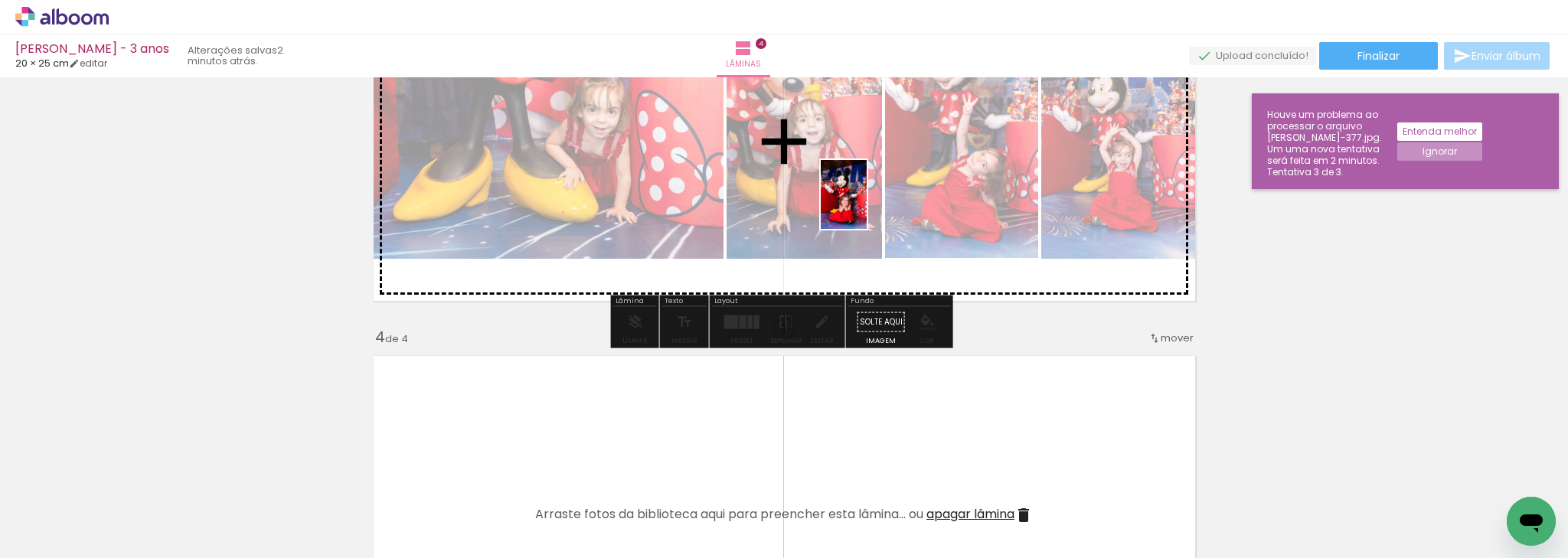
drag, startPoint x: 807, startPoint y: 482, endPoint x: 866, endPoint y: 206, distance: 282.2
click at [866, 206] on quentale-workspace at bounding box center [784, 279] width 1568 height 558
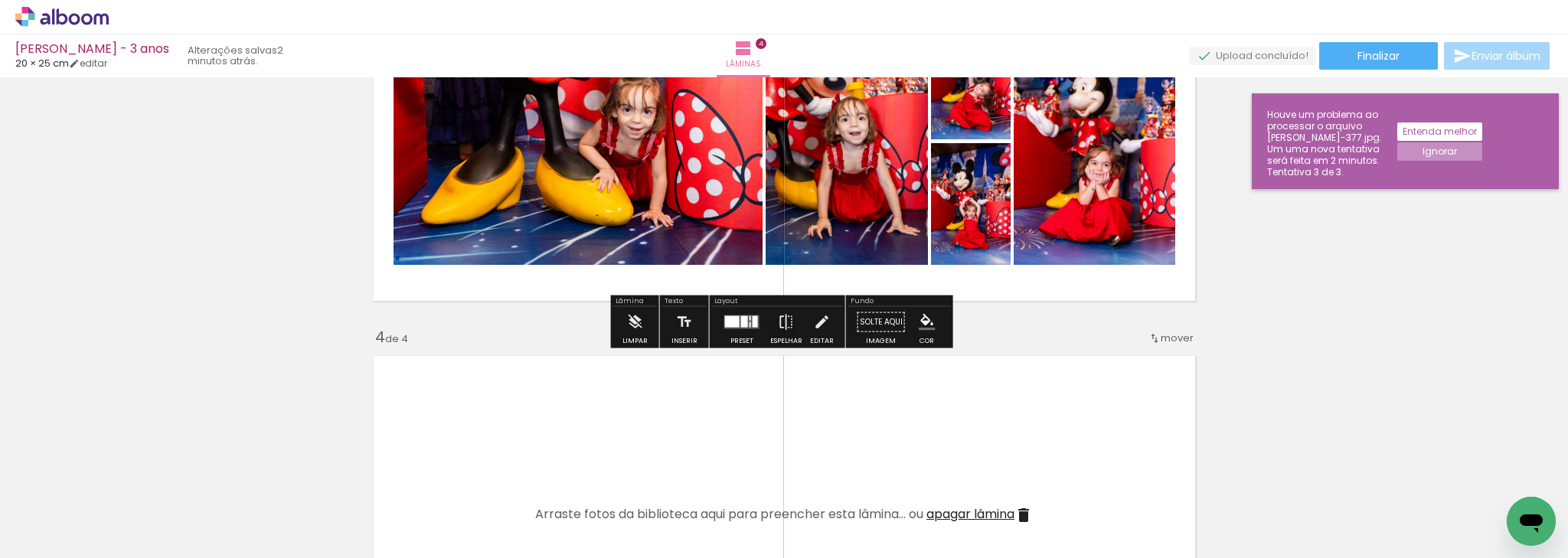
click at [735, 329] on div at bounding box center [742, 322] width 41 height 30
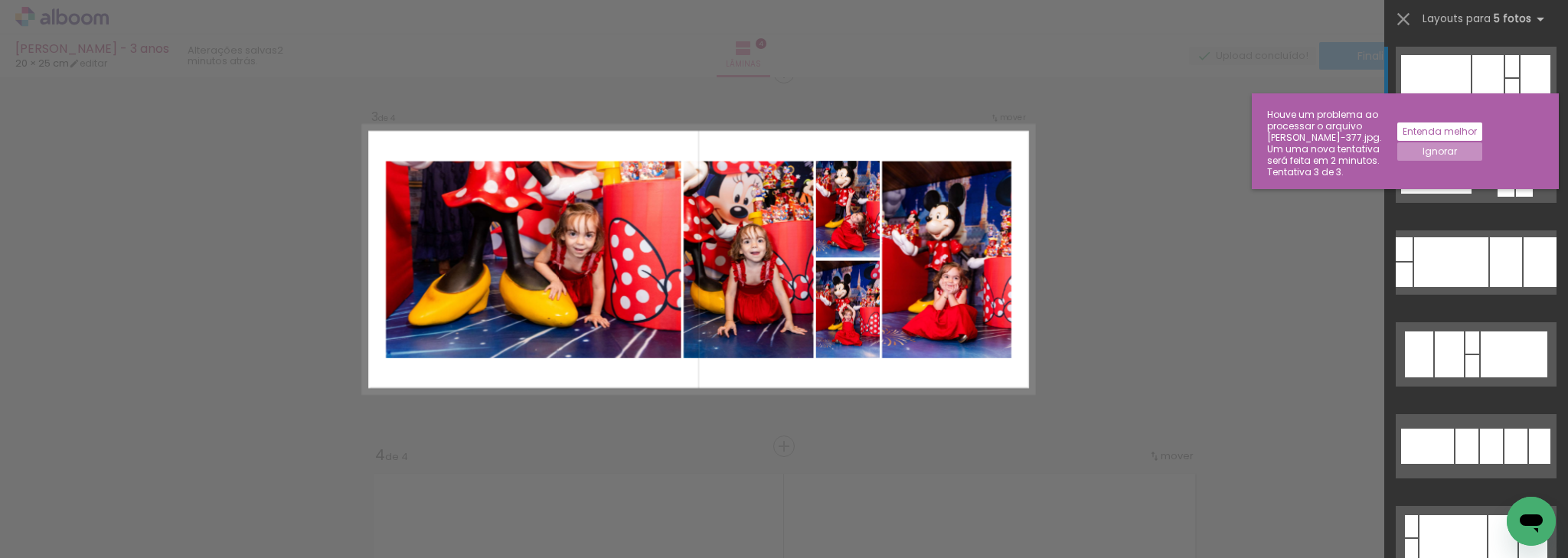
scroll to position [766, 0]
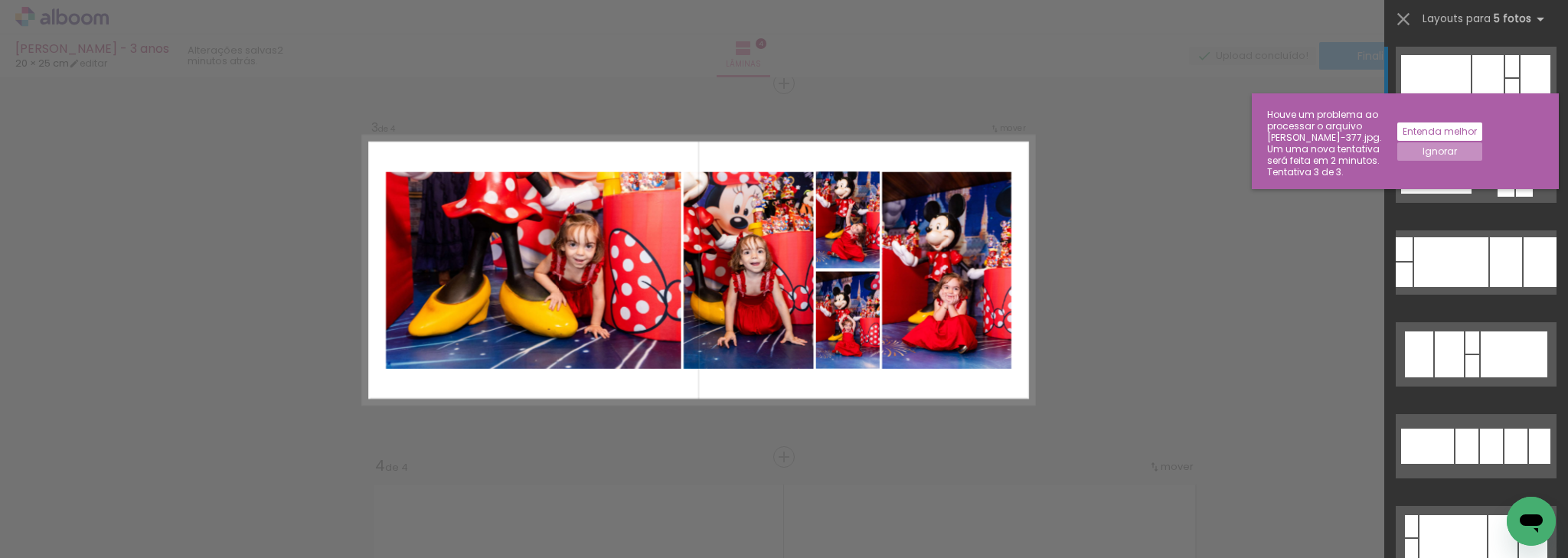
click at [1455, 147] on div at bounding box center [1437, 171] width 71 height 47
click at [1461, 147] on div at bounding box center [1437, 171] width 71 height 47
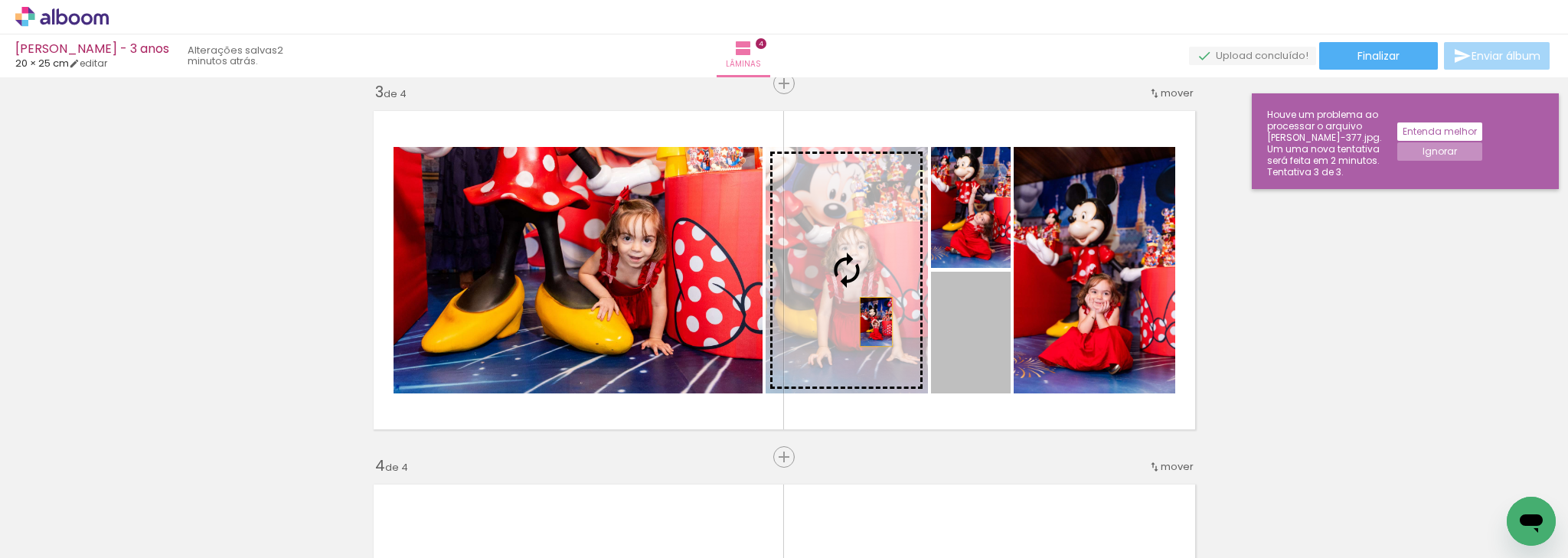
drag, startPoint x: 947, startPoint y: 353, endPoint x: 866, endPoint y: 319, distance: 87.8
click at [0, 0] on slot at bounding box center [0, 0] width 0 height 0
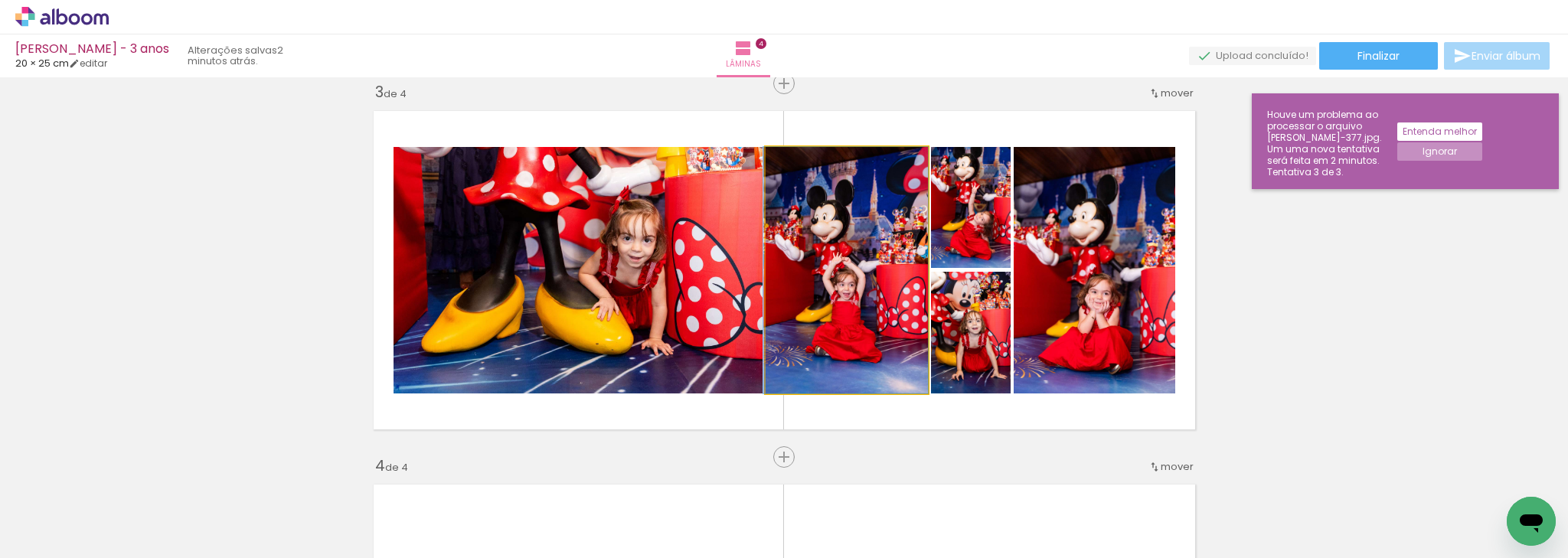
drag, startPoint x: 867, startPoint y: 313, endPoint x: 863, endPoint y: 291, distance: 22.4
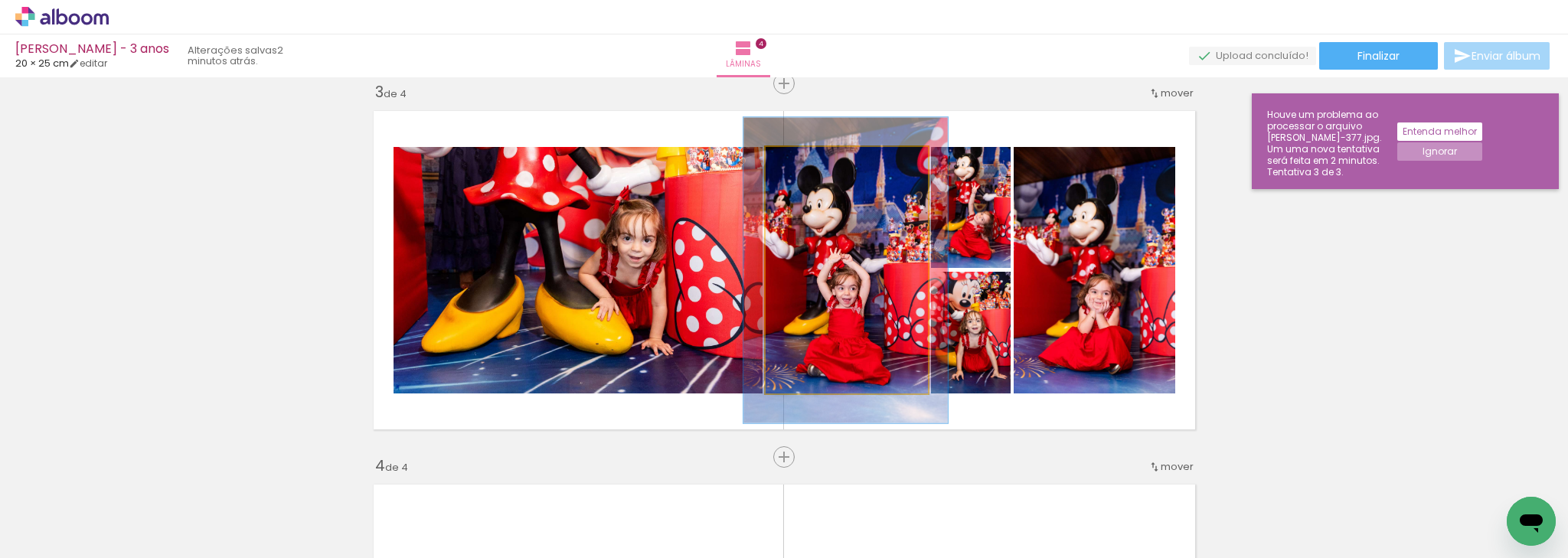
drag, startPoint x: 796, startPoint y: 158, endPoint x: 813, endPoint y: 162, distance: 17.5
type paper-slider "131"
click at [813, 162] on div at bounding box center [814, 163] width 14 height 14
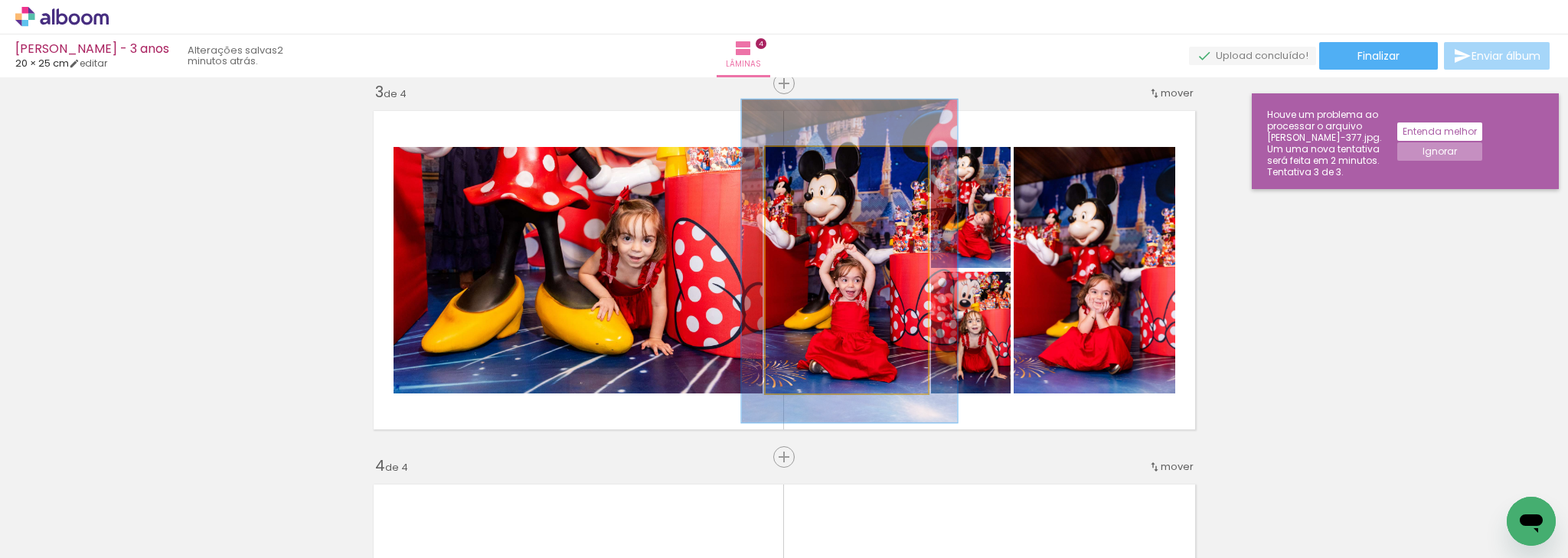
drag, startPoint x: 830, startPoint y: 239, endPoint x: 834, endPoint y: 230, distance: 9.8
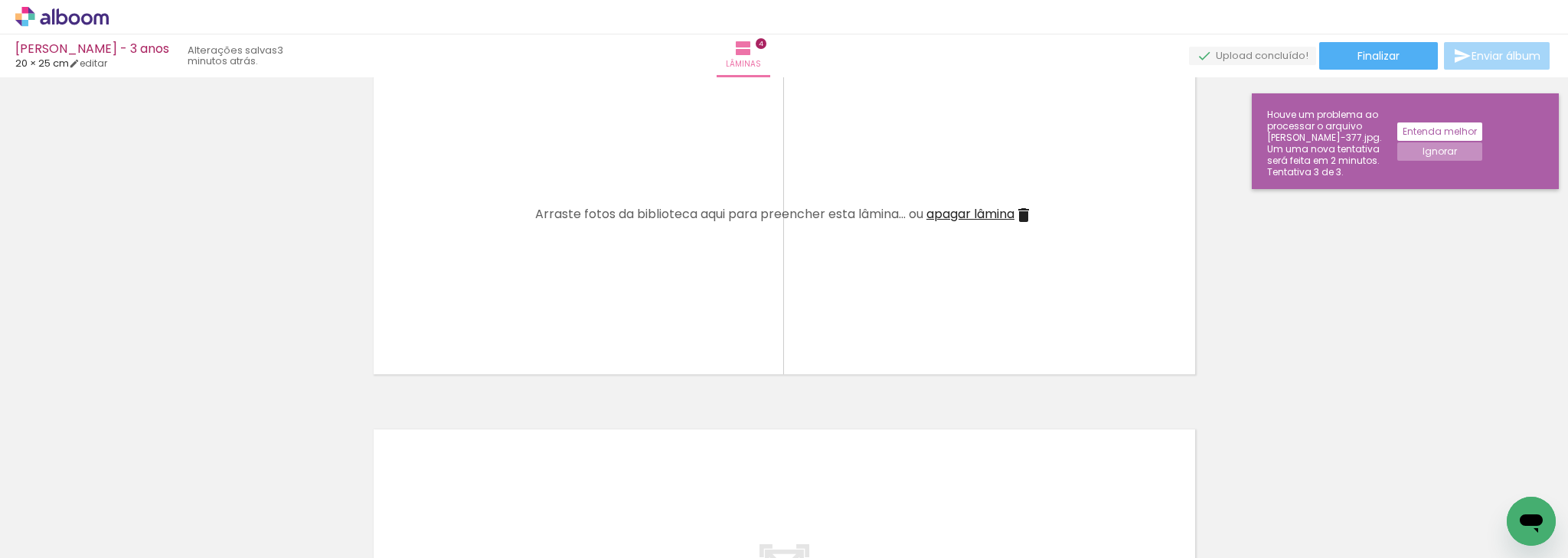
scroll to position [0, 696]
click at [1481, 142] on paper-button "Ignorar" at bounding box center [1439, 151] width 85 height 19
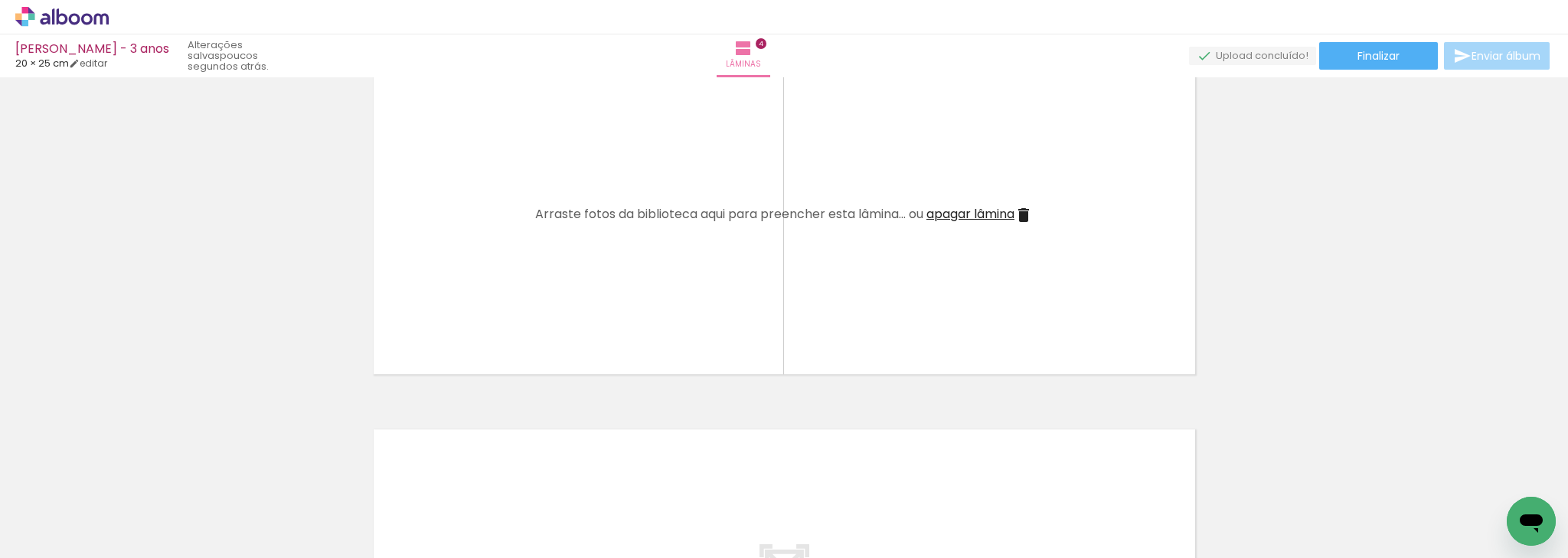
scroll to position [0, 3721]
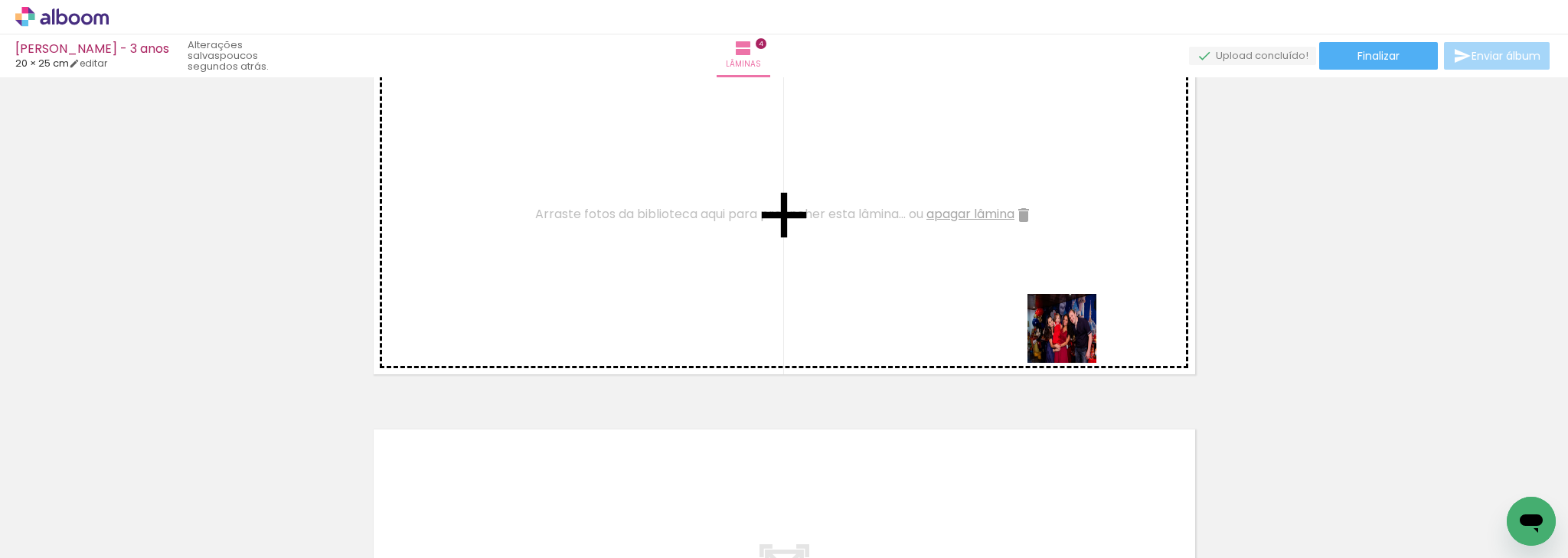
drag, startPoint x: 1216, startPoint y: 507, endPoint x: 1045, endPoint y: 265, distance: 296.3
click at [956, 205] on quentale-workspace at bounding box center [784, 279] width 1568 height 558
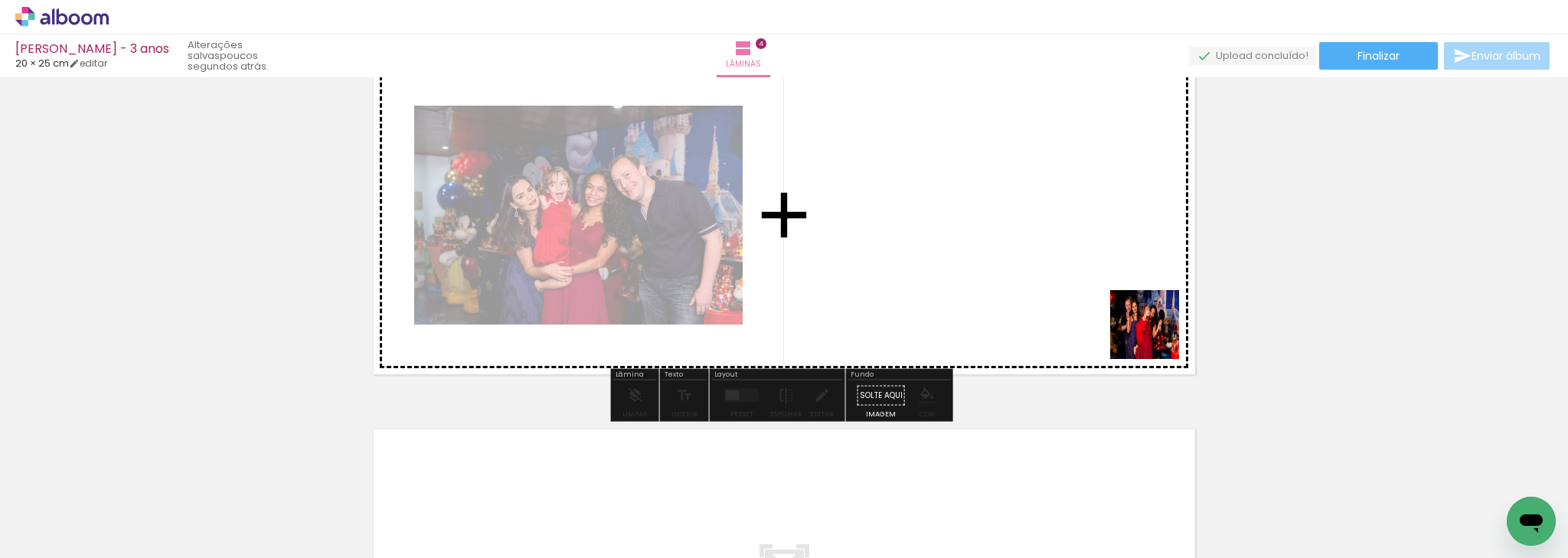
drag, startPoint x: 1284, startPoint y: 452, endPoint x: 1113, endPoint y: 450, distance: 171.0
click at [1071, 271] on quentale-workspace at bounding box center [784, 279] width 1568 height 558
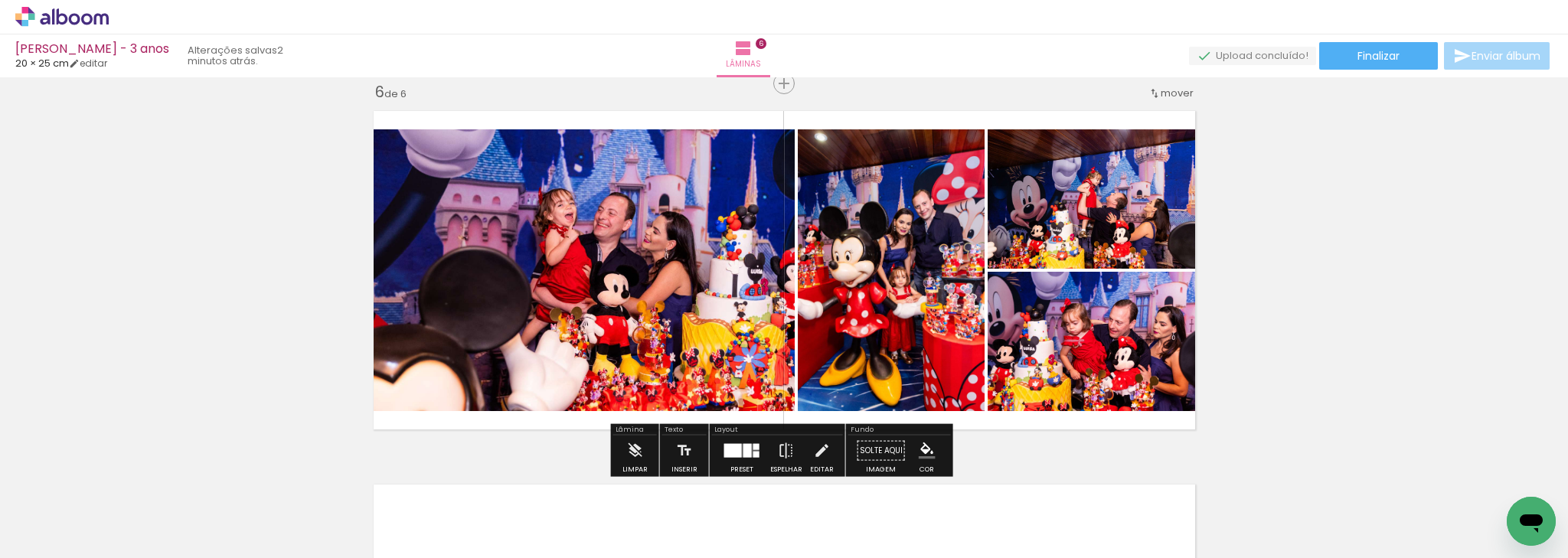
scroll to position [0, 1605]
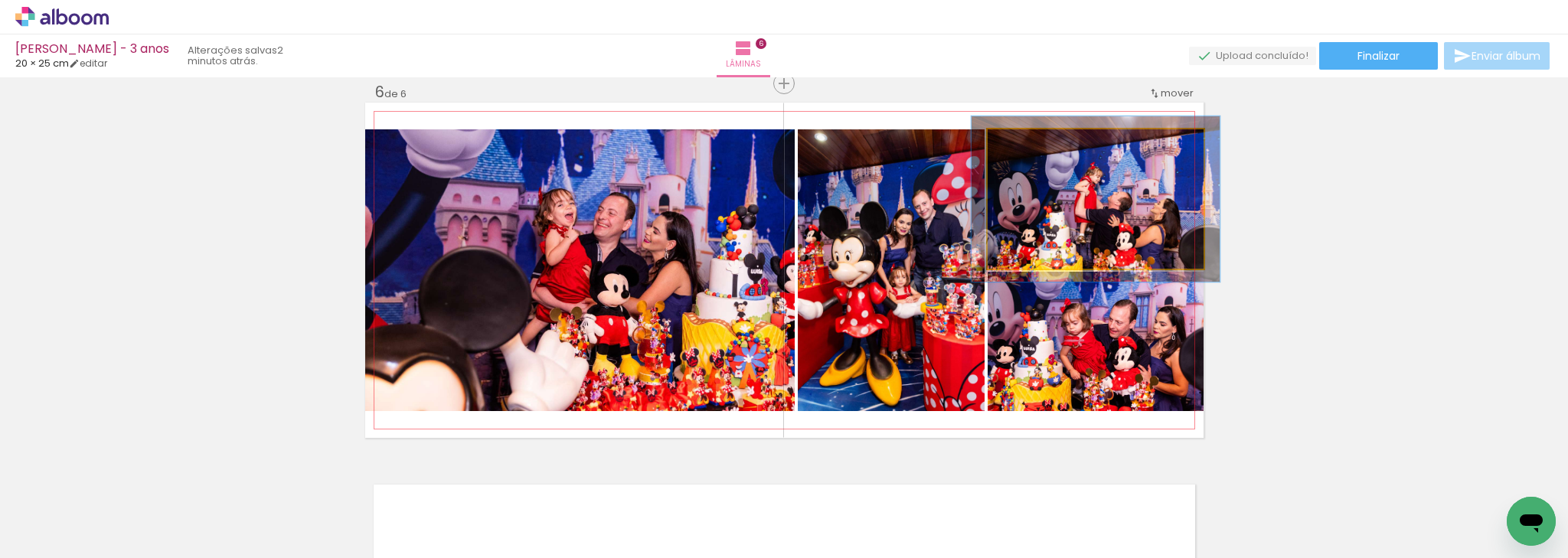
drag, startPoint x: 1026, startPoint y: 140, endPoint x: 1039, endPoint y: 144, distance: 13.6
type paper-slider "122"
click at [1039, 144] on div at bounding box center [1030, 145] width 25 height 25
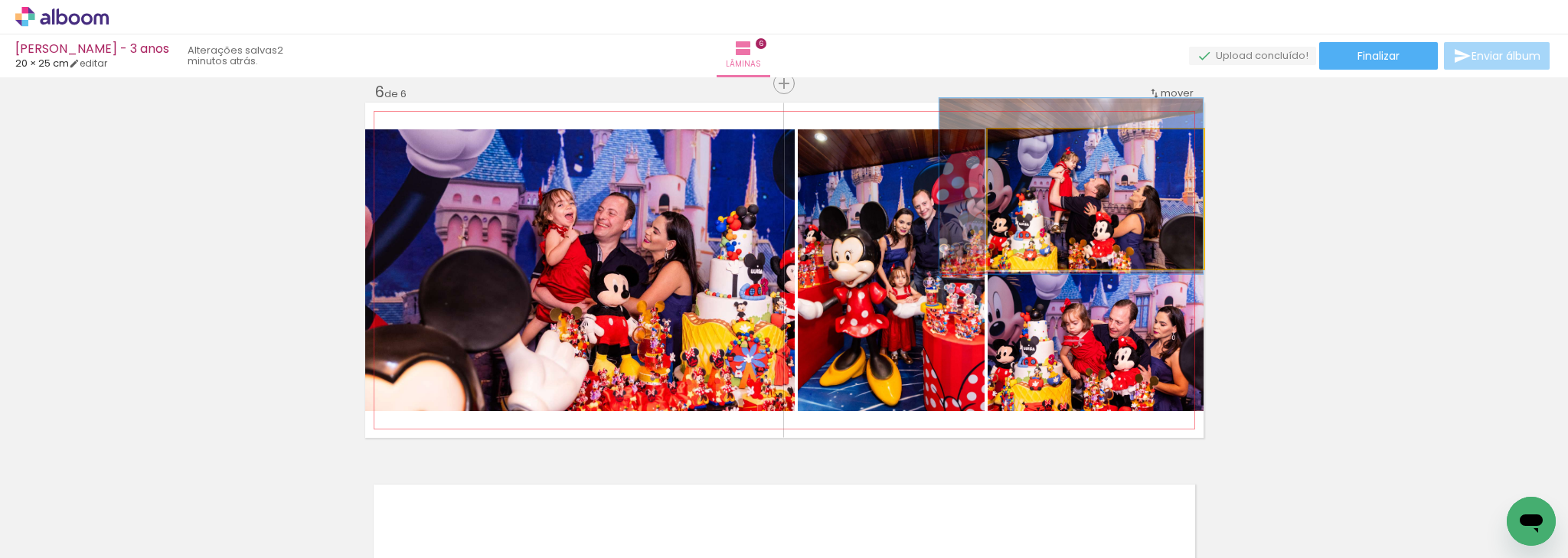
drag, startPoint x: 1066, startPoint y: 179, endPoint x: 1025, endPoint y: 167, distance: 42.7
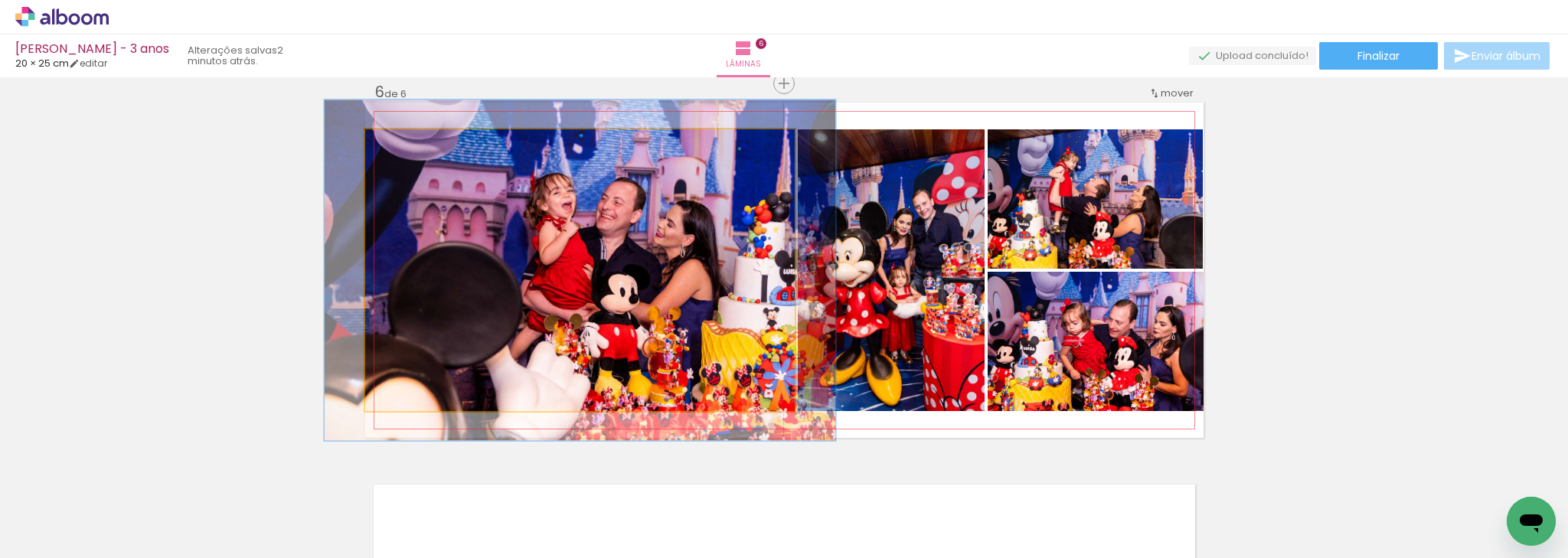
drag, startPoint x: 396, startPoint y: 144, endPoint x: 408, endPoint y: 147, distance: 12.4
type paper-slider "121"
click at [408, 147] on div at bounding box center [411, 145] width 14 height 14
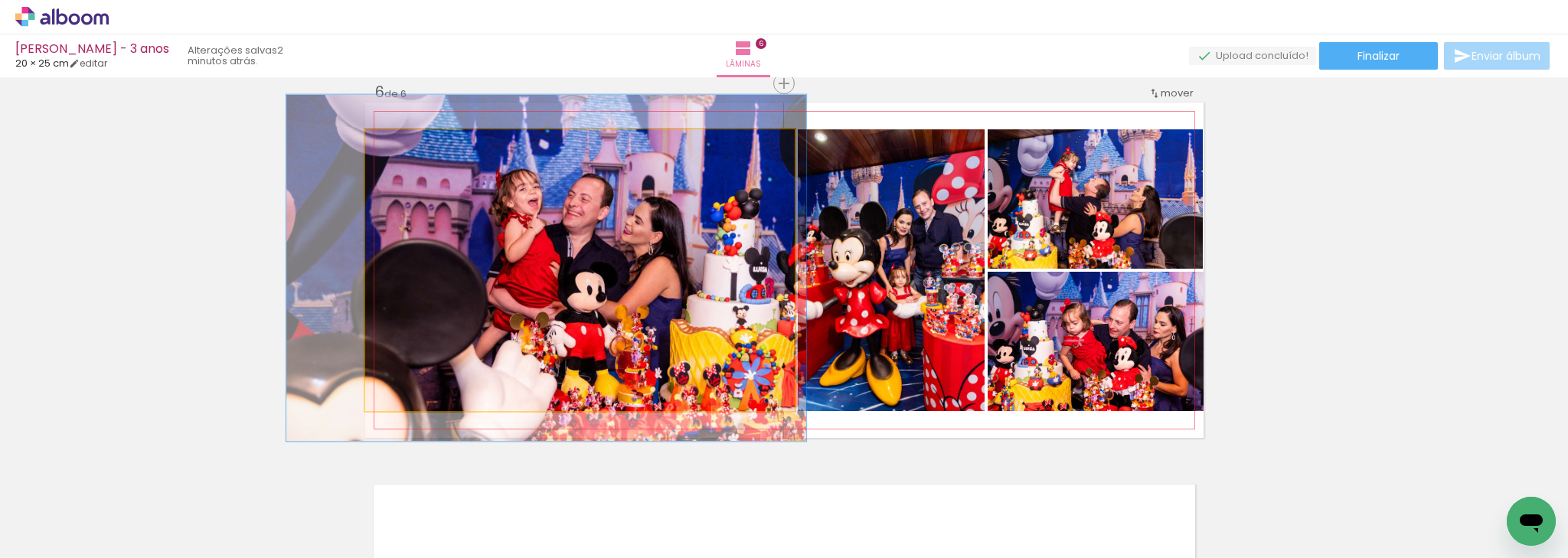
drag, startPoint x: 562, startPoint y: 236, endPoint x: 533, endPoint y: 234, distance: 29.1
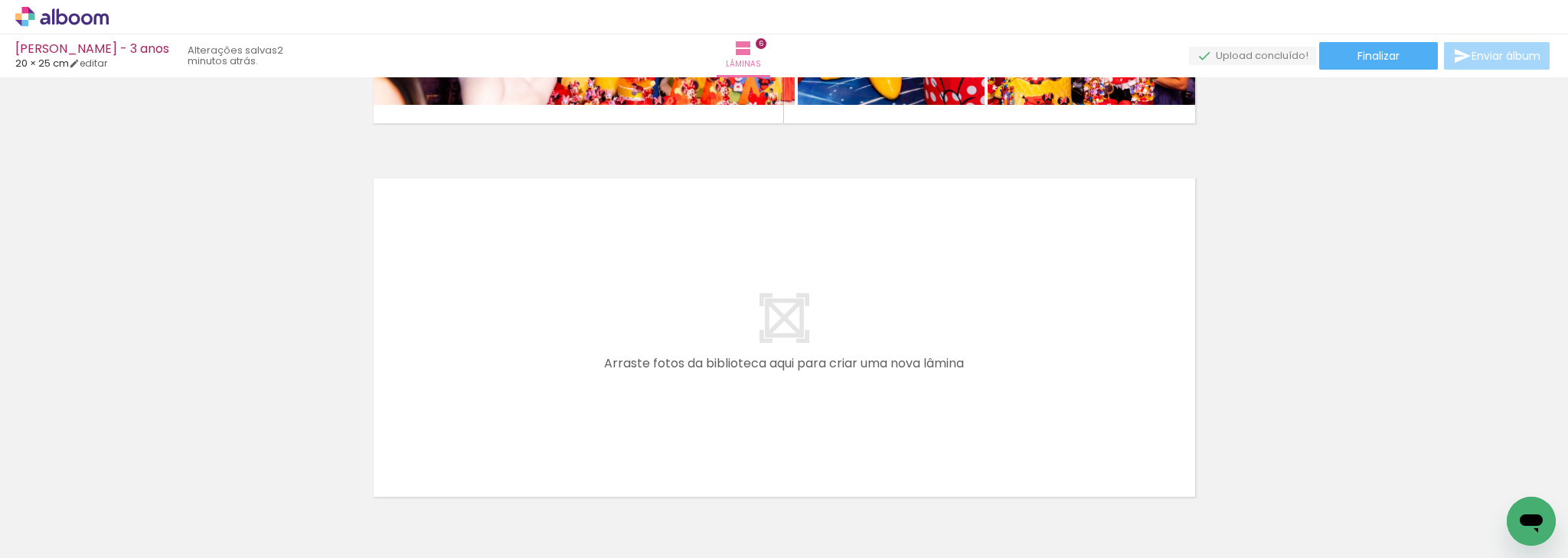
scroll to position [0, 1140]
drag, startPoint x: 653, startPoint y: 491, endPoint x: 538, endPoint y: 515, distance: 117.5
click at [658, 391] on quentale-workspace at bounding box center [784, 279] width 1568 height 558
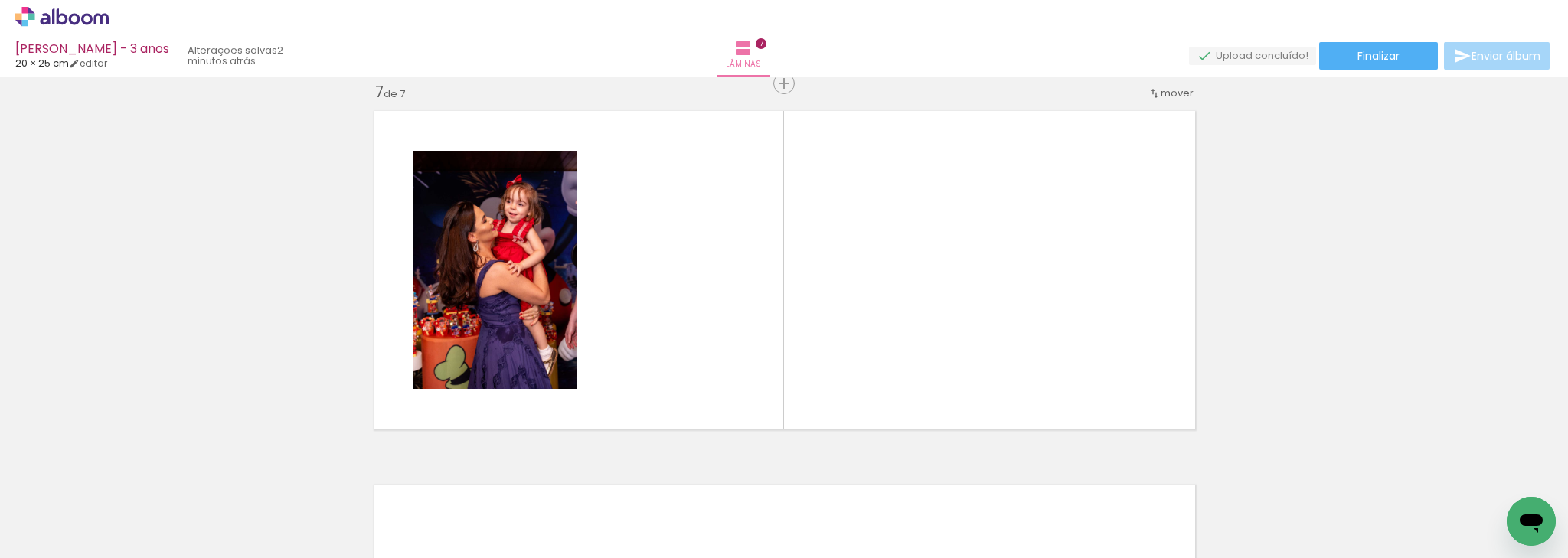
scroll to position [0, 2759]
drag, startPoint x: 576, startPoint y: 495, endPoint x: 664, endPoint y: 349, distance: 170.5
click at [664, 349] on quentale-workspace at bounding box center [784, 279] width 1568 height 558
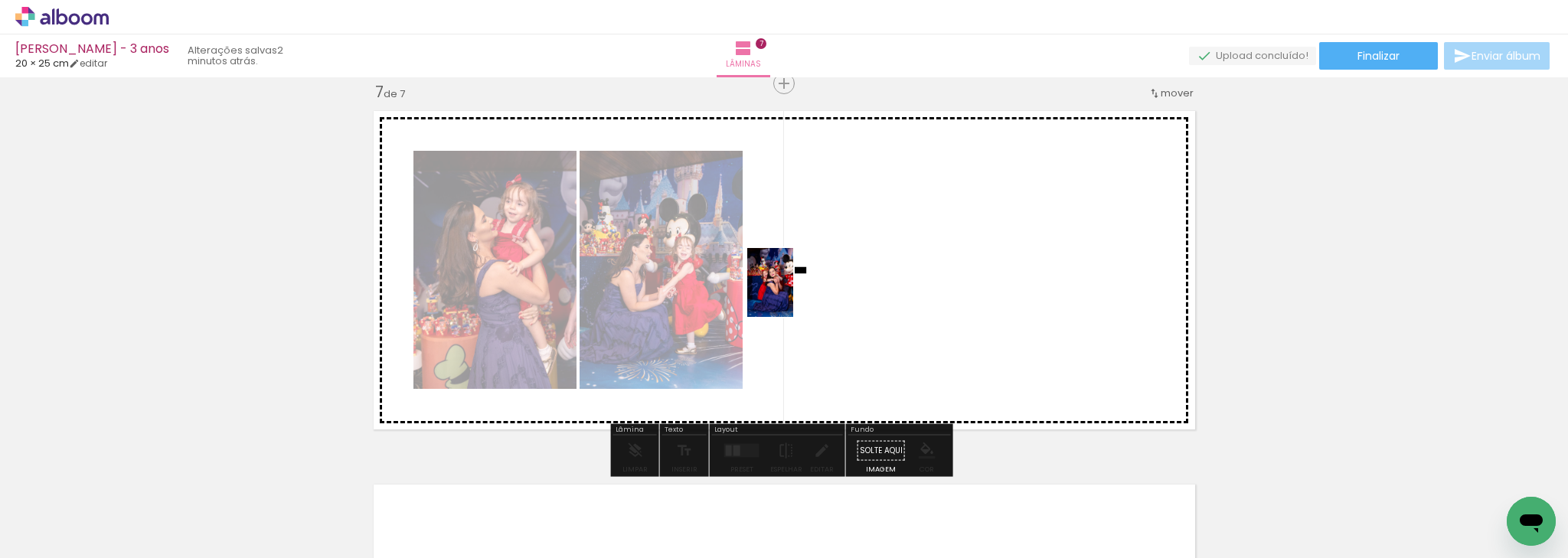
drag, startPoint x: 655, startPoint y: 499, endPoint x: 793, endPoint y: 294, distance: 247.1
click at [793, 294] on quentale-workspace at bounding box center [784, 279] width 1568 height 558
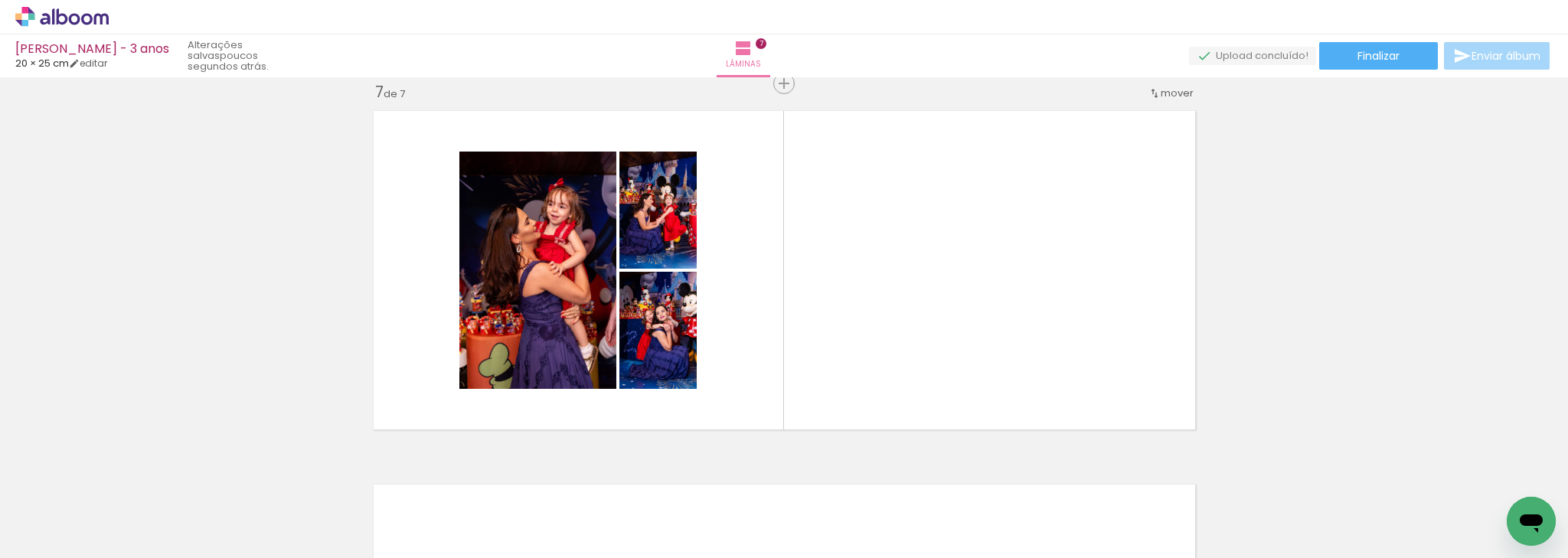
scroll to position [0, 7393]
